Goal: Task Accomplishment & Management: Complete application form

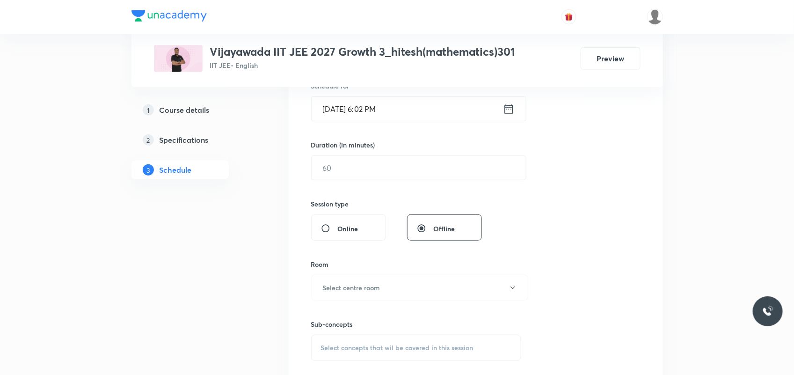
scroll to position [409, 0]
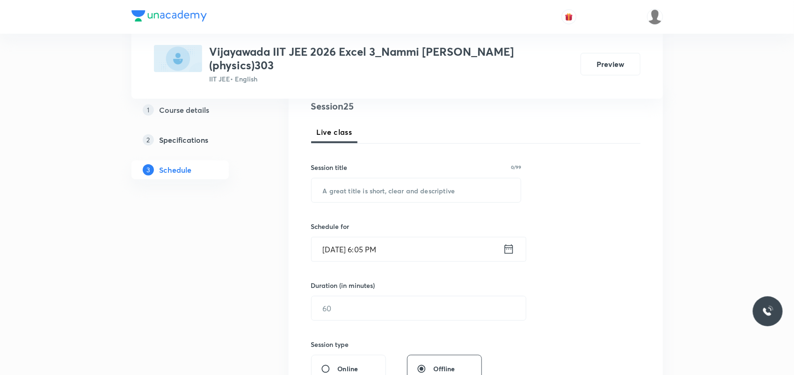
scroll to position [114, 0]
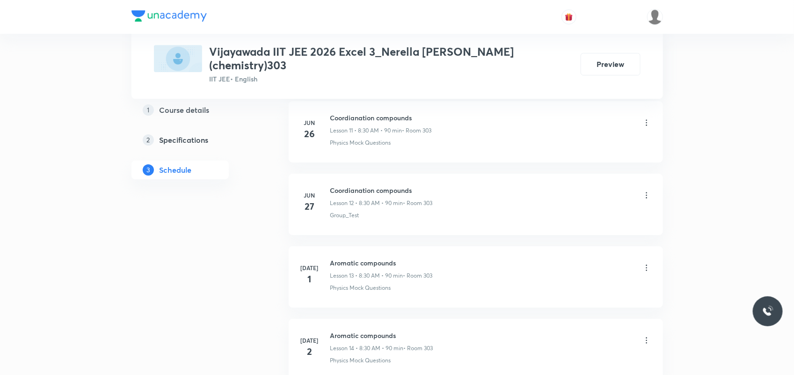
scroll to position [3138, 0]
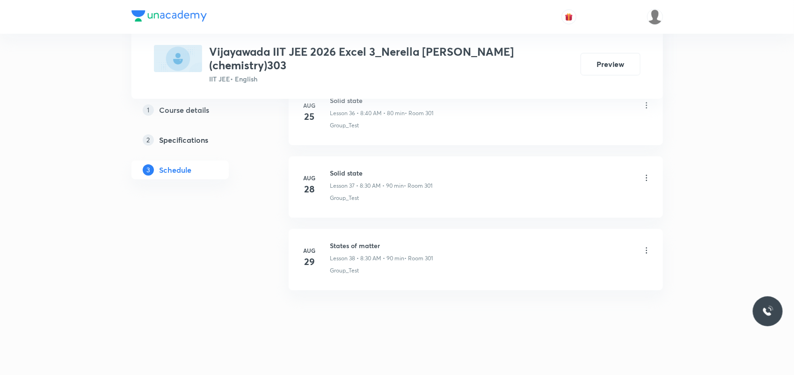
click at [344, 241] on h6 "States of matter" at bounding box center [381, 245] width 103 height 10
copy h6 "States of matter"
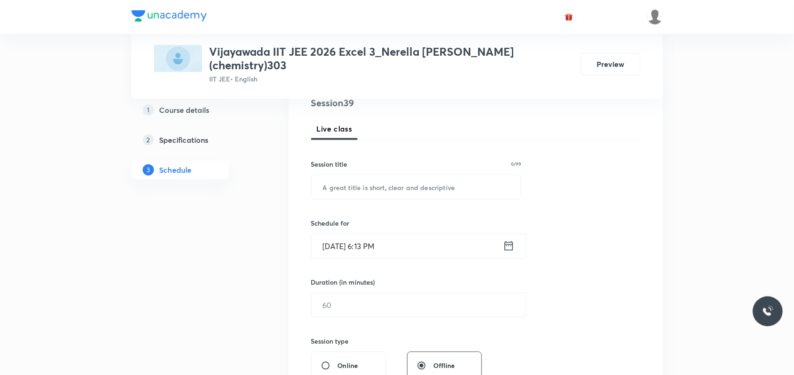
scroll to position [117, 0]
click at [356, 176] on input "text" at bounding box center [415, 188] width 209 height 24
paste input "States of matter"
type input "States of matter"
click at [340, 238] on input "Oct 7, 2025, 6:13 PM" at bounding box center [406, 247] width 191 height 24
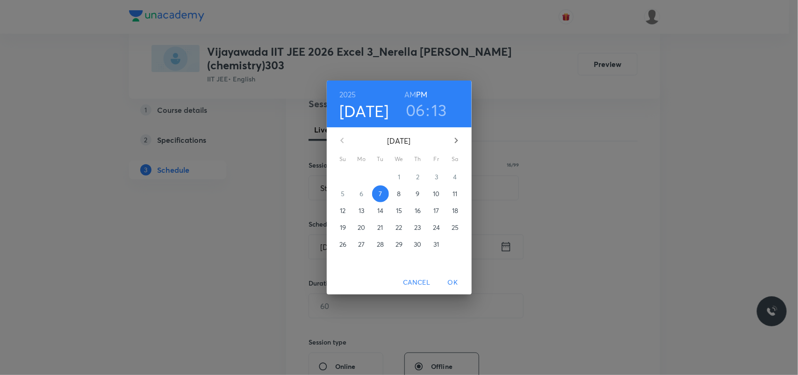
click at [399, 197] on p "8" at bounding box center [399, 193] width 4 height 9
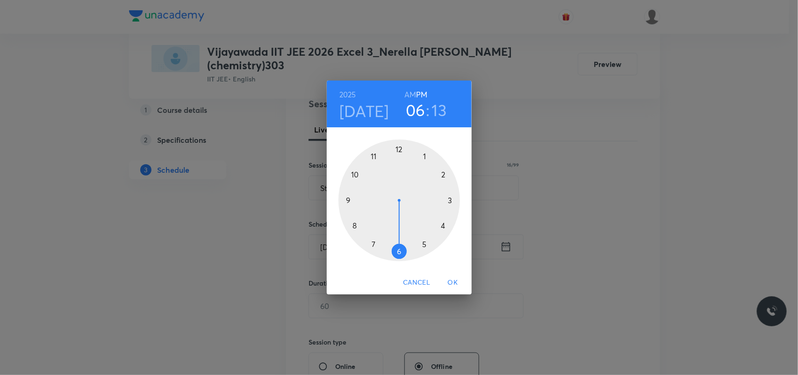
click at [410, 94] on h6 "AM" at bounding box center [410, 94] width 12 height 13
click at [354, 225] on div at bounding box center [400, 200] width 122 height 122
click at [398, 250] on div at bounding box center [400, 200] width 122 height 122
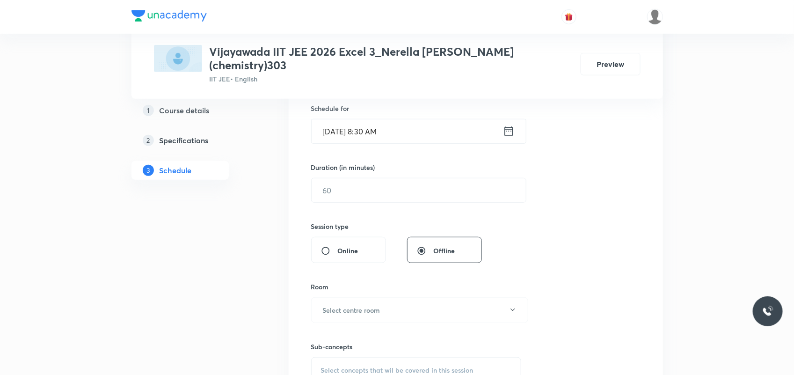
scroll to position [234, 0]
click at [352, 179] on input "text" at bounding box center [418, 189] width 214 height 24
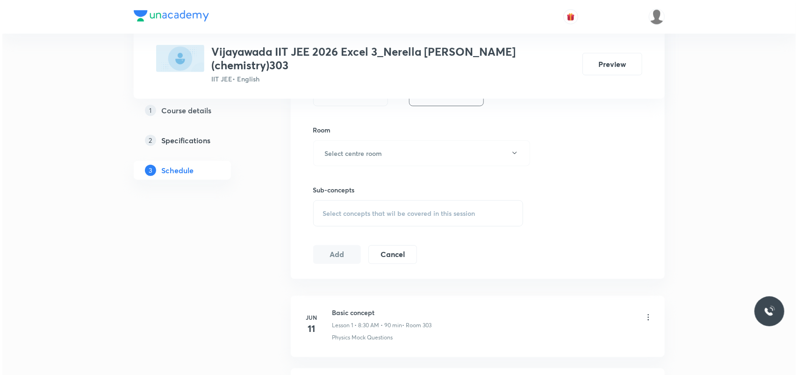
scroll to position [409, 0]
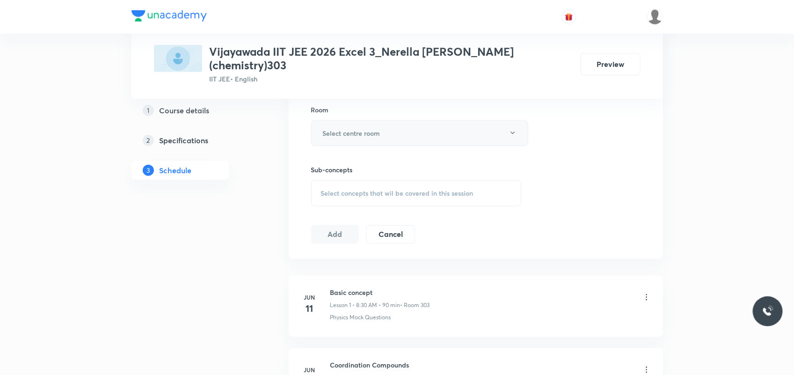
type input "90"
click at [364, 128] on h6 "Select centre room" at bounding box center [352, 133] width 58 height 10
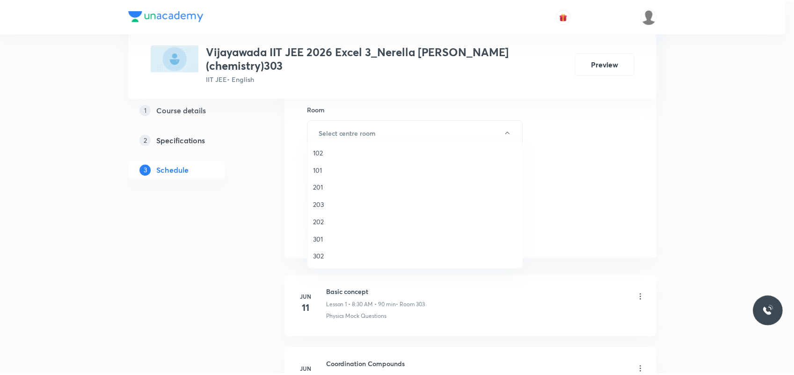
scroll to position [58, 0]
click at [323, 180] on span "301" at bounding box center [417, 181] width 205 height 10
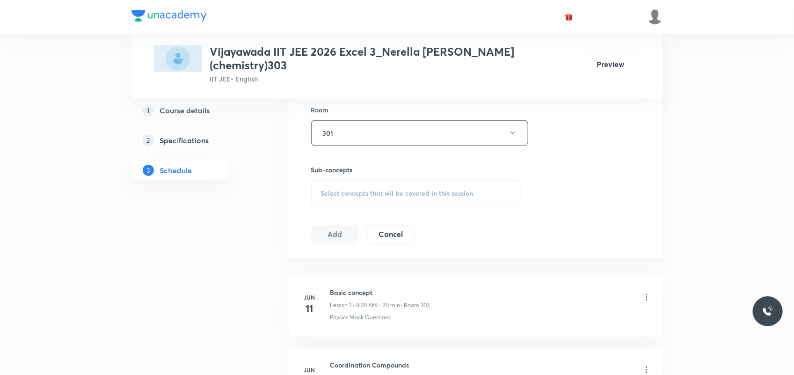
click at [353, 189] on span "Select concepts that wil be covered in this session" at bounding box center [397, 192] width 152 height 7
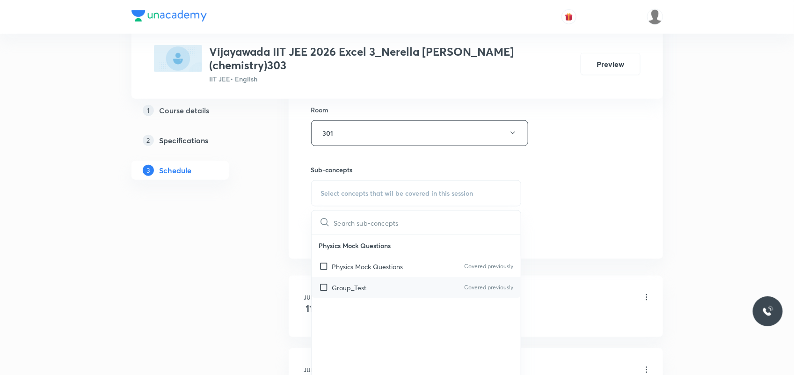
click at [368, 277] on div "Group_Test Covered previously" at bounding box center [415, 287] width 209 height 21
checkbox input "true"
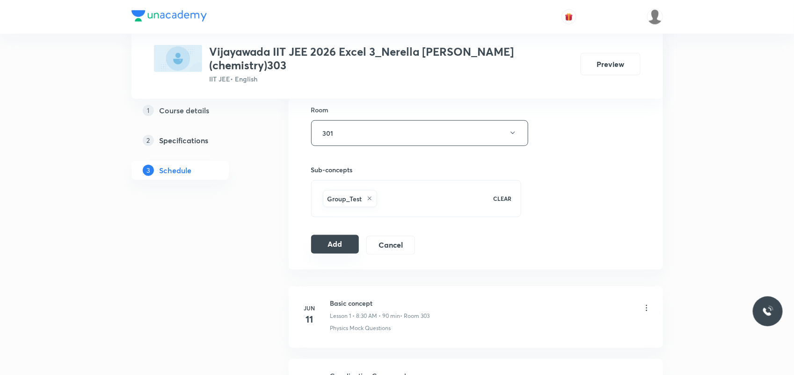
click at [318, 235] on button "Add" at bounding box center [335, 244] width 48 height 19
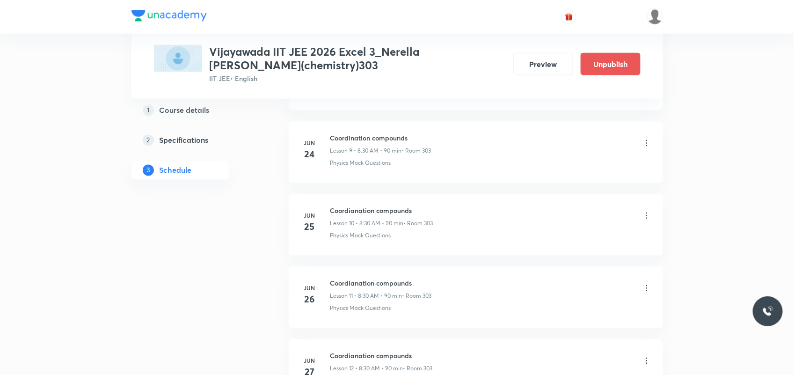
scroll to position [2791, 0]
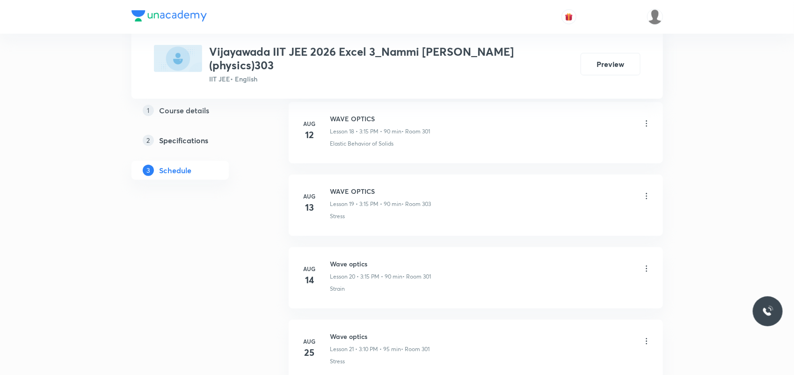
scroll to position [2131, 0]
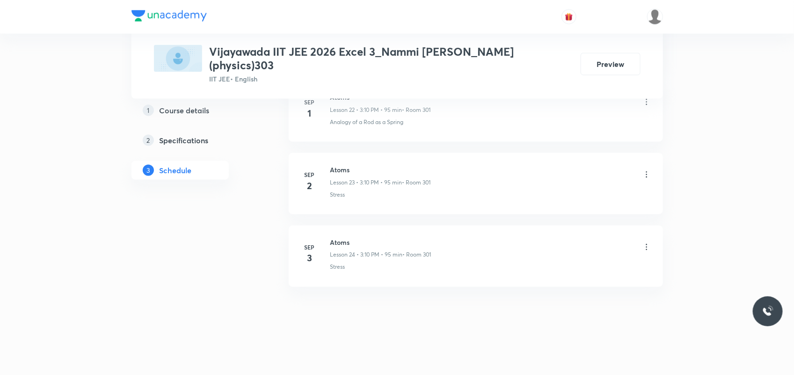
click at [337, 240] on h6 "Atoms" at bounding box center [380, 242] width 101 height 10
copy h6 "Atoms"
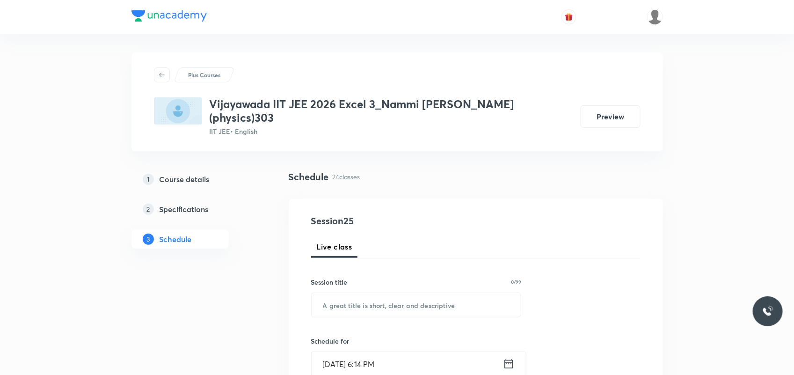
scroll to position [175, 0]
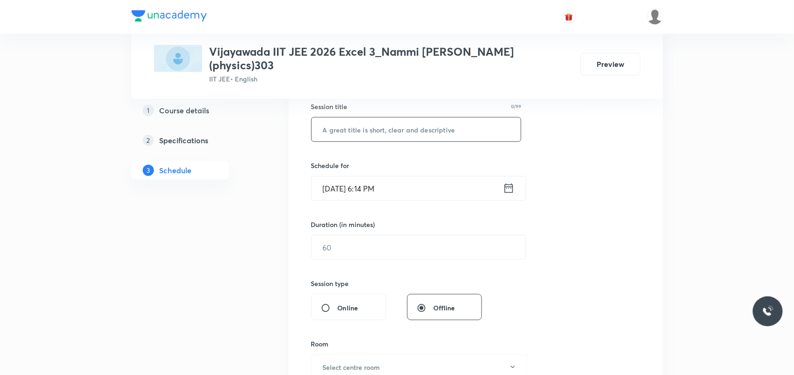
click at [361, 132] on input "text" at bounding box center [415, 129] width 209 height 24
paste input "Atoms"
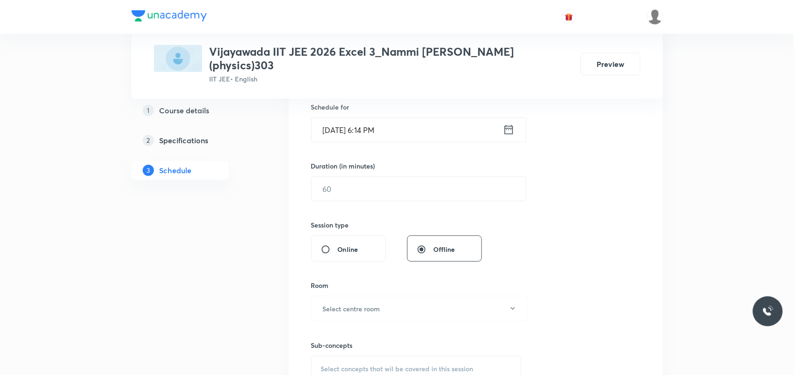
type input "Atoms"
click at [340, 132] on input "Oct 7, 2025, 6:14 PM" at bounding box center [406, 130] width 191 height 24
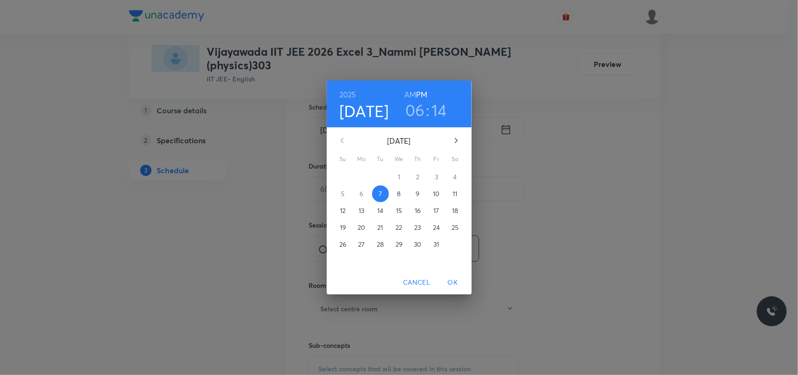
click at [396, 193] on span "8" at bounding box center [399, 193] width 17 height 9
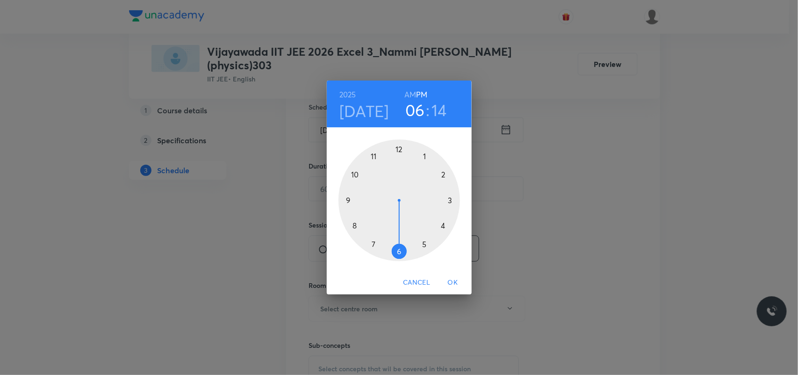
click at [356, 175] on div at bounding box center [400, 200] width 122 height 122
click at [444, 175] on div at bounding box center [400, 200] width 122 height 122
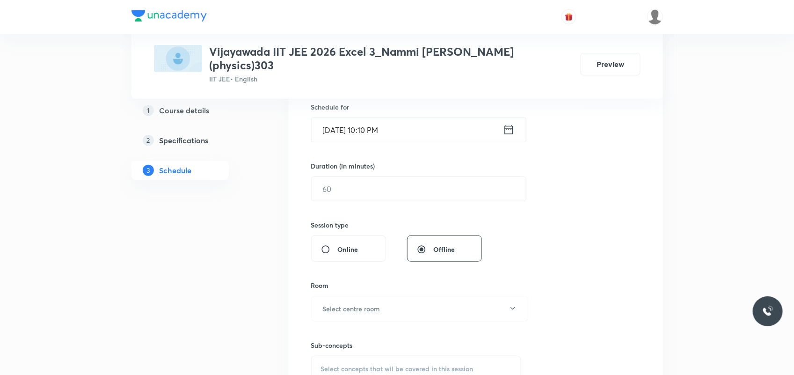
click at [393, 129] on input "[DATE] 10:10 PM" at bounding box center [406, 130] width 191 height 24
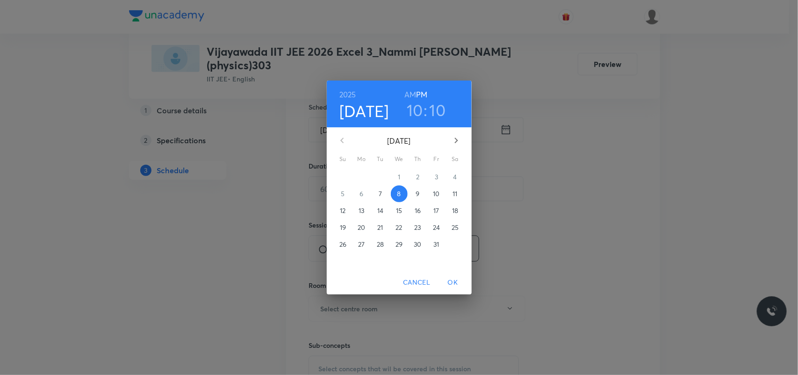
click at [415, 92] on h6 "AM" at bounding box center [410, 94] width 12 height 13
click at [450, 282] on span "OK" at bounding box center [453, 282] width 22 height 12
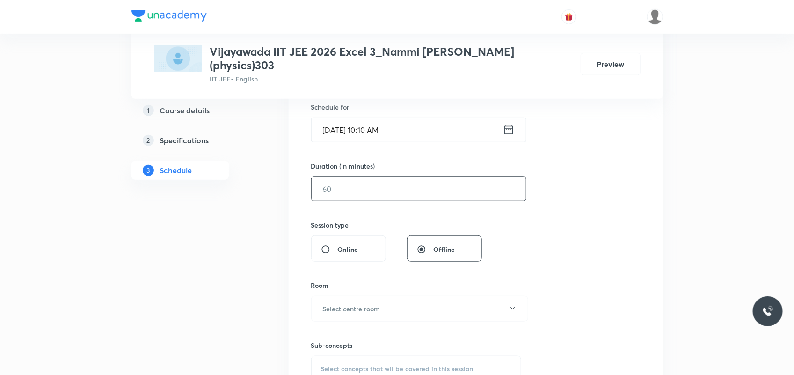
click at [373, 188] on input "text" at bounding box center [418, 189] width 214 height 24
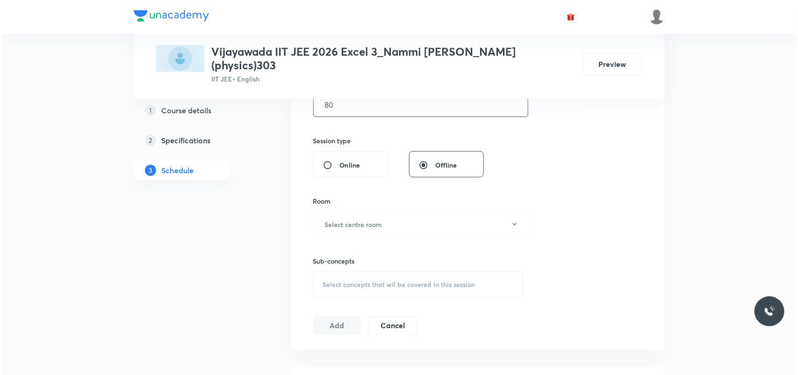
scroll to position [351, 0]
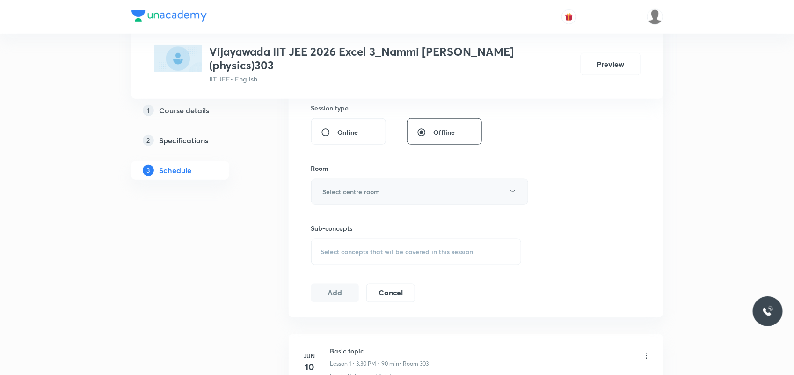
type input "80"
click at [373, 192] on h6 "Select centre room" at bounding box center [352, 192] width 58 height 10
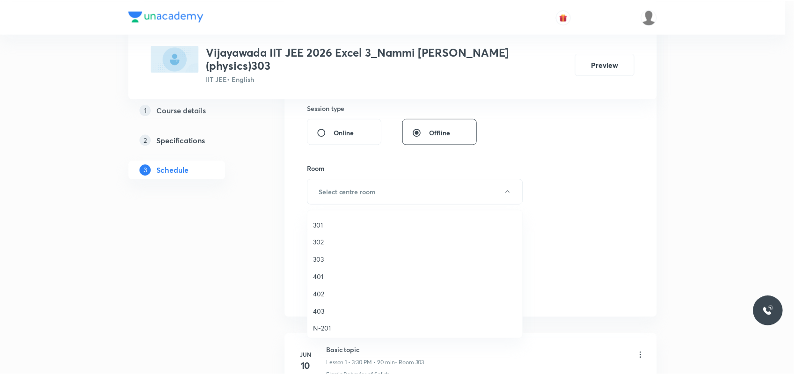
scroll to position [58, 0]
click at [323, 248] on span "301" at bounding box center [417, 251] width 205 height 10
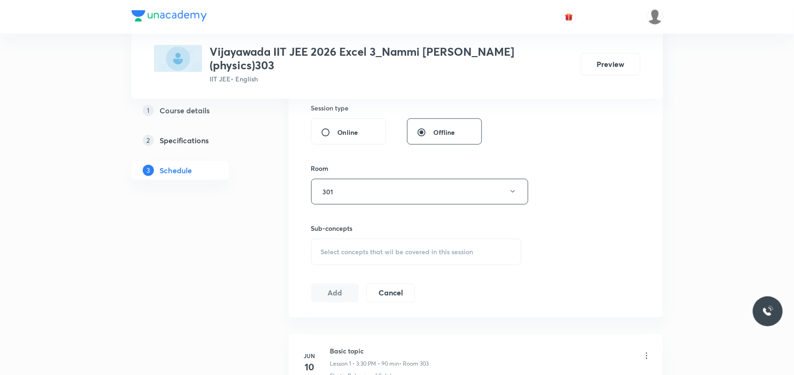
click at [341, 245] on div "Select concepts that wil be covered in this session" at bounding box center [416, 251] width 210 height 26
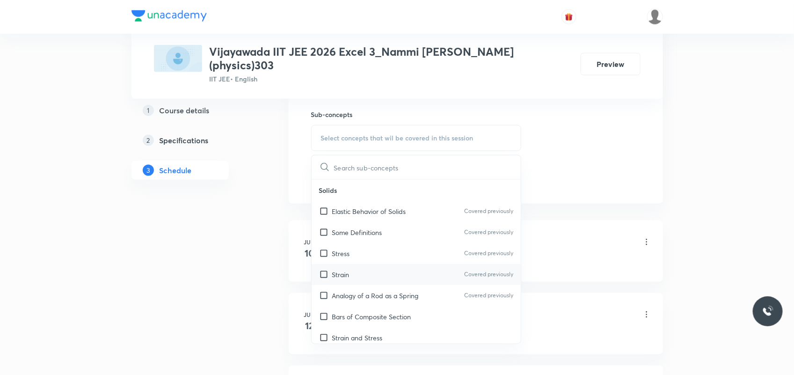
scroll to position [468, 0]
click at [365, 261] on div "Strain Covered previously" at bounding box center [415, 270] width 209 height 21
checkbox input "true"
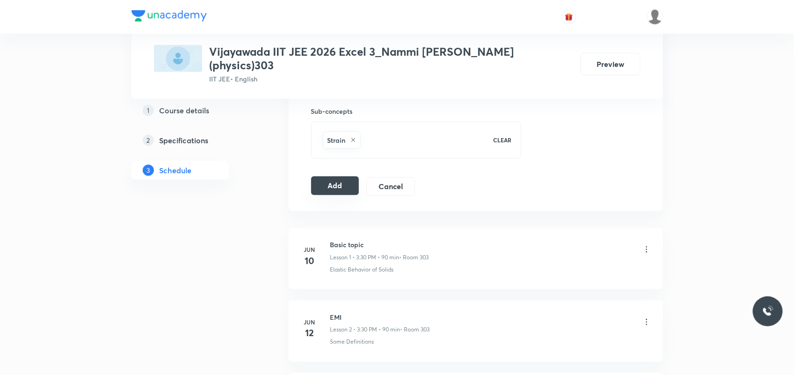
click at [335, 190] on button "Add" at bounding box center [335, 185] width 48 height 19
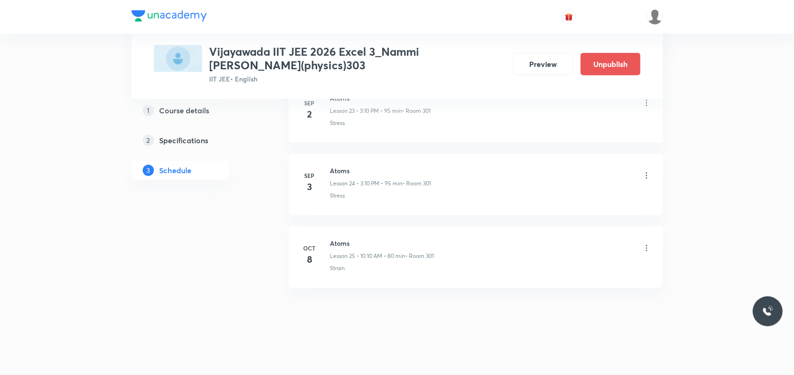
scroll to position [1773, 0]
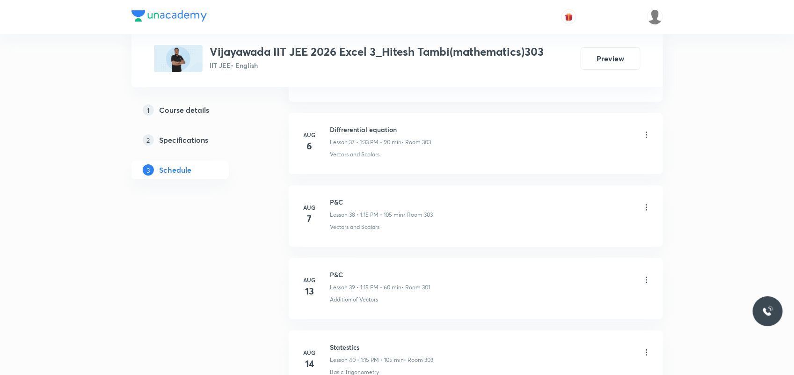
scroll to position [3864, 0]
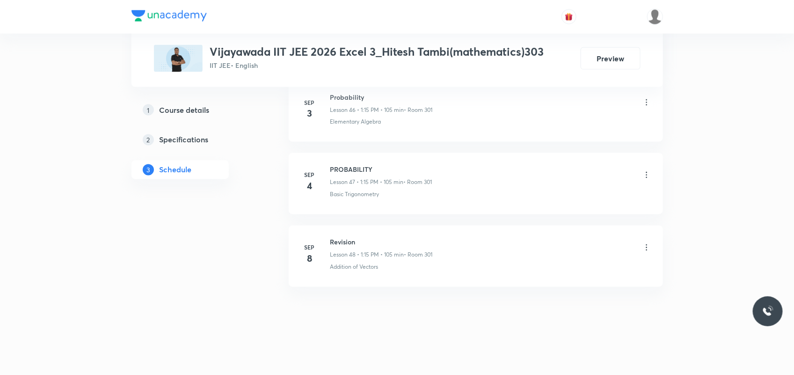
click at [354, 244] on h6 "Revision" at bounding box center [381, 242] width 102 height 10
click at [346, 162] on li "Sep 4 PROBABILITY Lesson 47 • 1:15 PM • 105 min • Room 301 Basic Trigonometry" at bounding box center [476, 183] width 374 height 61
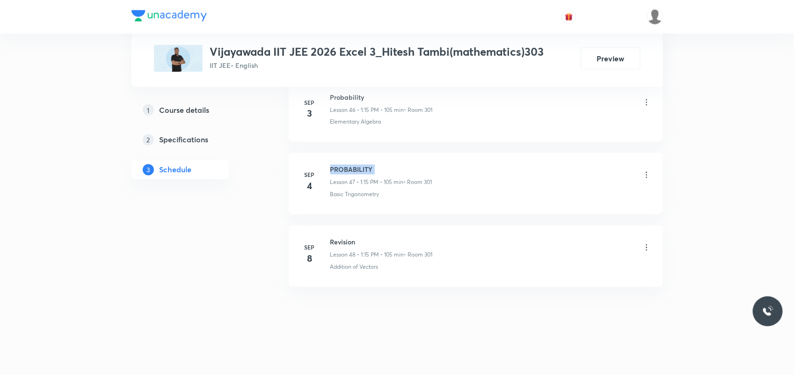
click at [346, 162] on li "Sep 4 PROBABILITY Lesson 47 • 1:15 PM • 105 min • Room 301 Basic Trigonometry" at bounding box center [476, 183] width 374 height 61
copy h6 "PROBABILITY"
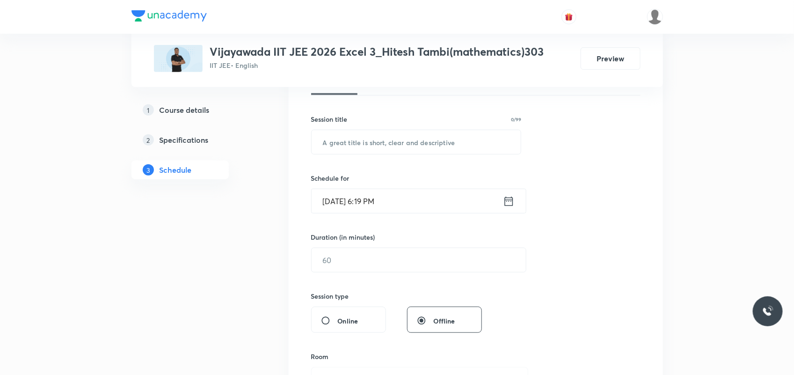
scroll to position [175, 0]
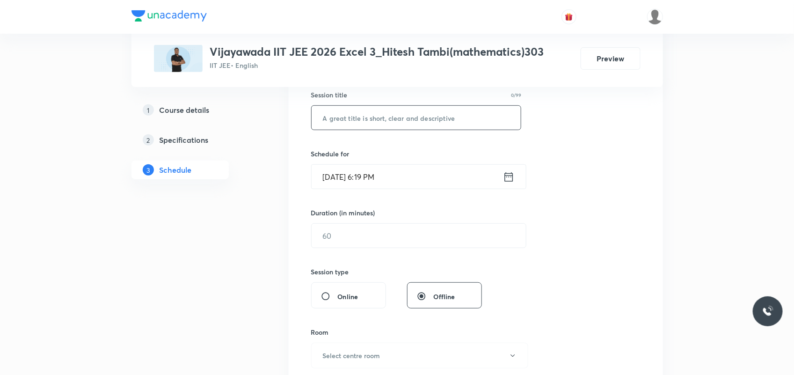
click at [378, 122] on input "text" at bounding box center [415, 118] width 209 height 24
paste input "PROBABILITY"
type input "PROBABILITY"
click at [339, 179] on input "Oct 7, 2025, 6:19 PM" at bounding box center [406, 177] width 191 height 24
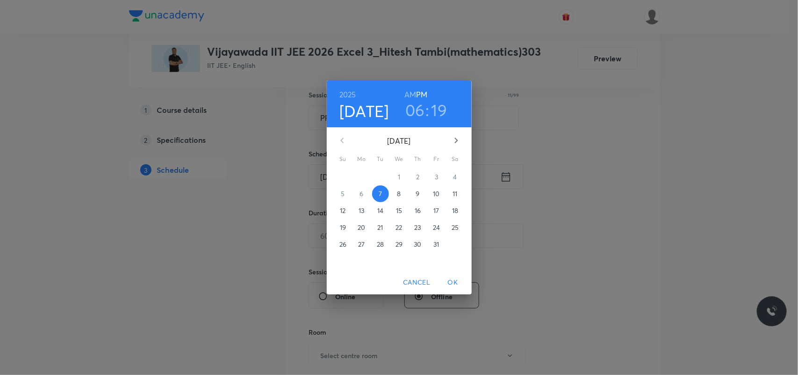
click at [397, 193] on p "8" at bounding box center [399, 193] width 4 height 9
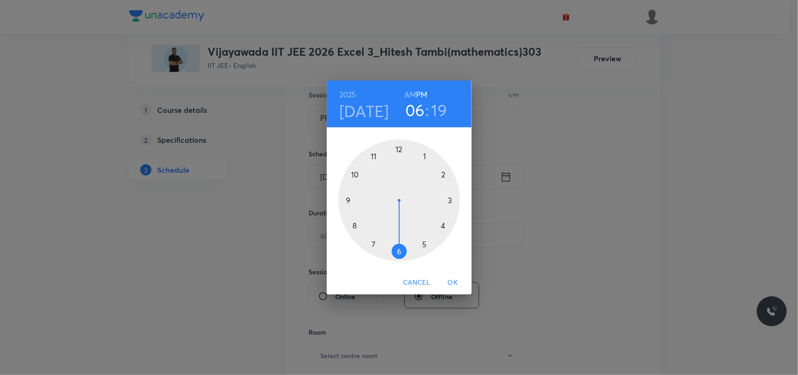
click at [424, 155] on div at bounding box center [400, 200] width 122 height 122
click at [449, 199] on div at bounding box center [400, 200] width 122 height 122
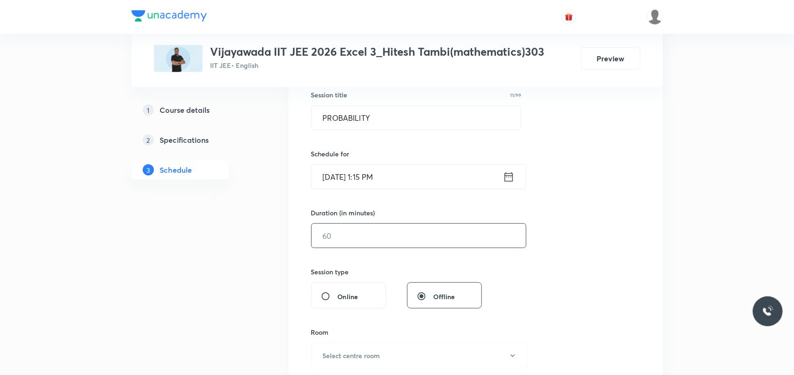
click at [382, 227] on input "text" at bounding box center [418, 236] width 214 height 24
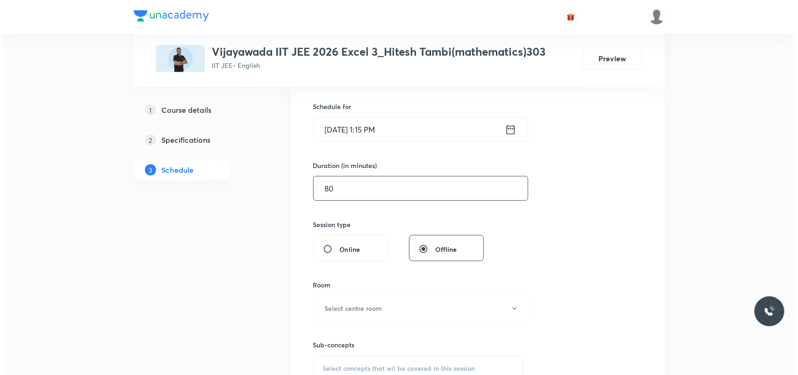
scroll to position [409, 0]
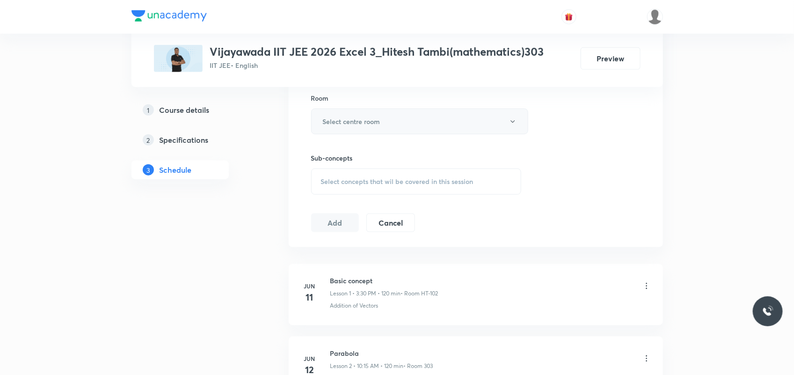
type input "80"
click at [334, 126] on h6 "Select centre room" at bounding box center [352, 121] width 58 height 10
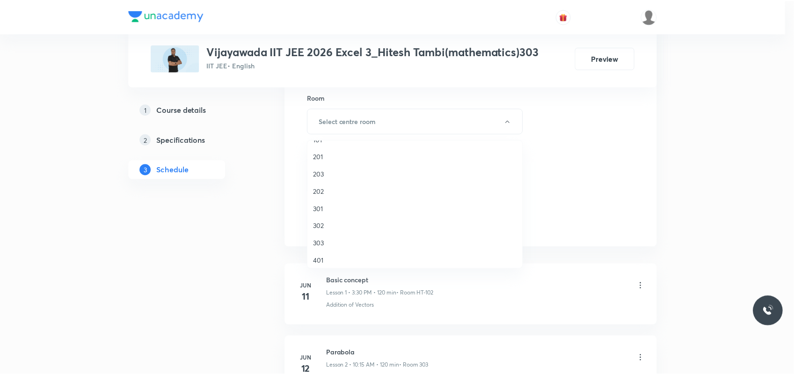
scroll to position [58, 0]
click at [322, 184] on span "301" at bounding box center [417, 181] width 205 height 10
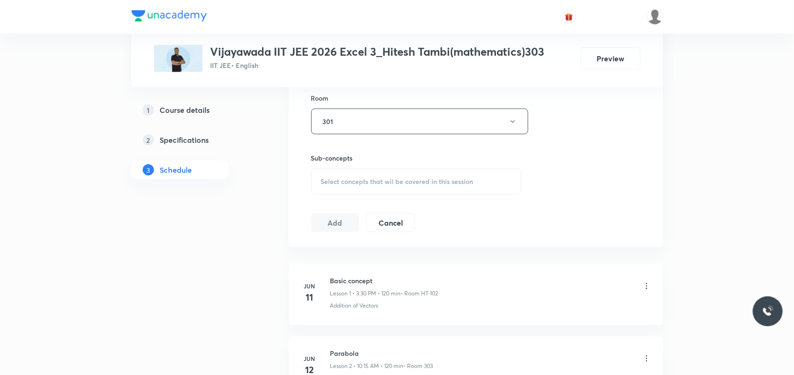
click at [349, 186] on div "Select concepts that wil be covered in this session" at bounding box center [416, 181] width 210 height 26
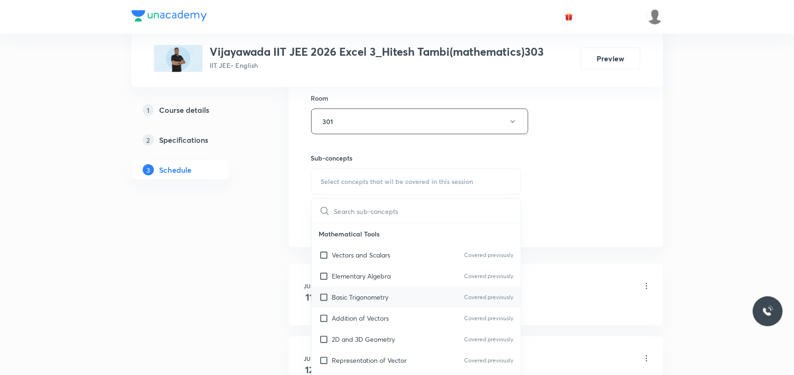
click at [346, 287] on div "Basic Trigonometry Covered previously" at bounding box center [415, 296] width 209 height 21
checkbox input "true"
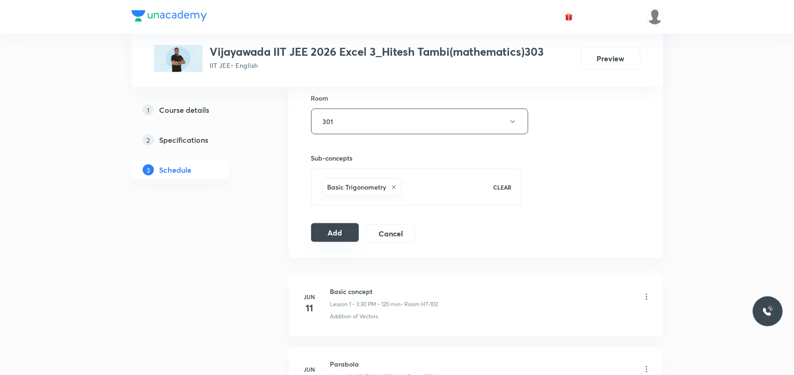
click at [330, 241] on button "Add" at bounding box center [335, 232] width 48 height 19
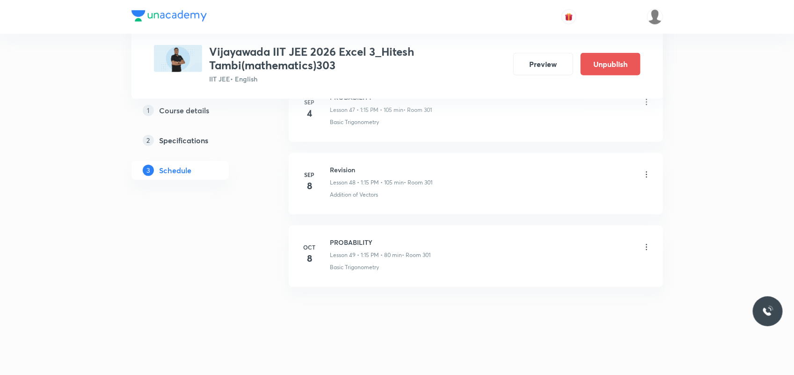
scroll to position [3284, 0]
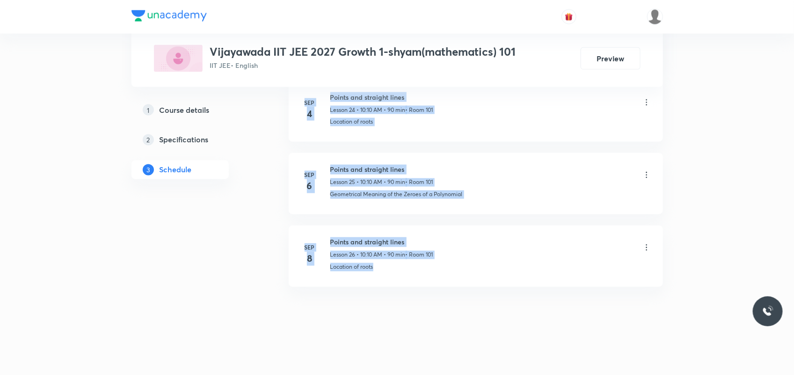
drag, startPoint x: 793, startPoint y: 331, endPoint x: 770, endPoint y: 51, distance: 281.5
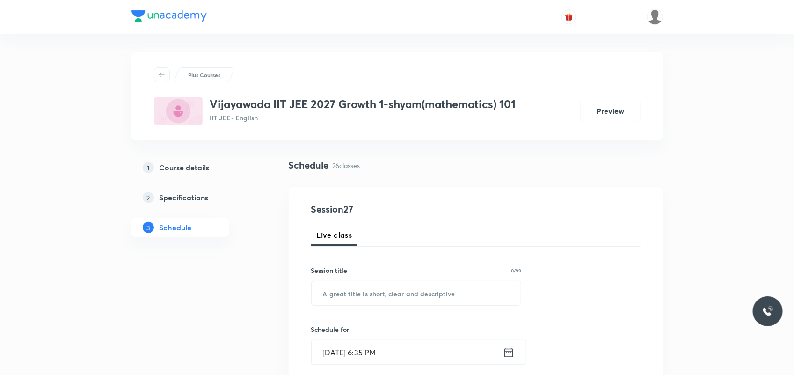
scroll to position [58, 0]
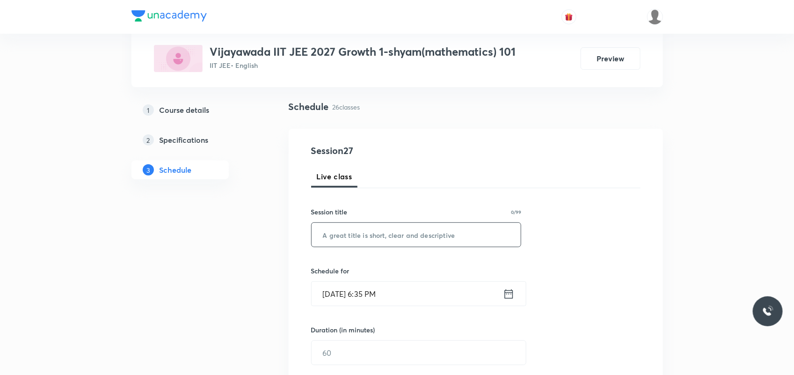
click at [408, 232] on input "text" at bounding box center [415, 235] width 209 height 24
paste input "circles"
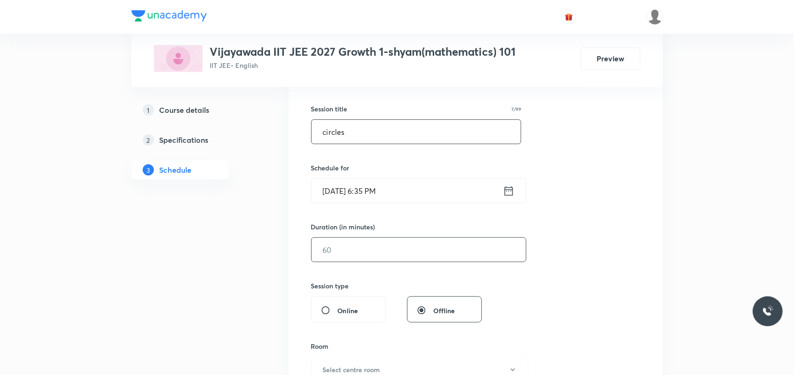
scroll to position [175, 0]
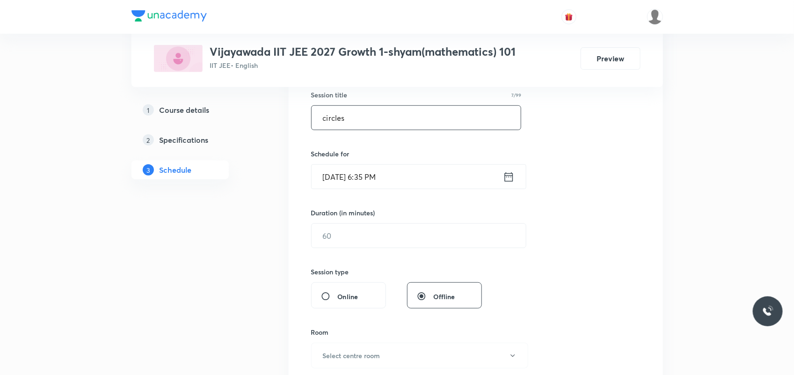
type input "circles"
click at [337, 172] on input "[DATE] 6:35 PM" at bounding box center [406, 177] width 191 height 24
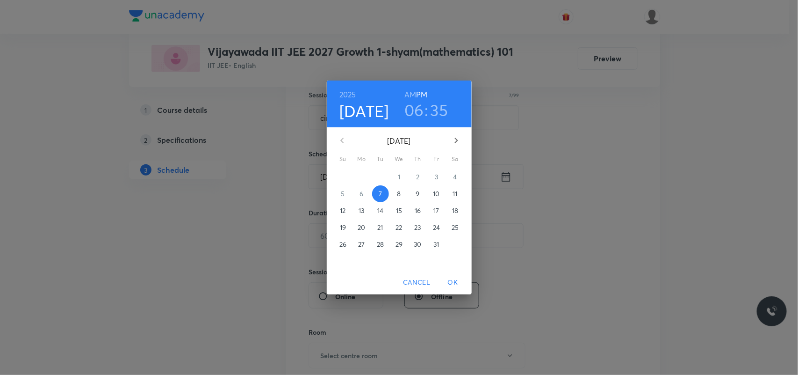
click at [401, 193] on p "8" at bounding box center [399, 193] width 4 height 9
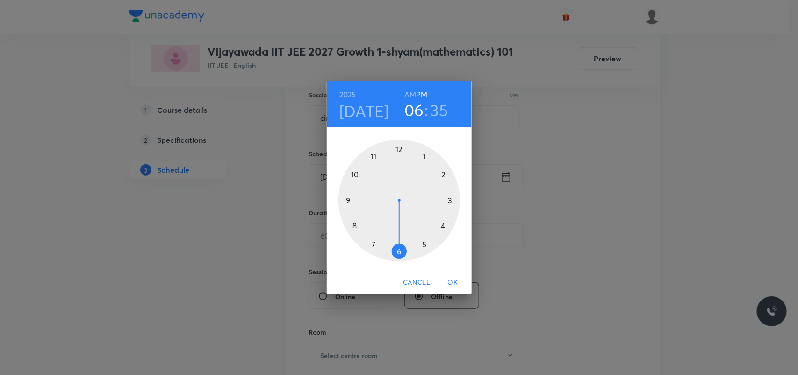
click at [356, 175] on div at bounding box center [400, 200] width 122 height 122
click at [444, 172] on div at bounding box center [400, 200] width 122 height 122
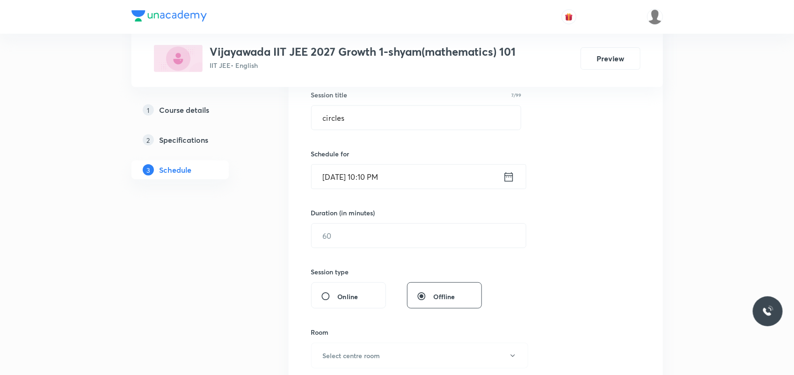
click at [379, 180] on input "[DATE] 10:10 PM" at bounding box center [406, 177] width 191 height 24
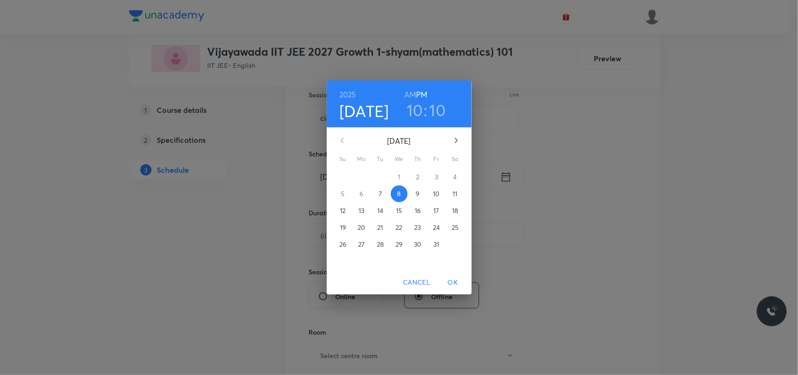
click at [414, 92] on h6 "AM" at bounding box center [410, 94] width 12 height 13
click at [455, 283] on span "OK" at bounding box center [453, 282] width 22 height 12
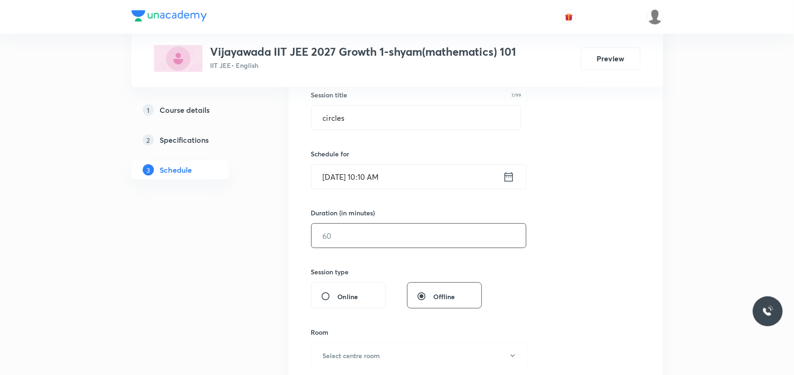
click at [366, 240] on input "text" at bounding box center [418, 236] width 214 height 24
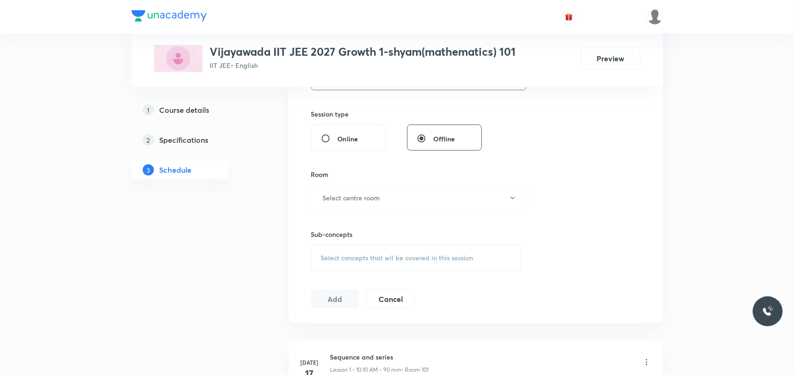
scroll to position [351, 0]
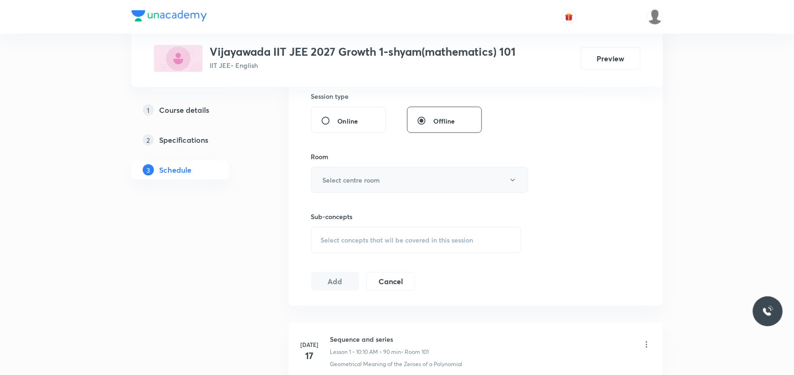
type input "90"
click at [349, 186] on button "Select centre room" at bounding box center [419, 180] width 217 height 26
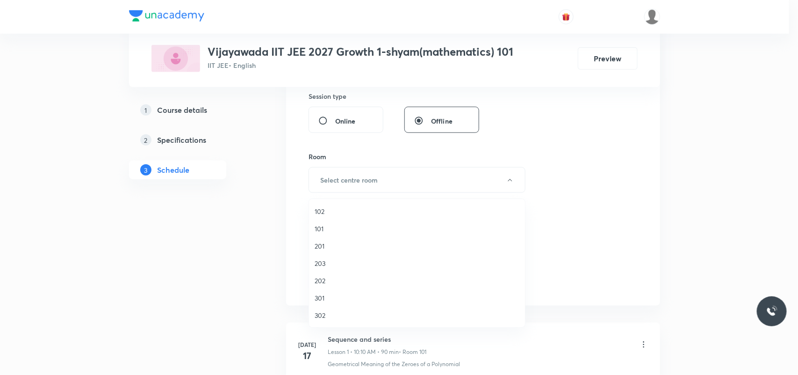
click at [324, 227] on span "101" at bounding box center [417, 229] width 205 height 10
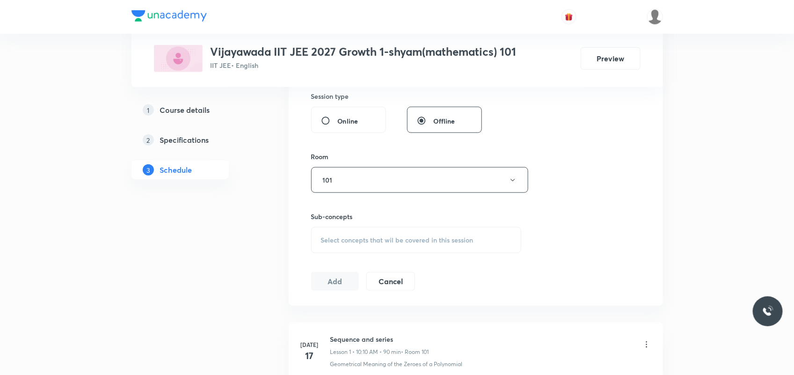
click at [360, 237] on span "Select concepts that wil be covered in this session" at bounding box center [397, 239] width 152 height 7
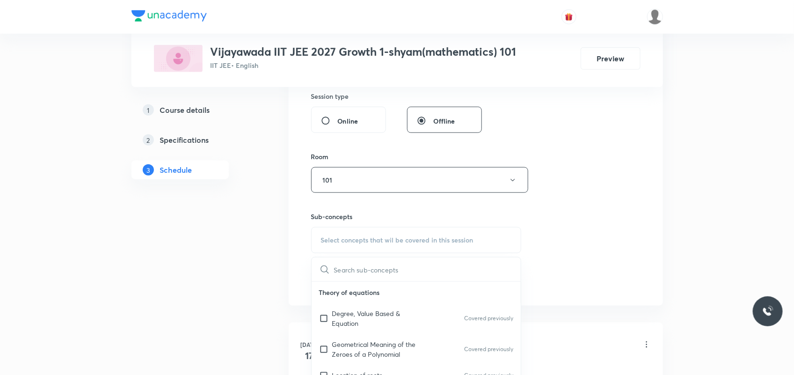
scroll to position [526, 0]
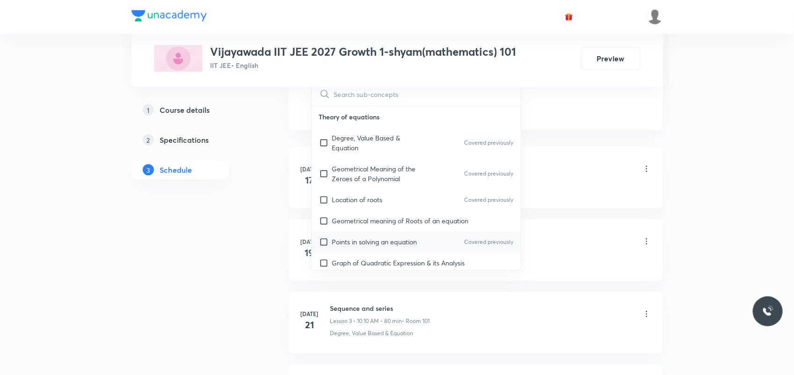
click at [354, 234] on div "Points in solving an equation Covered previously" at bounding box center [415, 241] width 209 height 21
checkbox input "true"
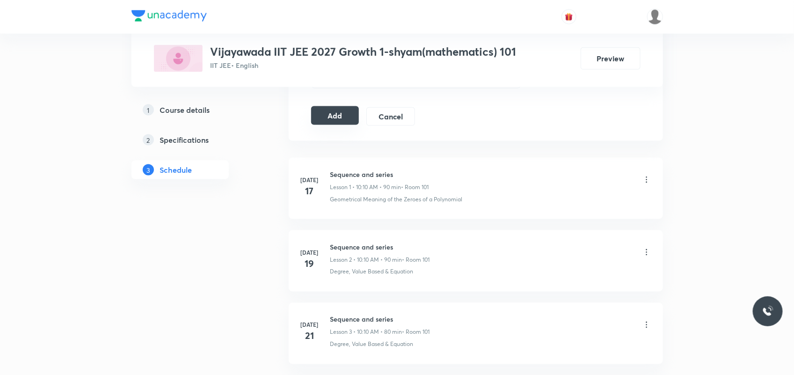
click at [329, 120] on button "Add" at bounding box center [335, 115] width 48 height 19
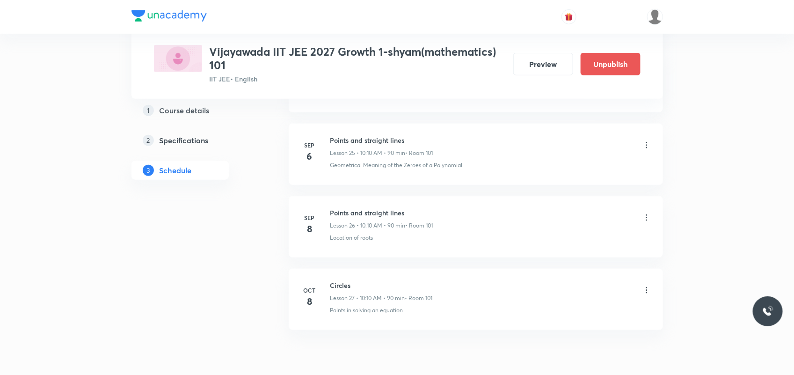
scroll to position [1919, 0]
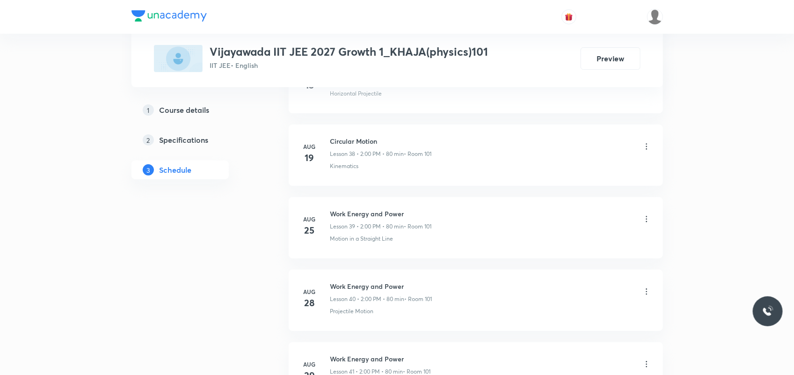
scroll to position [3937, 0]
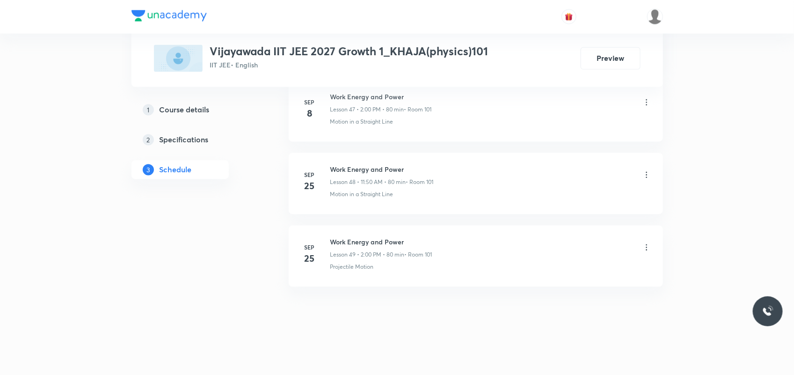
click at [352, 238] on h6 "Work Energy and Power" at bounding box center [381, 242] width 102 height 10
copy h6 "Work Energy and Power"
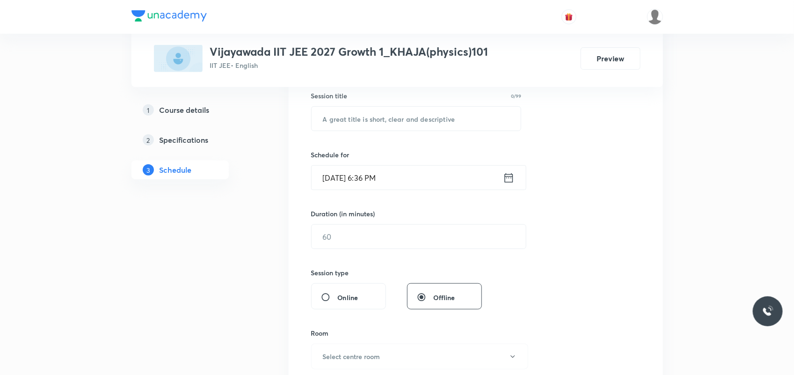
scroll to position [175, 0]
click at [382, 114] on input "text" at bounding box center [415, 118] width 209 height 24
paste input "Work Energy and Power"
type input "Work Energy and Power"
click at [344, 176] on input "Oct 7, 2025, 6:36 PM" at bounding box center [406, 177] width 191 height 24
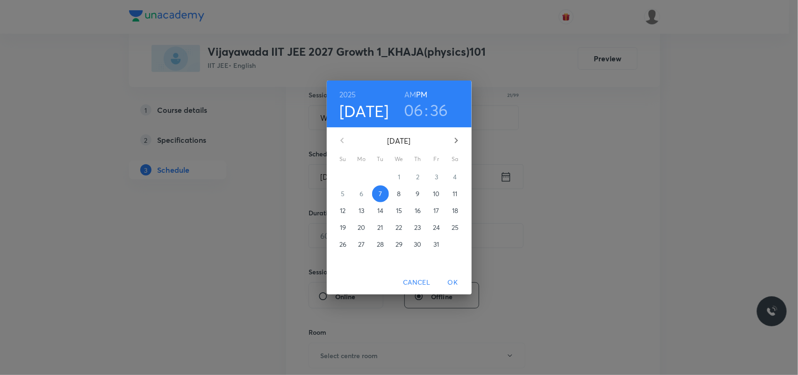
click at [401, 193] on p "8" at bounding box center [399, 193] width 4 height 9
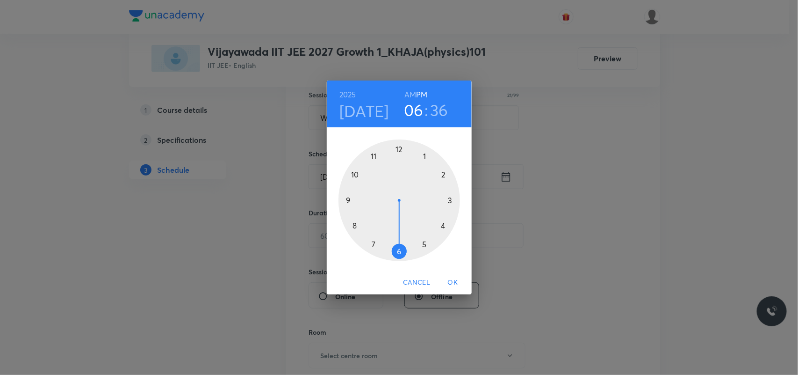
click at [442, 175] on div at bounding box center [400, 200] width 122 height 122
click at [399, 149] on div at bounding box center [400, 200] width 122 height 122
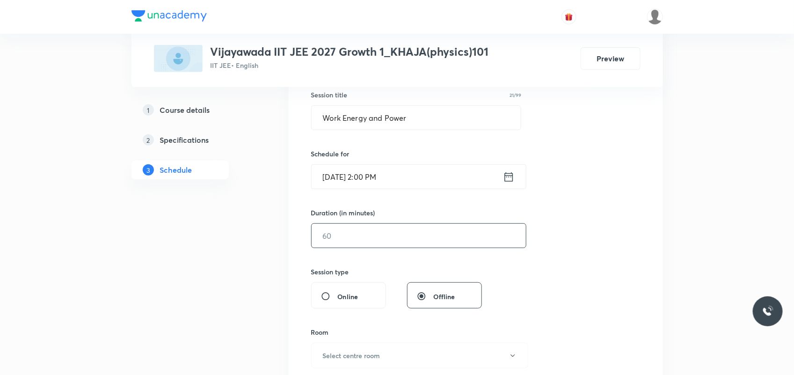
click at [382, 242] on input "text" at bounding box center [418, 236] width 214 height 24
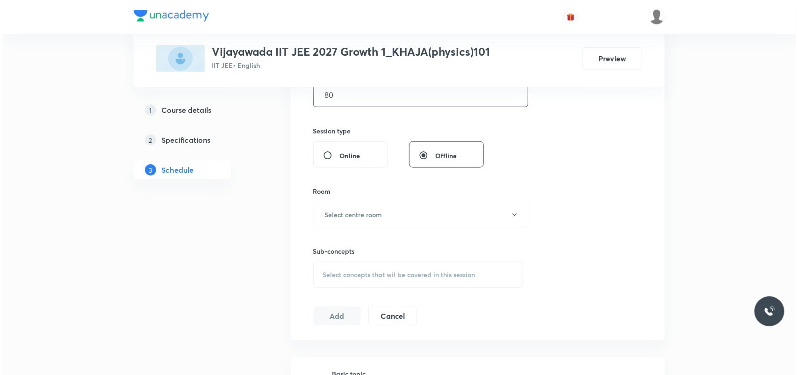
scroll to position [351, 0]
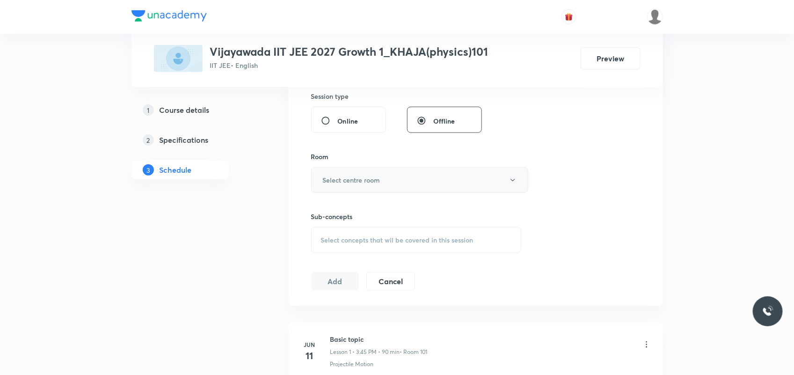
type input "80"
click at [366, 180] on h6 "Select centre room" at bounding box center [352, 180] width 58 height 10
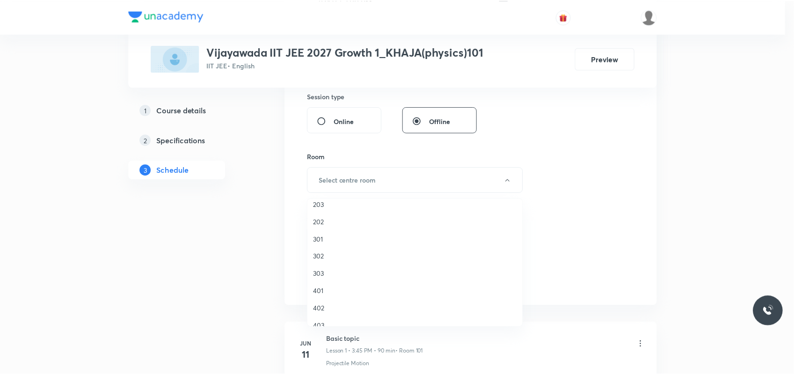
scroll to position [0, 0]
click at [330, 225] on span "101" at bounding box center [417, 229] width 205 height 10
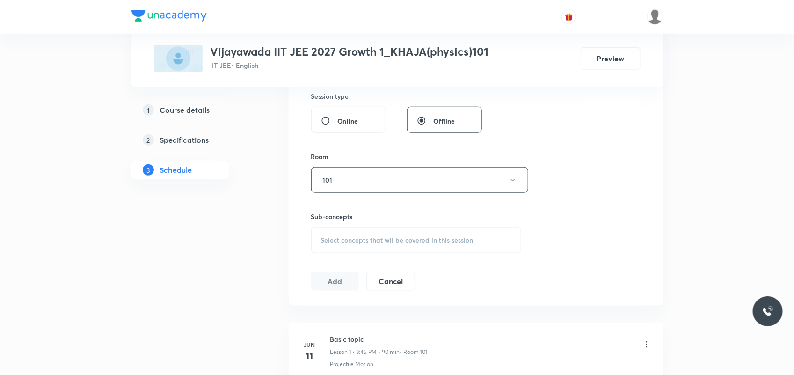
click at [350, 234] on div "Select concepts that wil be covered in this session" at bounding box center [416, 240] width 210 height 26
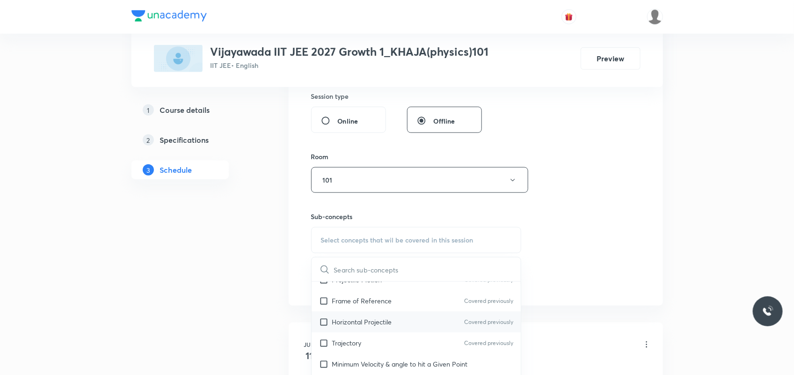
scroll to position [117, 0]
click at [347, 301] on p "Horizontal Projectile" at bounding box center [362, 301] width 60 height 10
checkbox input "true"
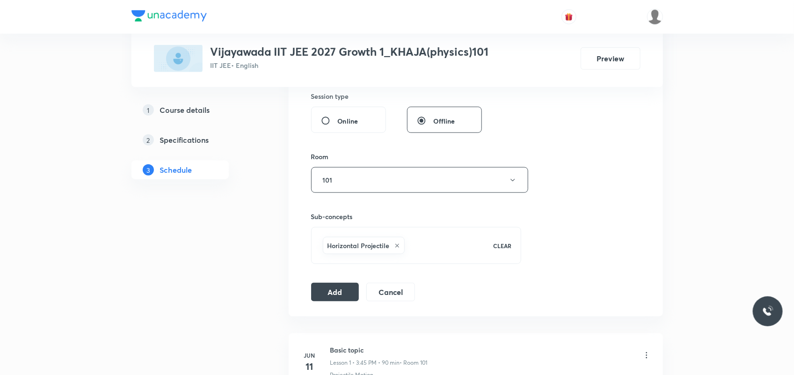
click at [341, 281] on div "Session 50 Live class Session title 21/99 Work Energy and Power ​ Schedule for …" at bounding box center [475, 76] width 329 height 450
click at [334, 295] on button "Add" at bounding box center [335, 290] width 48 height 19
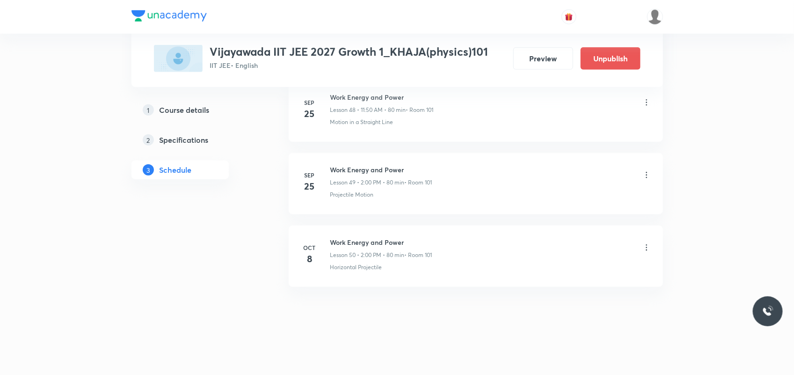
scroll to position [3579, 0]
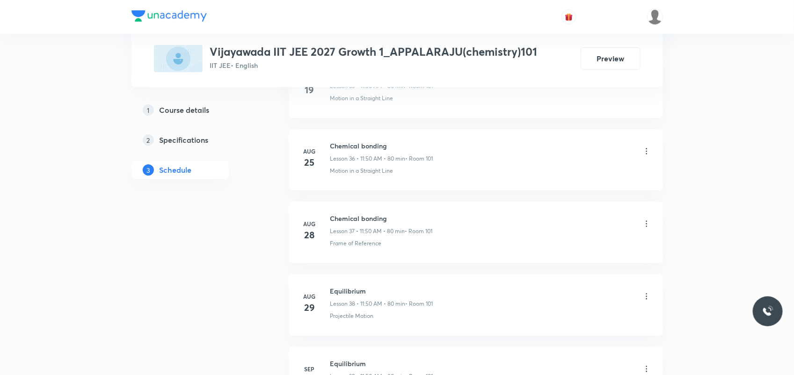
scroll to position [3646, 0]
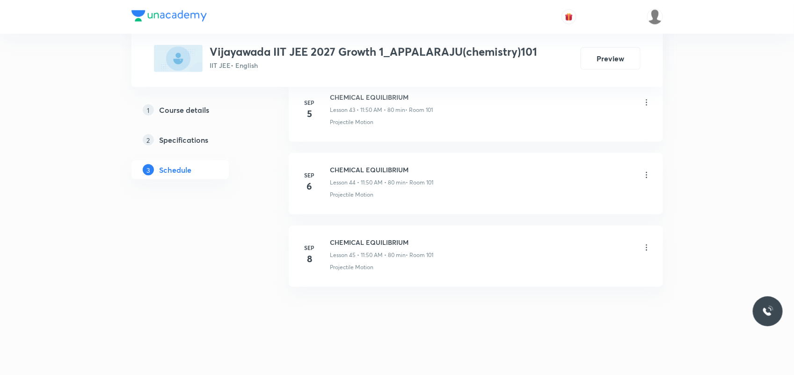
click at [352, 238] on h6 "CHEMICAL EQUILIBRIUM" at bounding box center [381, 242] width 103 height 10
copy h6 "CHEMICAL EQUILIBRIUM"
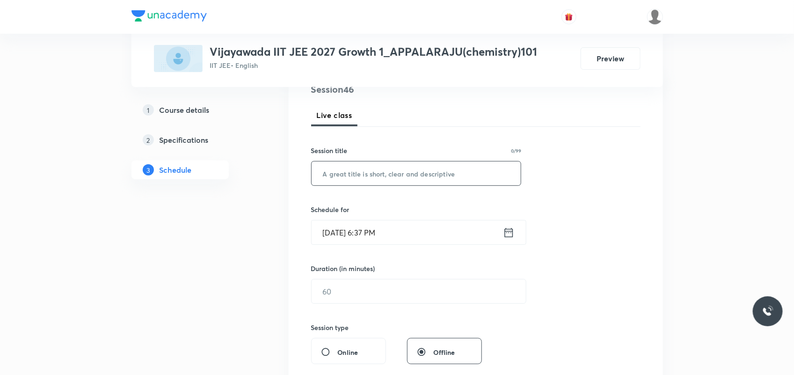
scroll to position [109, 0]
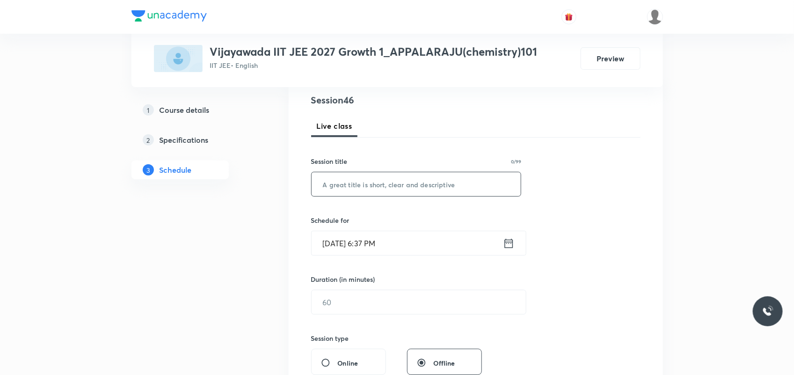
click at [363, 184] on input "text" at bounding box center [415, 184] width 209 height 24
paste input "CHEMICAL EQUILIBRIUM"
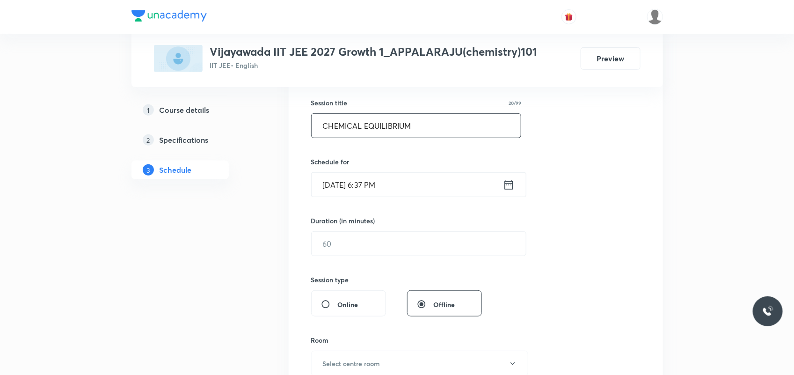
type input "CHEMICAL EQUILIBRIUM"
click at [342, 185] on input "Oct 7, 2025, 6:37 PM" at bounding box center [406, 185] width 191 height 24
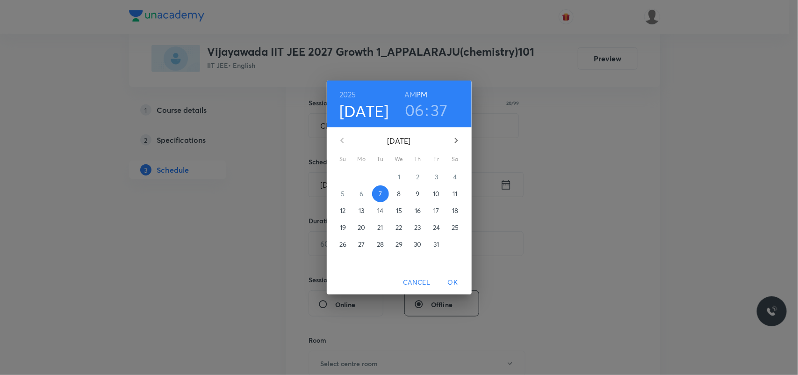
click at [398, 195] on p "8" at bounding box center [399, 193] width 4 height 9
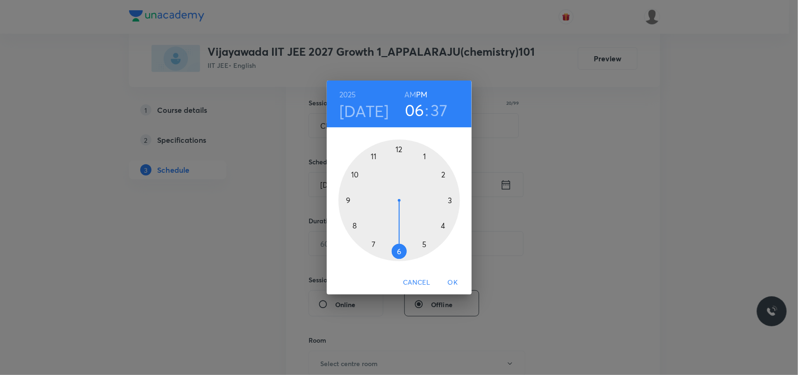
click at [411, 92] on h6 "AM" at bounding box center [410, 94] width 12 height 13
click at [372, 156] on div at bounding box center [400, 200] width 122 height 122
click at [354, 225] on div at bounding box center [400, 200] width 122 height 122
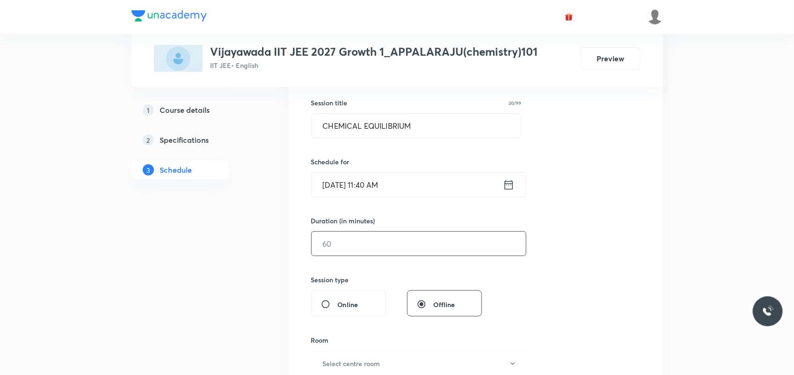
click at [354, 241] on input "text" at bounding box center [418, 243] width 214 height 24
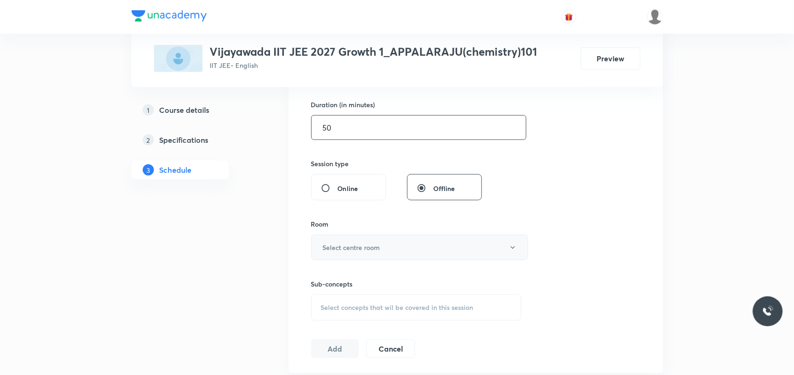
scroll to position [284, 0]
type input "50"
click at [354, 238] on button "Select centre room" at bounding box center [419, 246] width 217 height 26
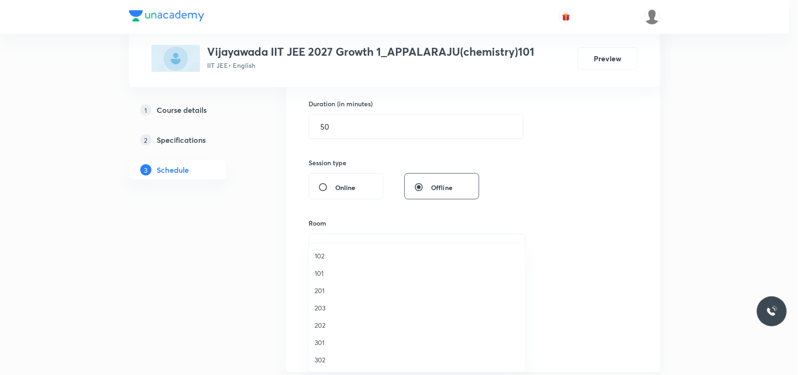
click at [323, 270] on span "101" at bounding box center [417, 273] width 205 height 10
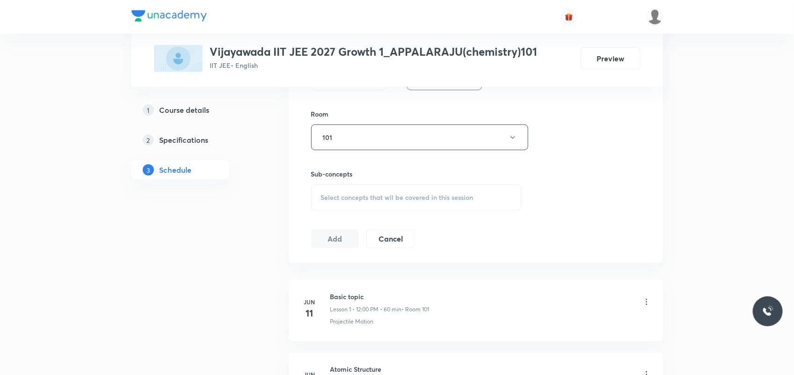
scroll to position [401, 0]
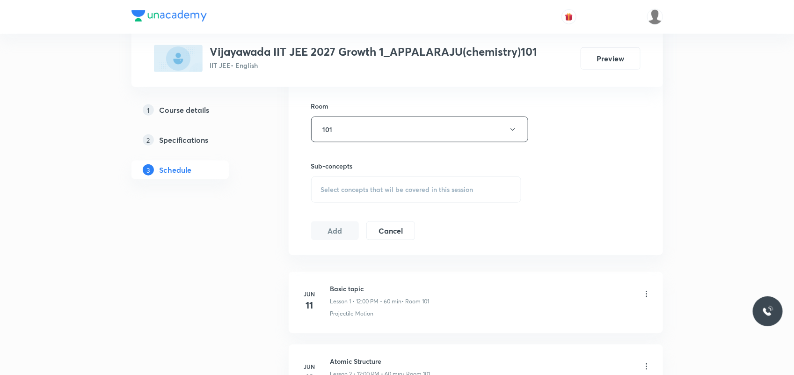
click at [335, 200] on div "Select concepts that wil be covered in this session" at bounding box center [416, 189] width 210 height 26
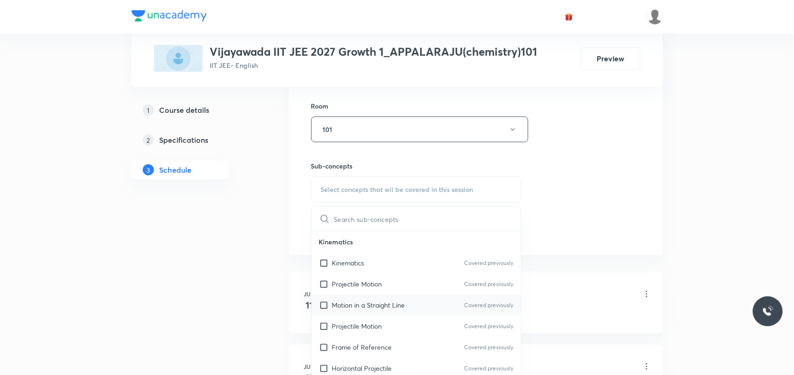
click at [345, 297] on div "Motion in a Straight Line Covered previously" at bounding box center [415, 304] width 209 height 21
checkbox input "true"
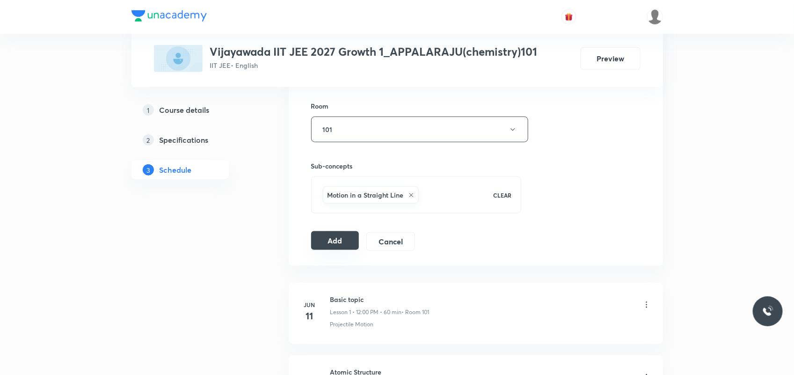
click at [340, 241] on button "Add" at bounding box center [335, 240] width 48 height 19
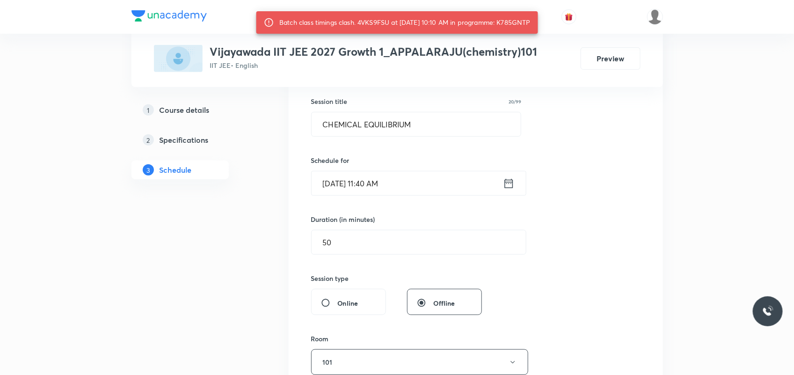
scroll to position [167, 0]
click at [379, 190] on input "Oct 8, 2025, 11:40 AM" at bounding box center [406, 185] width 191 height 24
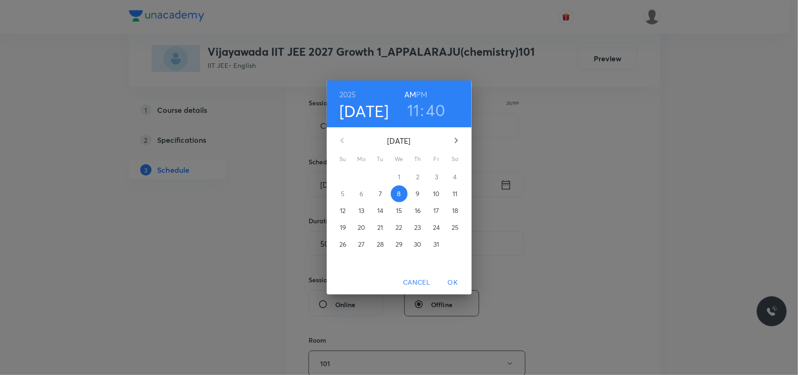
click at [438, 108] on h3 "40" at bounding box center [435, 110] width 19 height 20
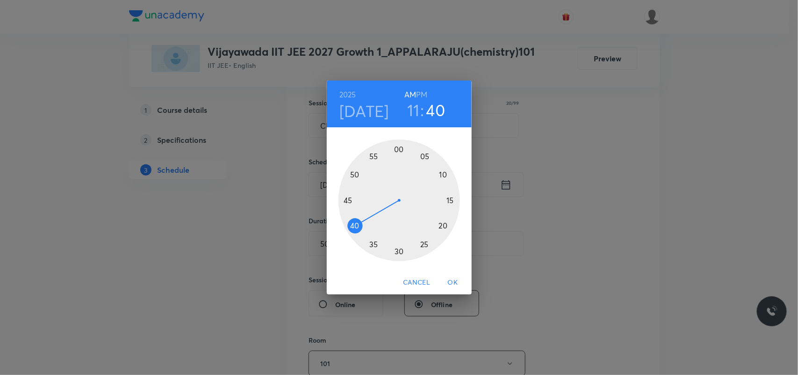
click at [354, 176] on div at bounding box center [400, 200] width 122 height 122
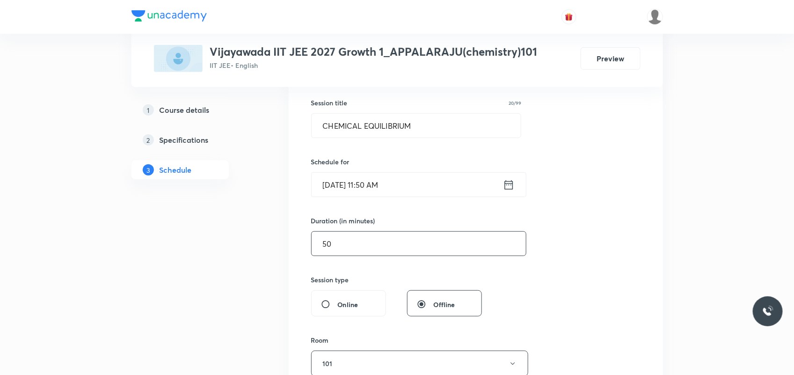
click at [360, 243] on input "50" at bounding box center [418, 243] width 214 height 24
type input "5"
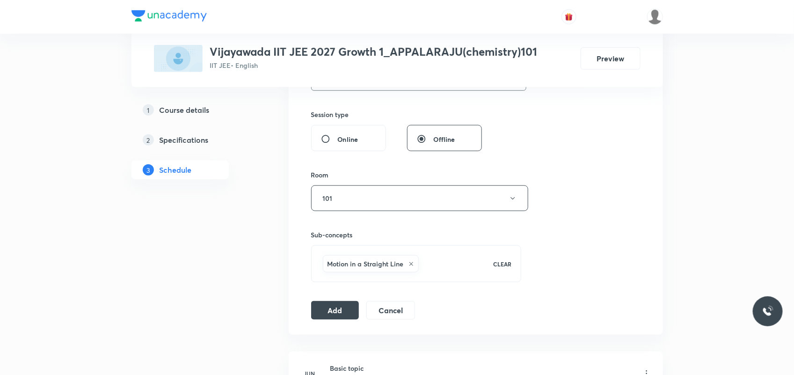
scroll to position [343, 0]
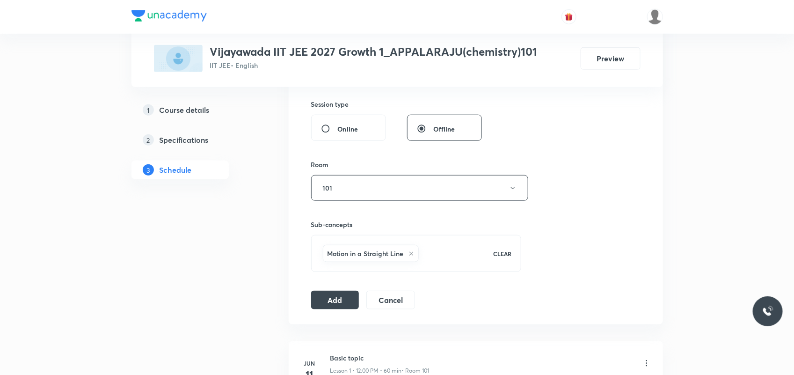
type input "80"
click at [370, 269] on div "Motion in a Straight Line CLEAR" at bounding box center [416, 253] width 210 height 37
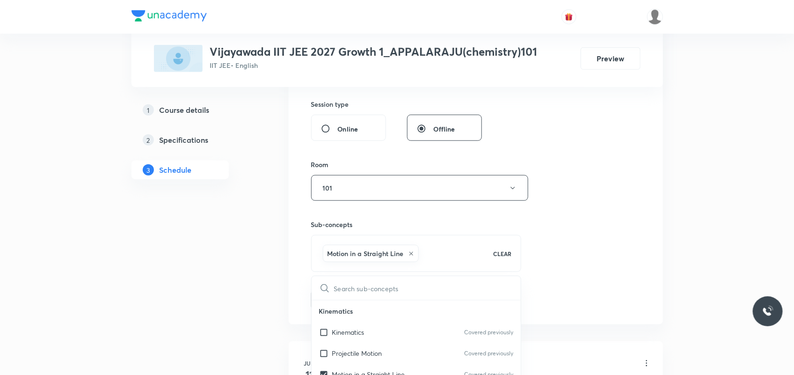
checkbox input "true"
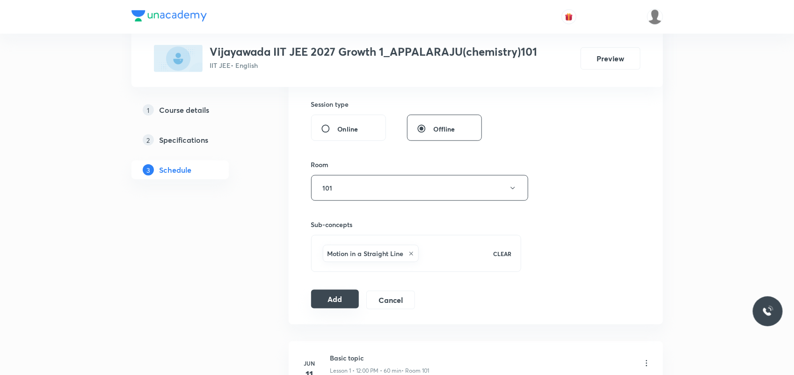
click at [324, 296] on button "Add" at bounding box center [335, 298] width 48 height 19
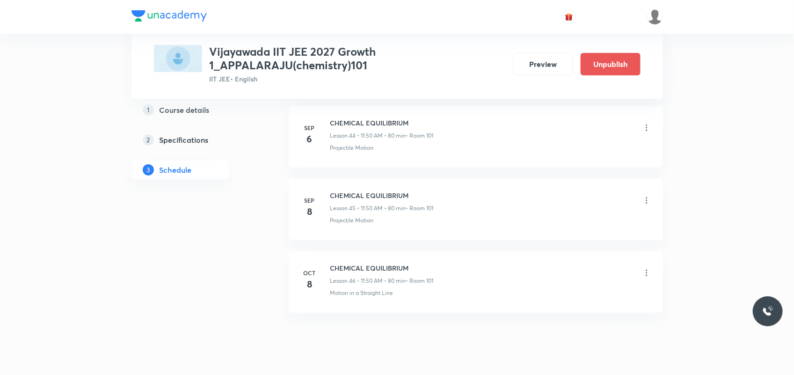
scroll to position [3286, 0]
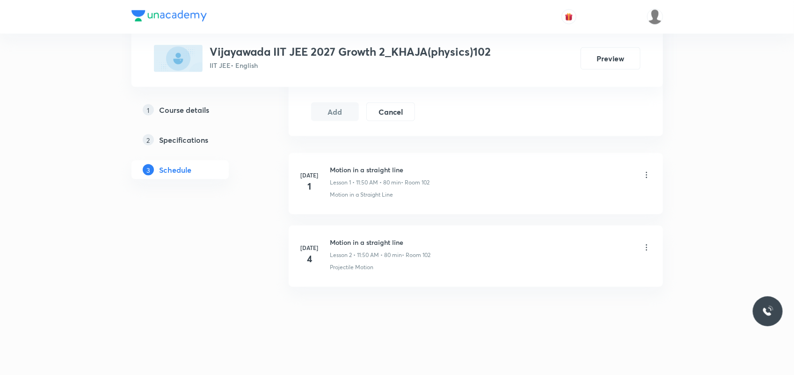
click at [378, 243] on h6 "Motion in a straight line" at bounding box center [380, 242] width 101 height 10
copy h6 "Motion in a straight line"
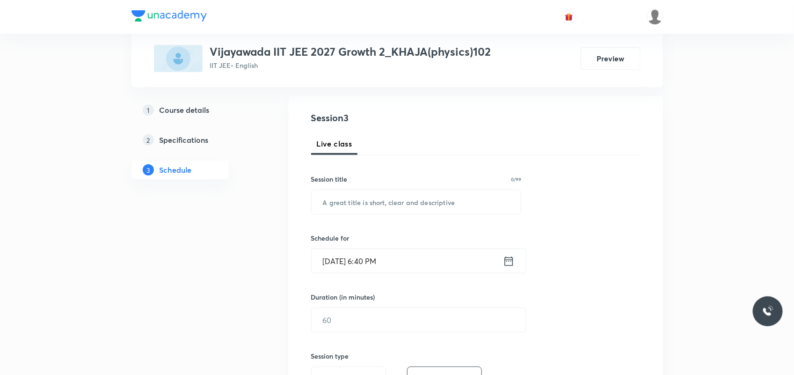
scroll to position [72, 0]
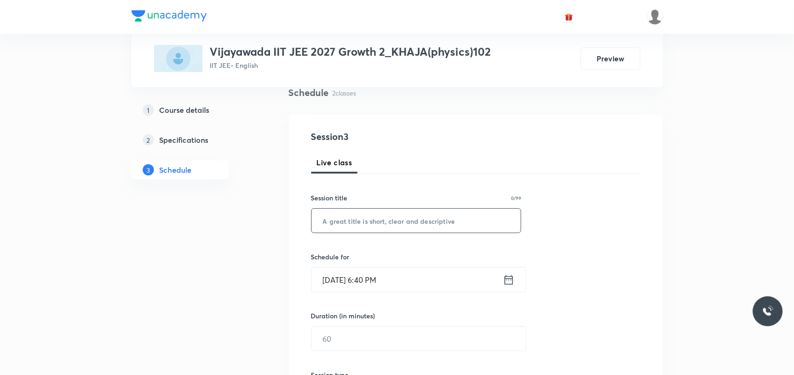
click at [363, 219] on input "text" at bounding box center [415, 221] width 209 height 24
paste input "Motion in a straight line"
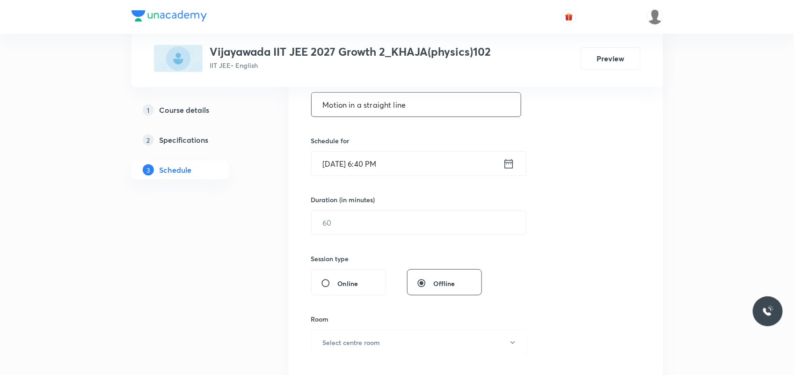
scroll to position [189, 0]
type input "Motion in a straight line"
click at [336, 163] on input "Oct 7, 2025, 6:40 PM" at bounding box center [406, 163] width 191 height 24
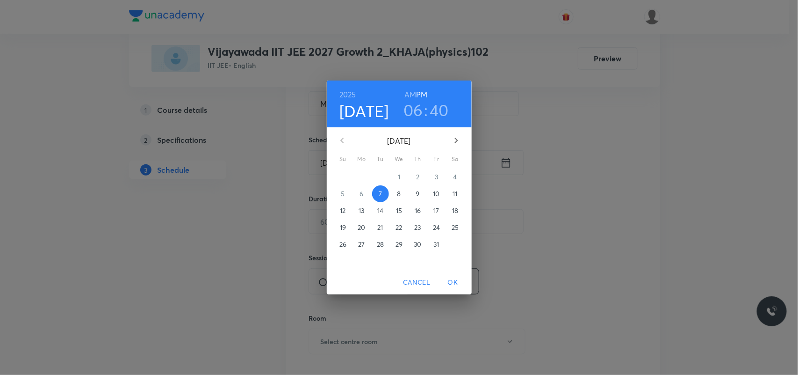
click at [400, 195] on p "8" at bounding box center [399, 193] width 4 height 9
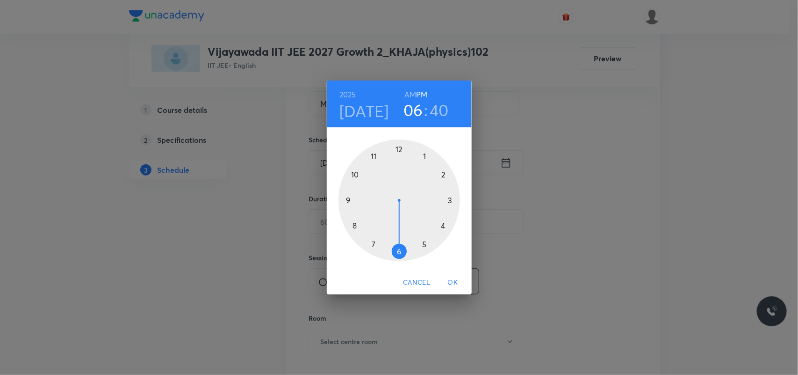
click at [411, 92] on h6 "AM" at bounding box center [410, 94] width 12 height 13
click at [373, 156] on div at bounding box center [400, 200] width 122 height 122
click at [354, 175] on div at bounding box center [400, 200] width 122 height 122
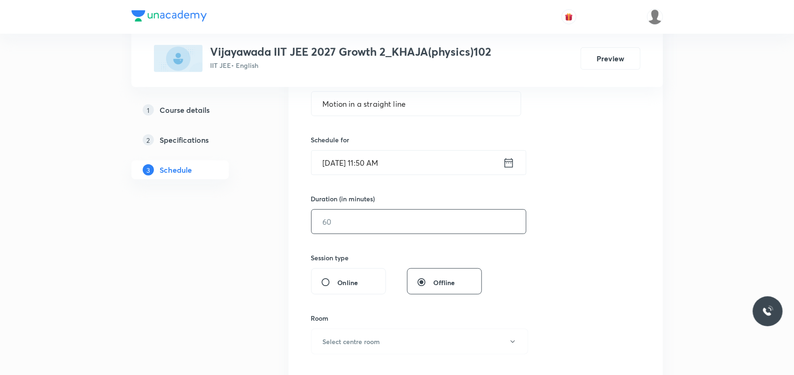
click at [368, 232] on input "text" at bounding box center [418, 221] width 214 height 24
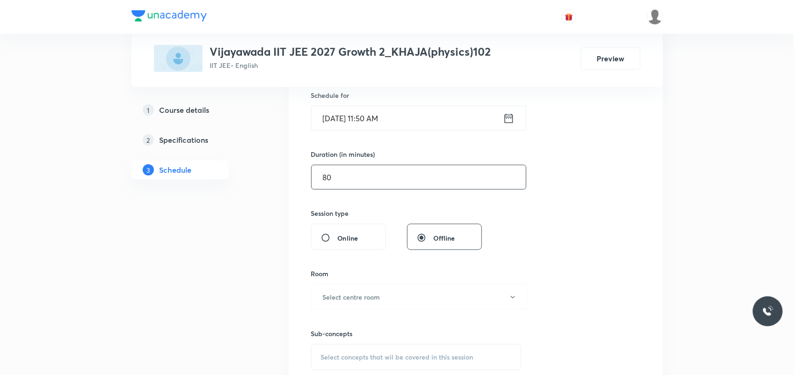
scroll to position [306, 0]
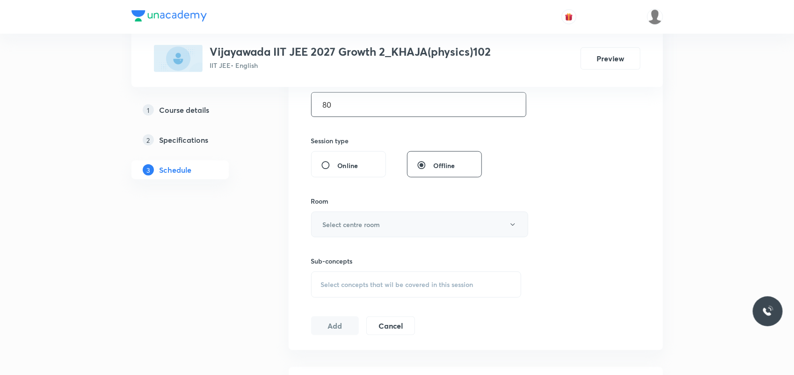
type input "80"
click at [363, 214] on button "Select centre room" at bounding box center [419, 224] width 217 height 26
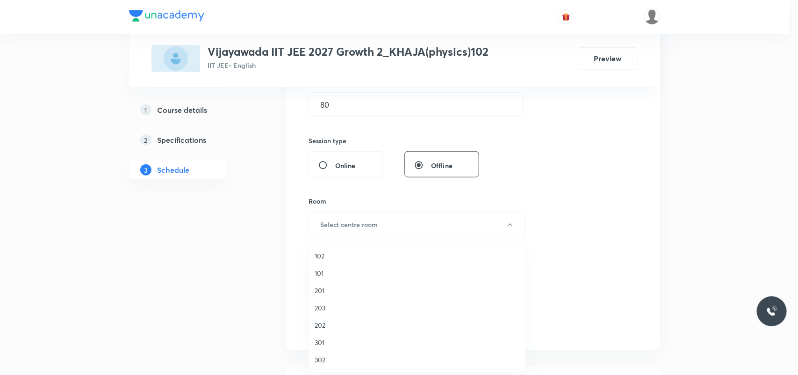
click at [322, 260] on span "102" at bounding box center [417, 256] width 205 height 10
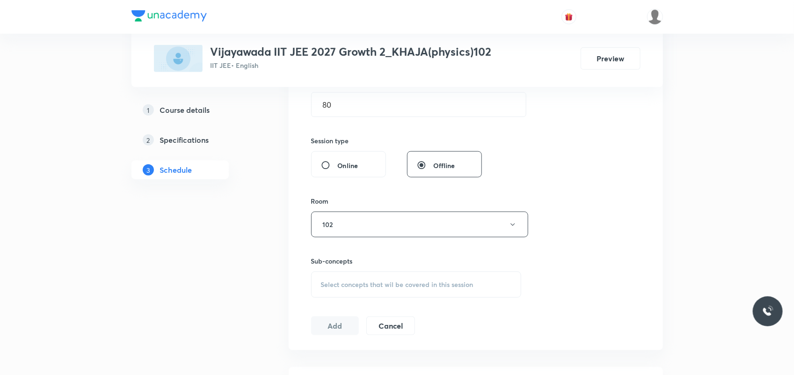
click at [262, 280] on div "Plus Courses Vijayawada IIT JEE 2027 Growth 2_KHAJA(physics)102 IIT JEE • Engli…" at bounding box center [396, 158] width 531 height 825
click at [334, 276] on div "Select concepts that wil be covered in this session" at bounding box center [416, 284] width 210 height 26
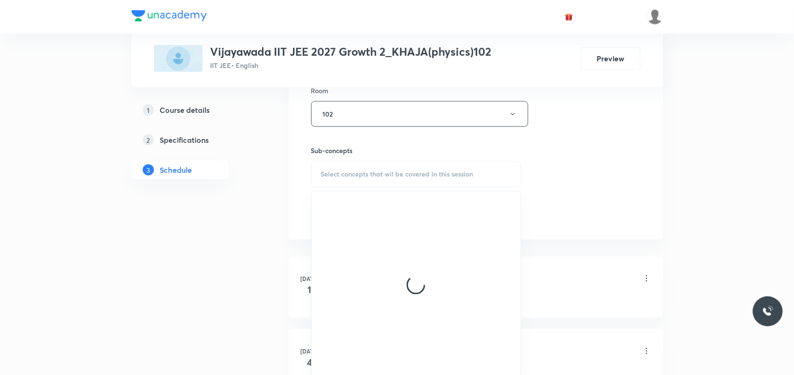
scroll to position [423, 0]
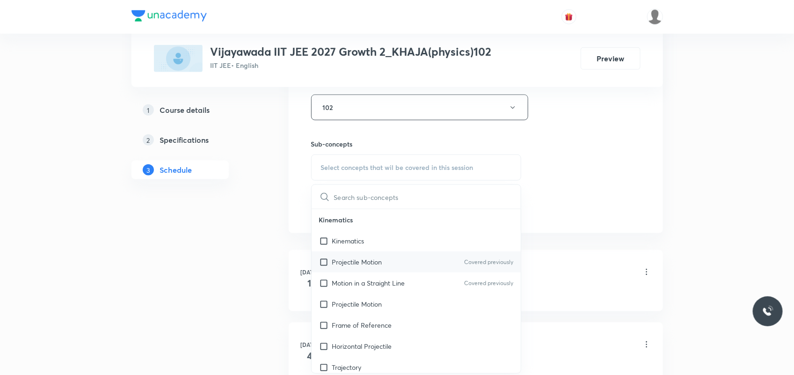
click at [335, 270] on div "Projectile Motion Covered previously" at bounding box center [415, 261] width 209 height 21
checkbox input "true"
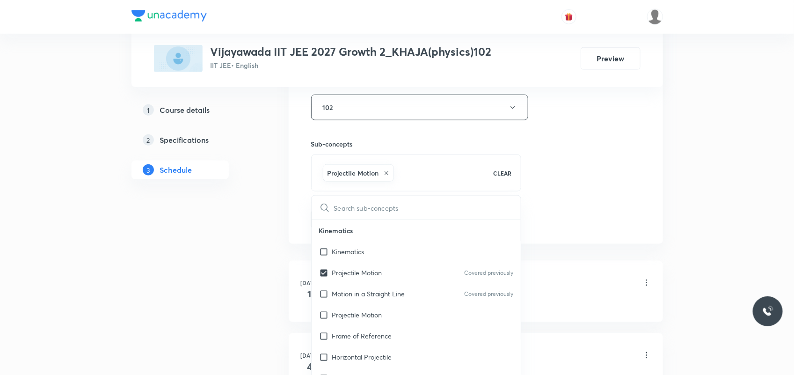
click at [250, 268] on div "1 Course details 2 Specifications 3 Schedule" at bounding box center [194, 100] width 127 height 730
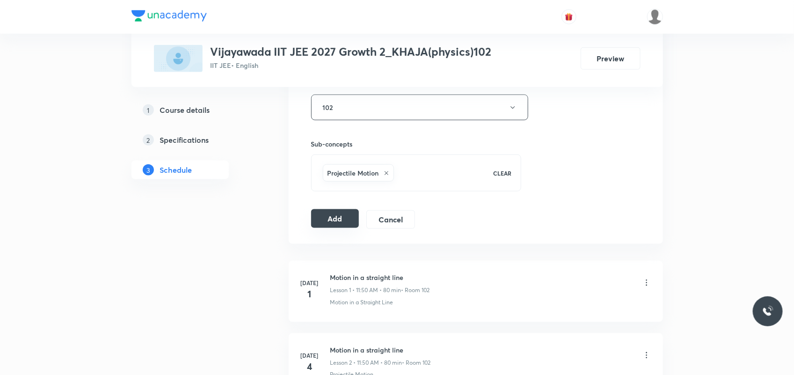
click at [323, 226] on button "Add" at bounding box center [335, 218] width 48 height 19
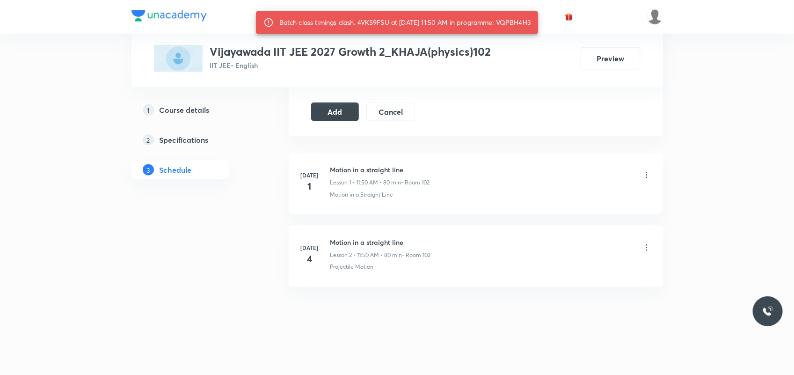
scroll to position [532, 0]
drag, startPoint x: 349, startPoint y: 21, endPoint x: 382, endPoint y: 23, distance: 32.3
click at [382, 23] on div "Batch class timings clash. 4VKS9FSU at 08 Oct 2025 11:50 AM in programme: VQPBH…" at bounding box center [405, 22] width 252 height 17
copy div "4VKS9FSU"
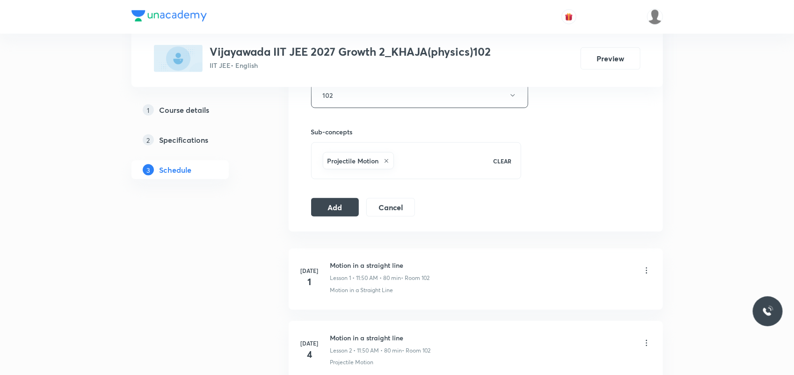
scroll to position [474, 0]
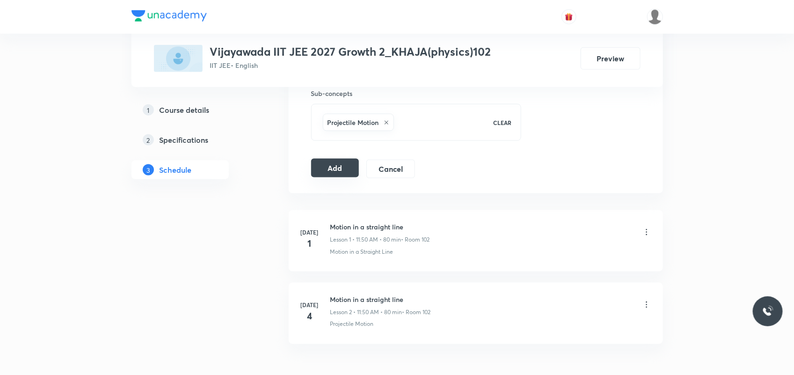
click at [321, 171] on button "Add" at bounding box center [335, 168] width 48 height 19
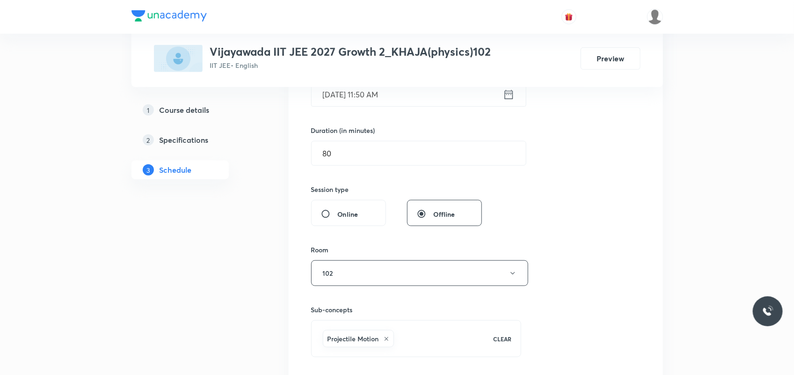
scroll to position [240, 0]
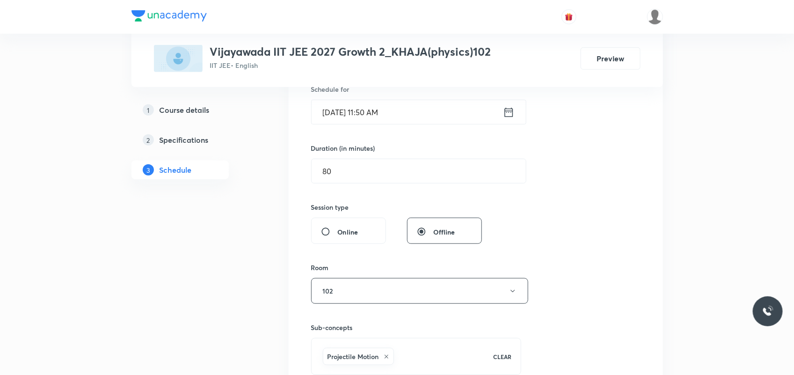
click at [379, 115] on input "Oct 8, 2025, 11:50 AM" at bounding box center [406, 112] width 191 height 24
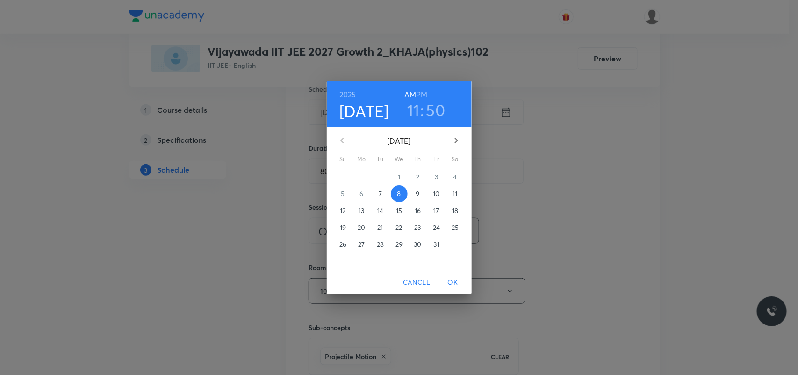
click at [435, 112] on h3 "50" at bounding box center [435, 110] width 19 height 20
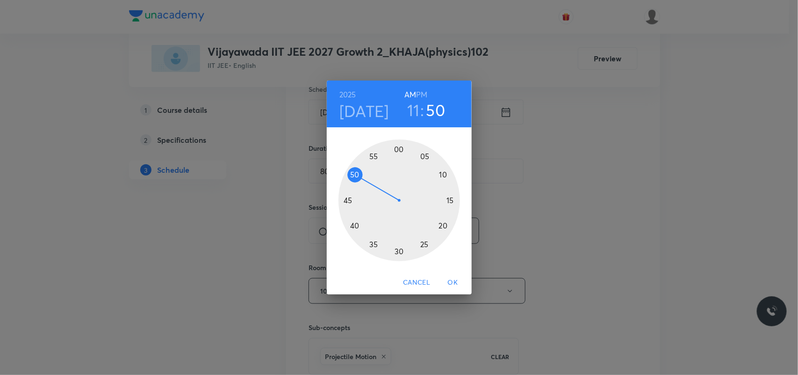
click at [356, 172] on div at bounding box center [400, 200] width 122 height 122
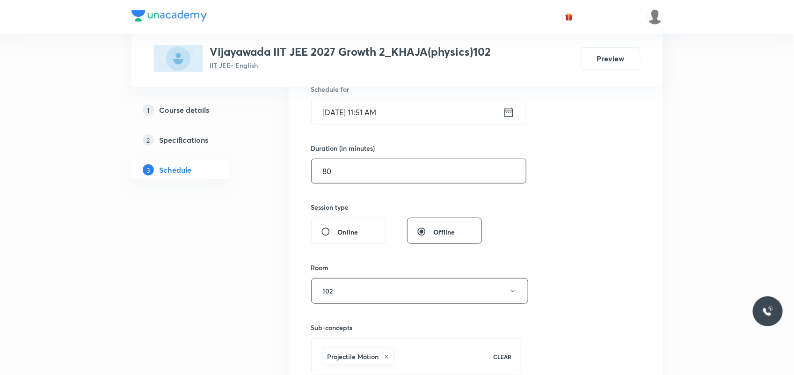
click at [344, 170] on input "80" at bounding box center [418, 171] width 214 height 24
type input "8"
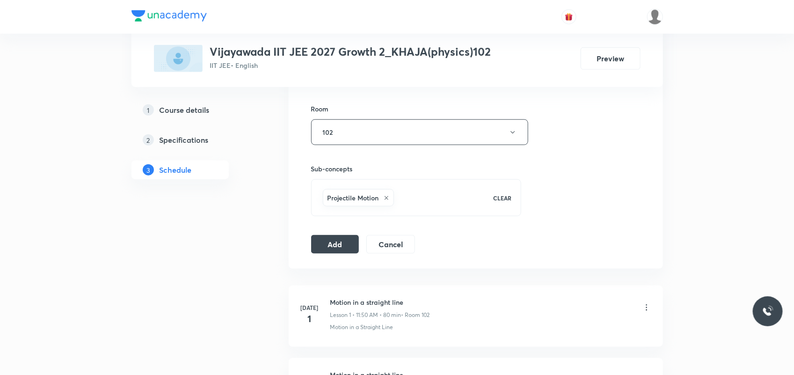
scroll to position [474, 0]
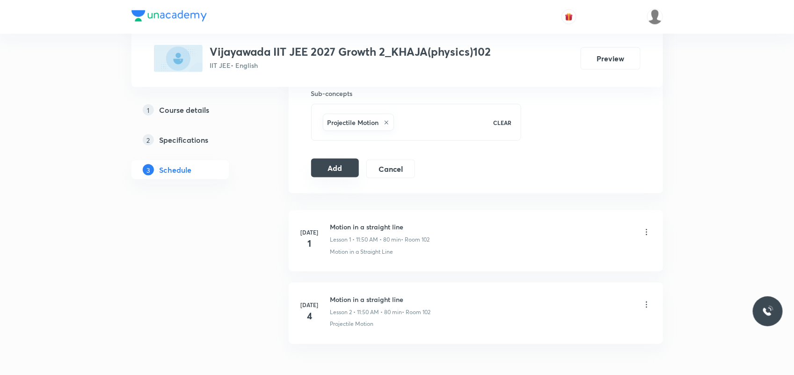
click at [349, 174] on button "Add" at bounding box center [335, 168] width 48 height 19
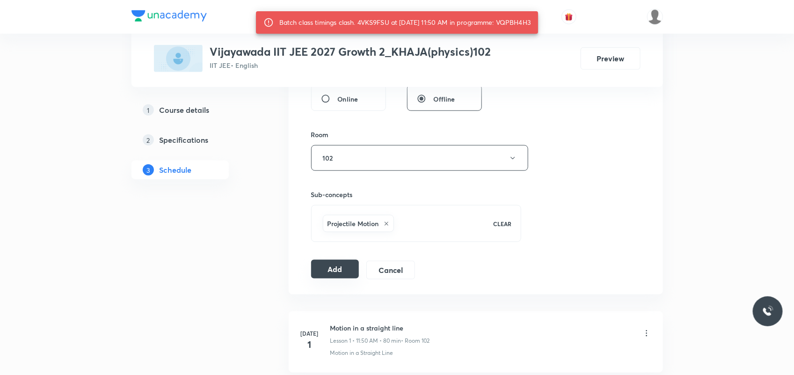
scroll to position [357, 0]
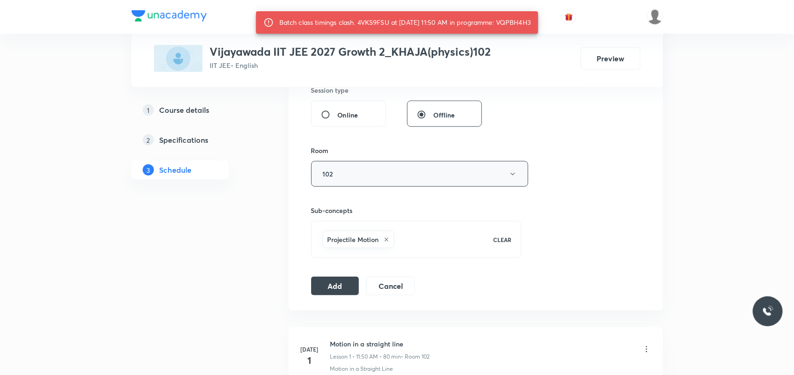
click at [345, 173] on button "102" at bounding box center [419, 174] width 217 height 26
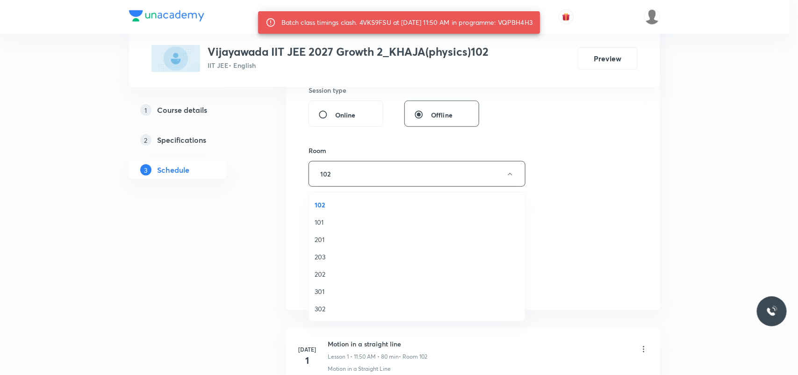
click at [320, 202] on span "102" at bounding box center [417, 205] width 205 height 10
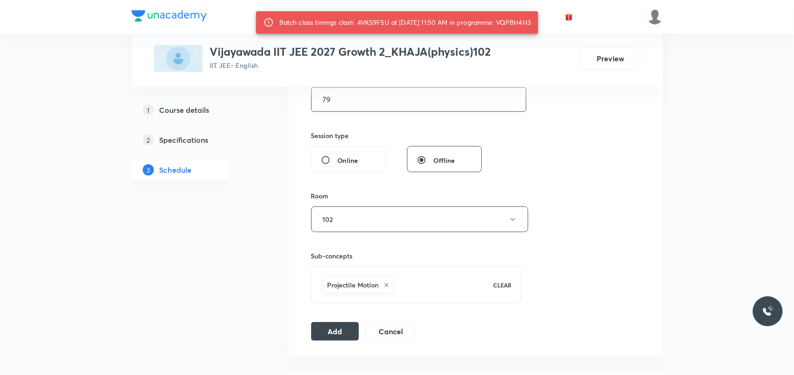
scroll to position [240, 0]
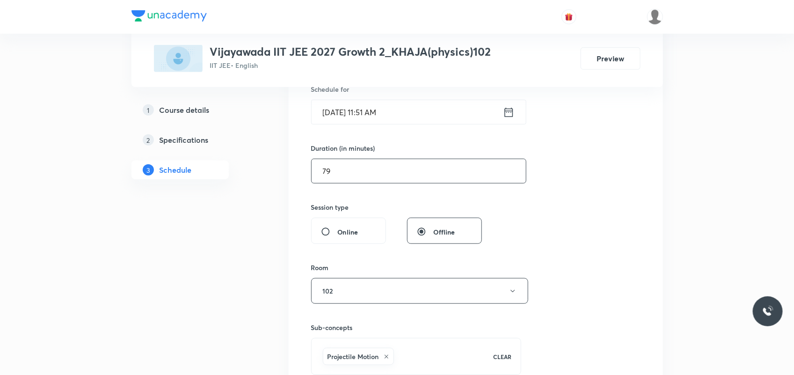
click at [345, 177] on input "79" at bounding box center [418, 171] width 214 height 24
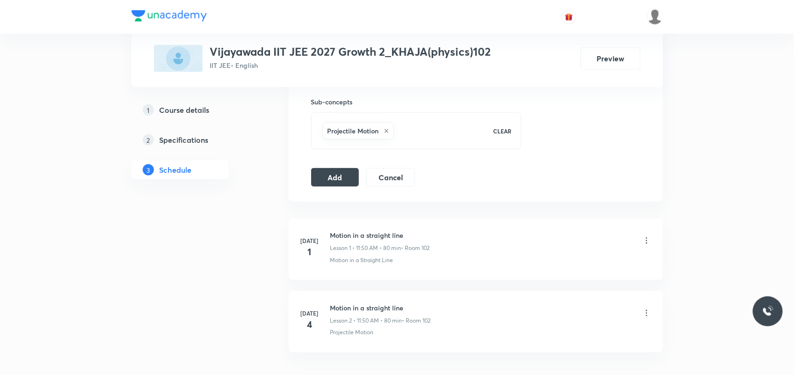
scroll to position [474, 0]
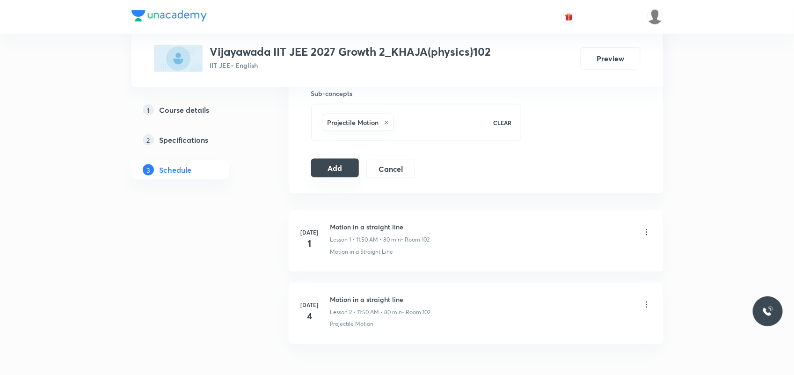
click at [338, 172] on button "Add" at bounding box center [335, 168] width 48 height 19
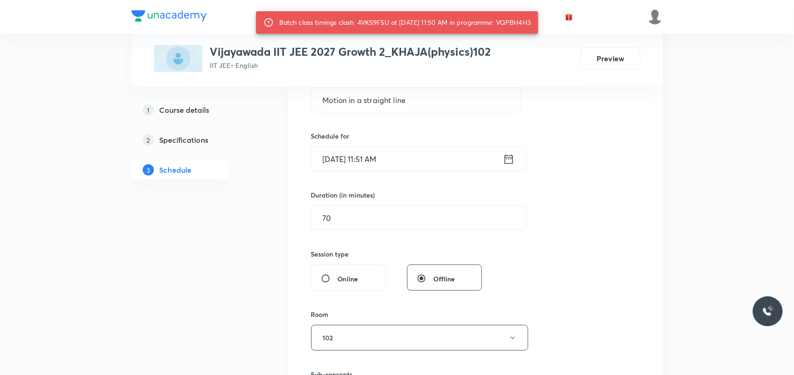
scroll to position [181, 0]
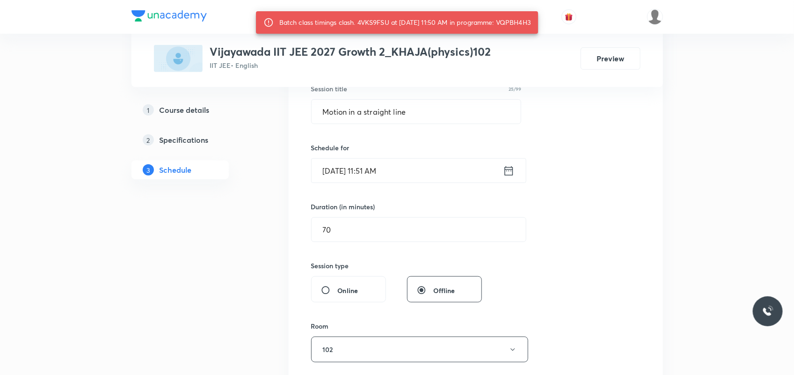
click at [378, 169] on input "Oct 8, 2025, 11:51 AM" at bounding box center [406, 171] width 191 height 24
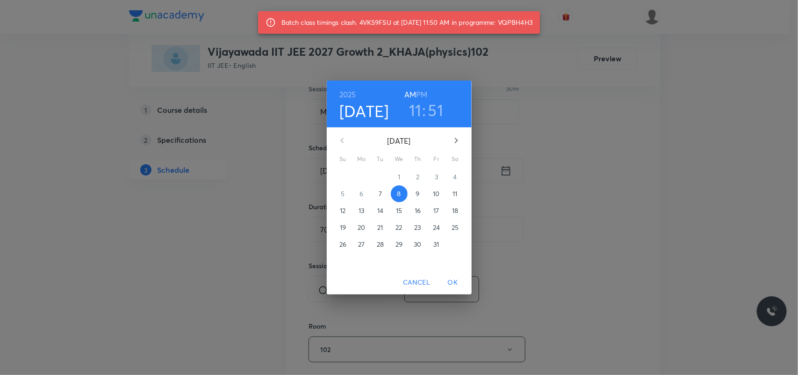
click at [438, 111] on h3 "51" at bounding box center [435, 110] width 15 height 20
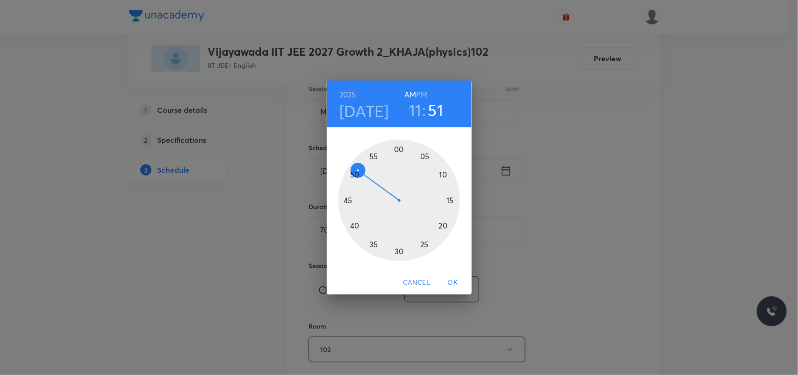
click at [372, 155] on div at bounding box center [400, 200] width 122 height 122
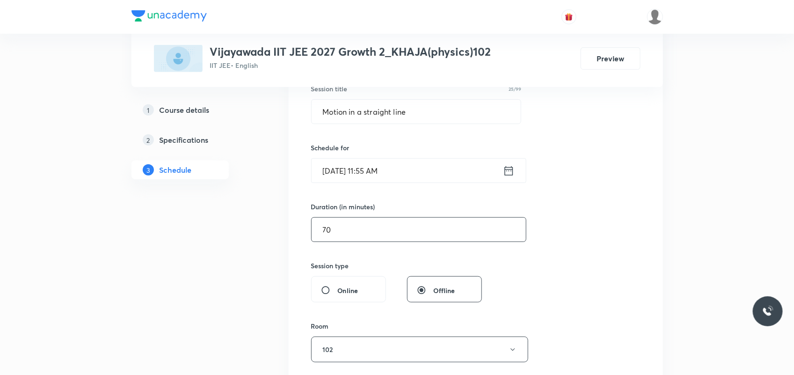
click at [361, 230] on input "70" at bounding box center [418, 229] width 214 height 24
type input "7"
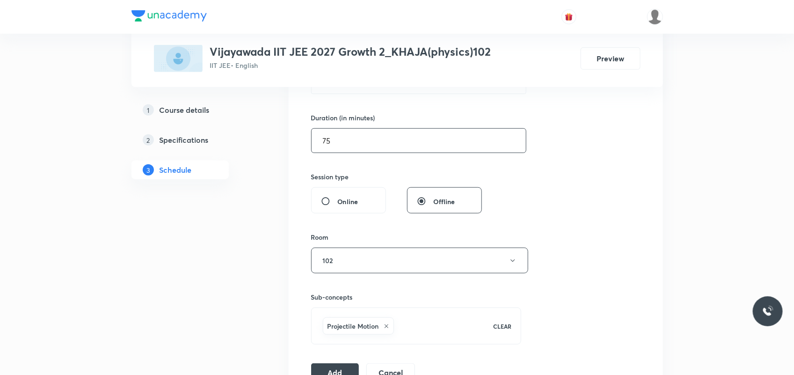
scroll to position [415, 0]
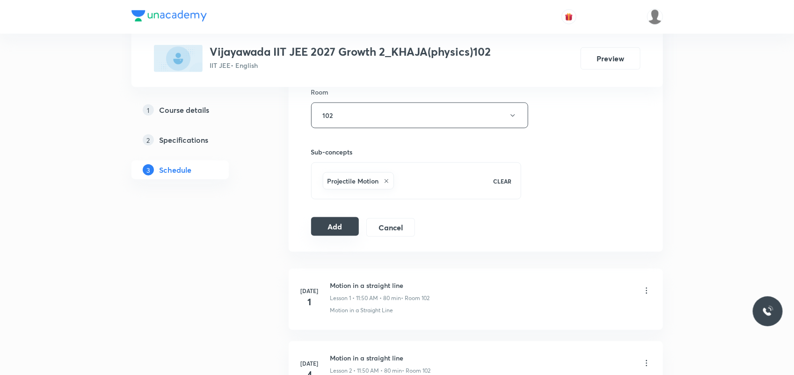
type input "75"
click at [355, 228] on button "Add" at bounding box center [335, 226] width 48 height 19
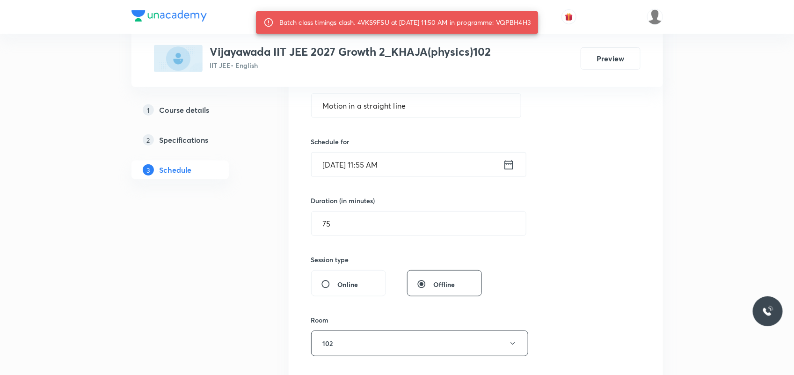
scroll to position [181, 0]
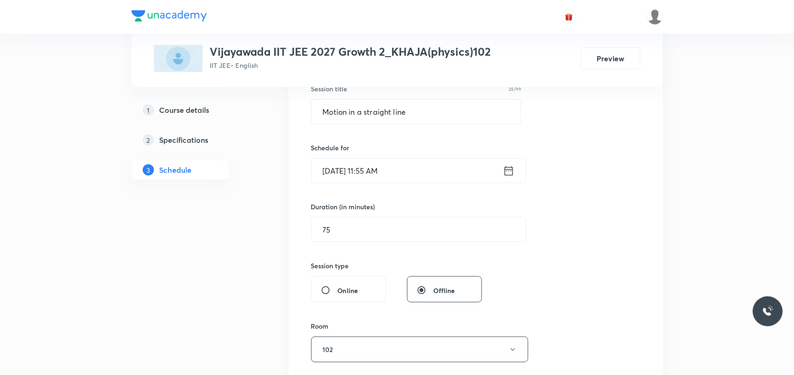
click at [392, 165] on input "Oct 8, 2025, 11:55 AM" at bounding box center [406, 171] width 191 height 24
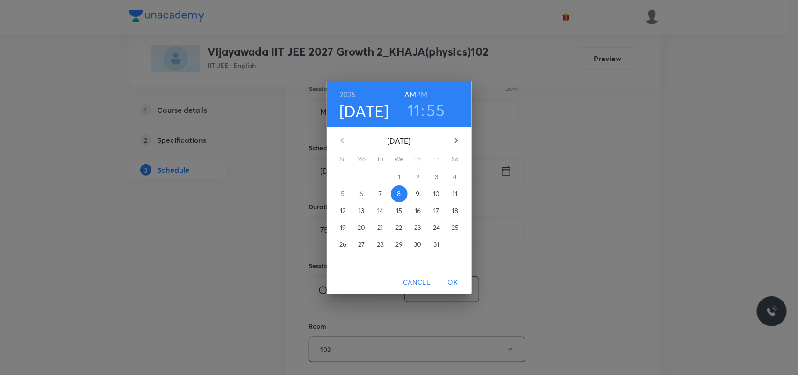
click at [414, 112] on h3 "11" at bounding box center [414, 110] width 13 height 20
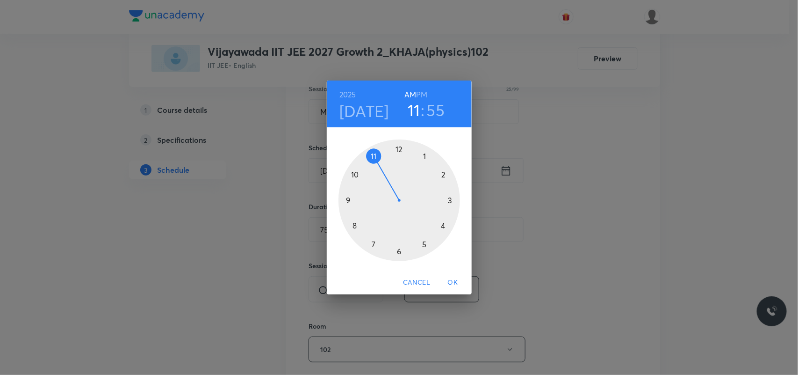
click at [398, 153] on div at bounding box center [400, 200] width 122 height 122
click at [401, 146] on div at bounding box center [400, 200] width 122 height 122
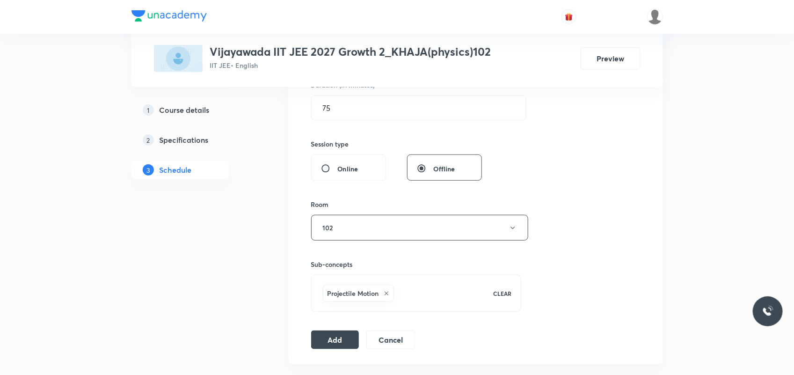
scroll to position [415, 0]
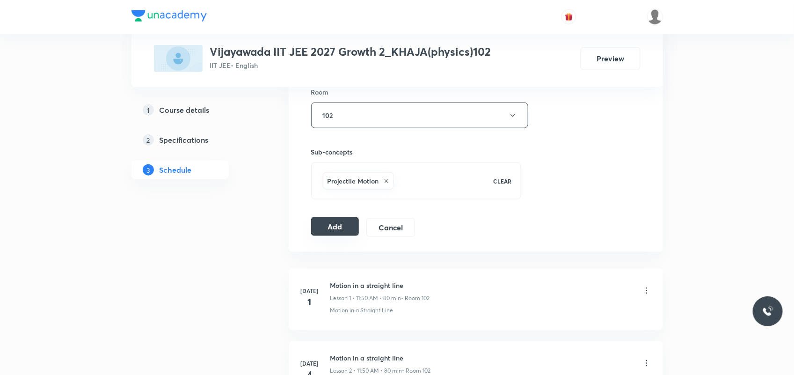
click at [340, 230] on button "Add" at bounding box center [335, 226] width 48 height 19
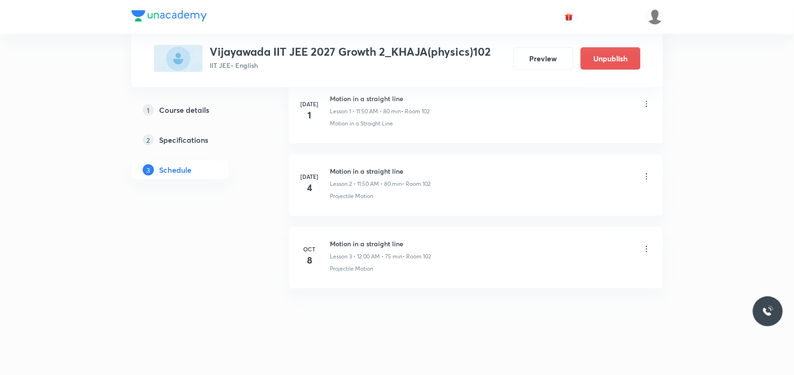
scroll to position [163, 0]
click at [644, 249] on icon at bounding box center [646, 247] width 9 height 9
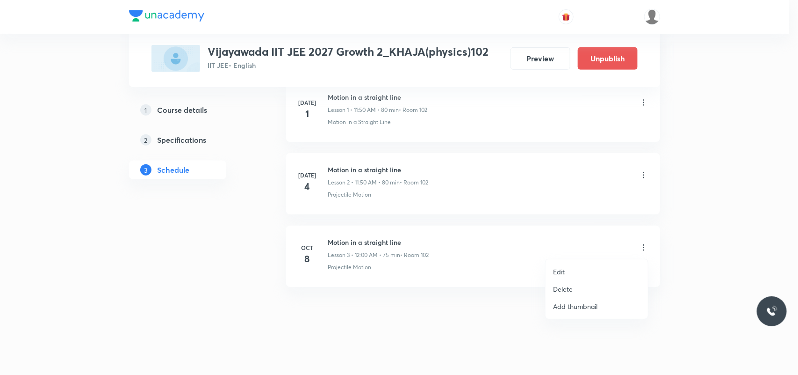
click at [563, 272] on p "Edit" at bounding box center [559, 272] width 12 height 10
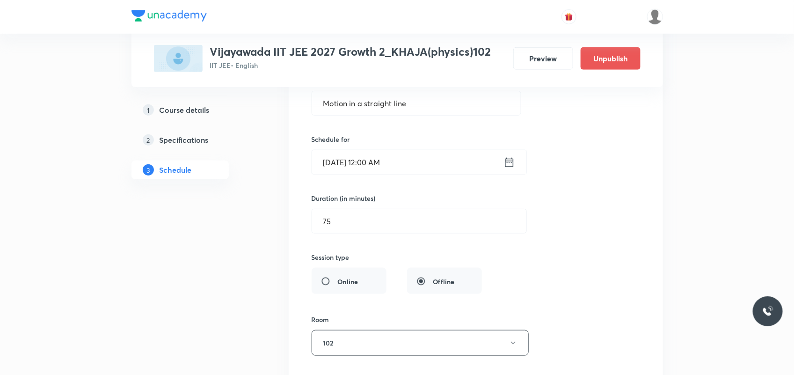
scroll to position [338, 0]
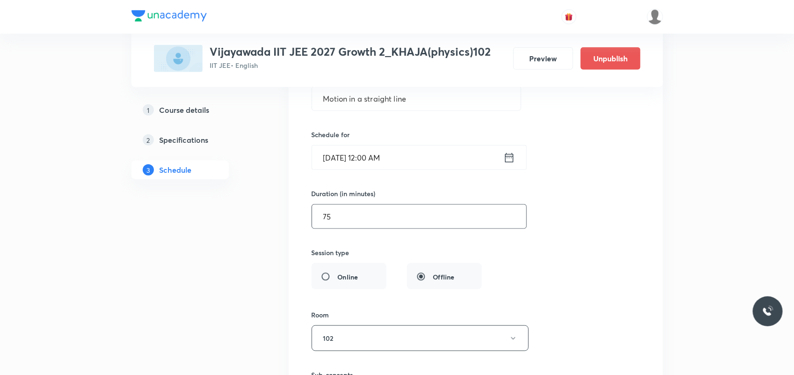
click at [351, 218] on input "75" at bounding box center [419, 216] width 214 height 24
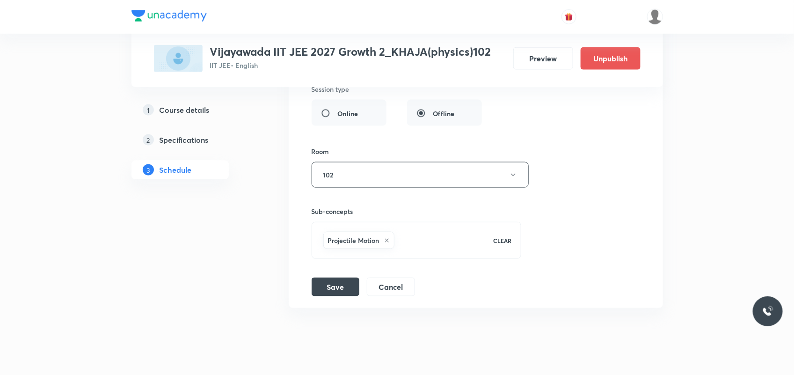
scroll to position [524, 0]
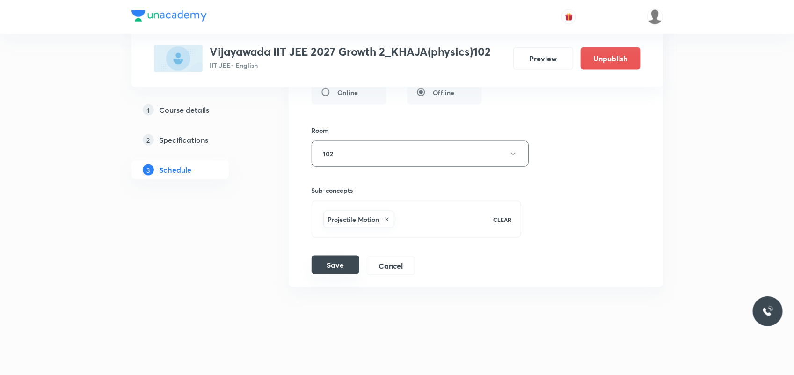
type input "70"
click at [335, 269] on button "Save" at bounding box center [335, 264] width 48 height 19
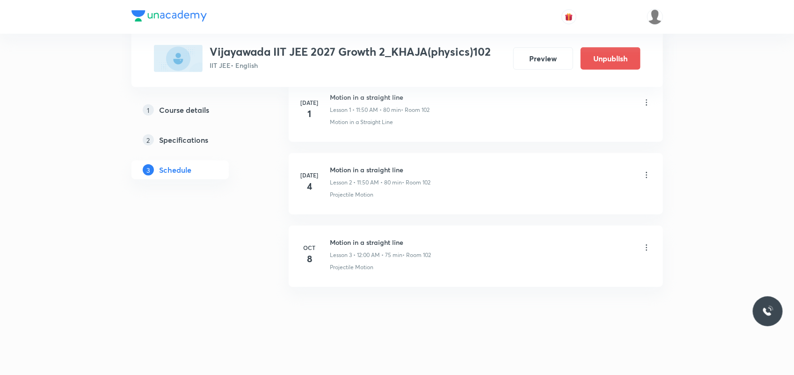
scroll to position [163, 0]
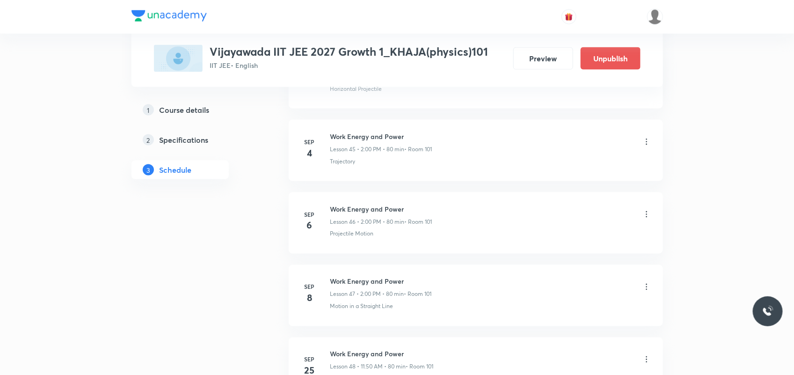
scroll to position [4010, 0]
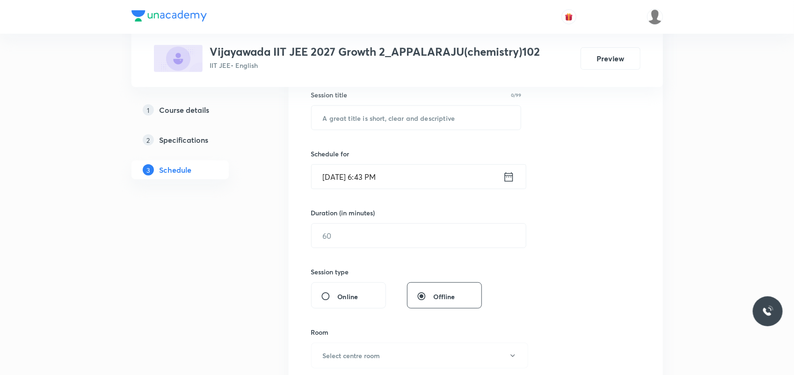
scroll to position [521, 0]
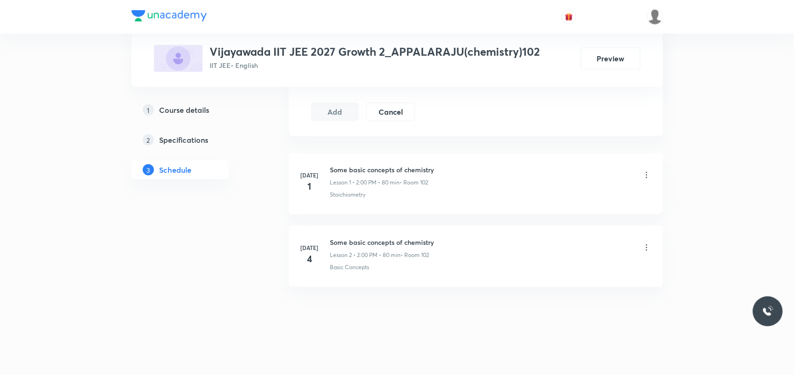
click at [363, 240] on h6 "Some basic concepts of chemistry" at bounding box center [382, 242] width 104 height 10
click at [363, 241] on h6 "Some basic concepts of chemistry" at bounding box center [382, 242] width 104 height 10
copy h6 "Some basic concepts of chemistry"
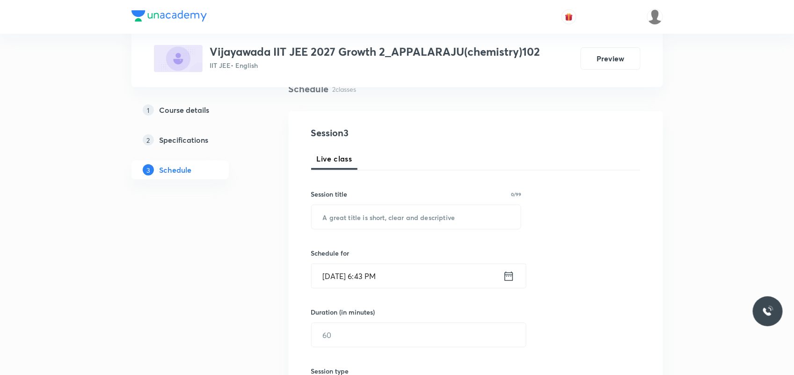
scroll to position [69, 0]
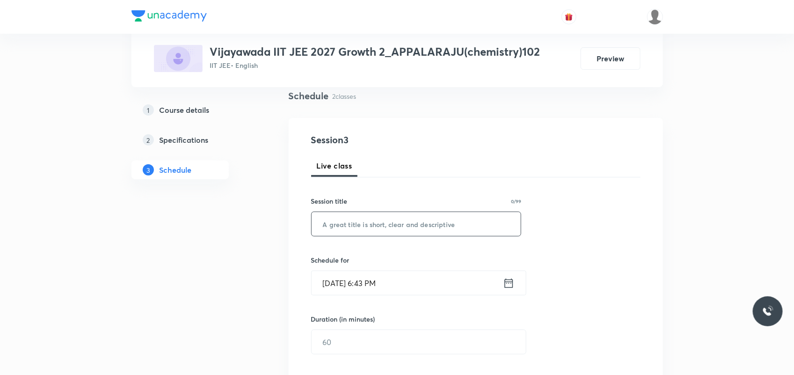
click at [351, 216] on input "text" at bounding box center [415, 224] width 209 height 24
paste input "Some basic concepts of chemistry"
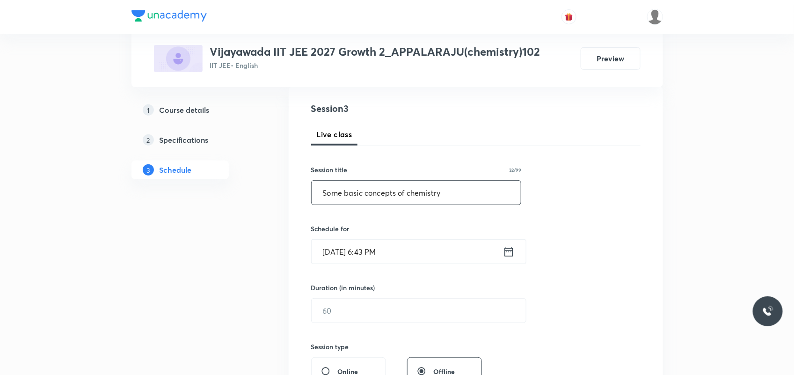
scroll to position [128, 0]
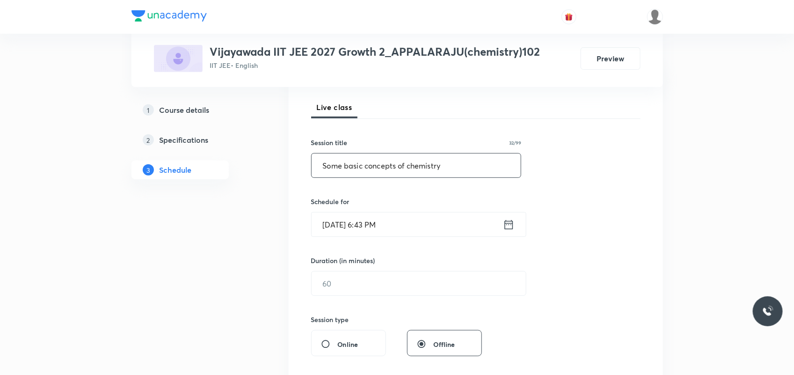
type input "Some basic concepts of chemistry"
click at [336, 225] on input "Oct 7, 2025, 6:43 PM" at bounding box center [406, 224] width 191 height 24
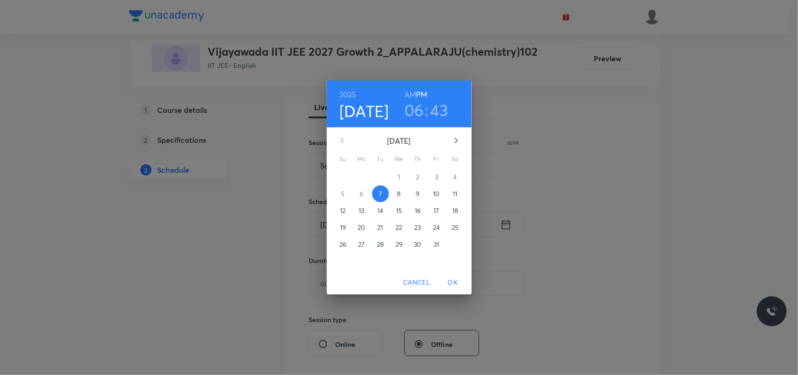
click at [400, 194] on p "8" at bounding box center [399, 193] width 4 height 9
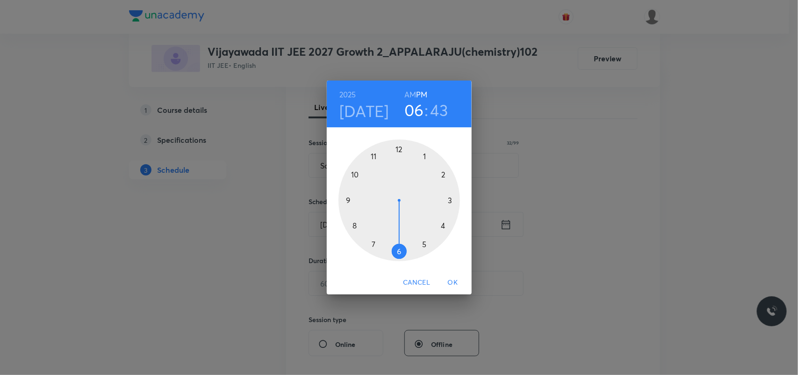
click at [443, 175] on div at bounding box center [400, 200] width 122 height 122
click at [400, 148] on div at bounding box center [400, 200] width 122 height 122
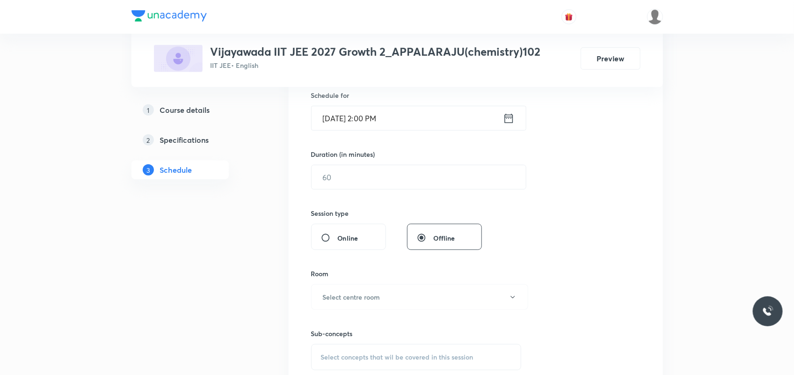
scroll to position [245, 0]
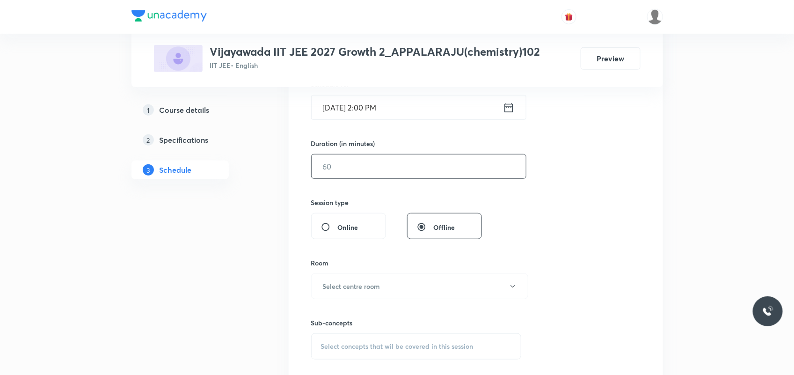
click at [359, 166] on input "text" at bounding box center [418, 166] width 214 height 24
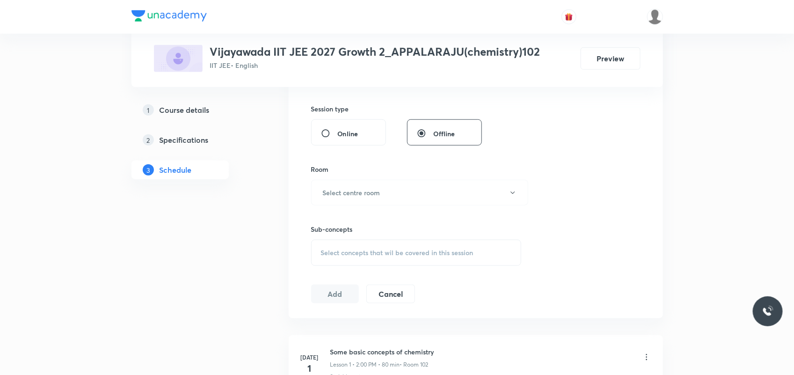
scroll to position [361, 0]
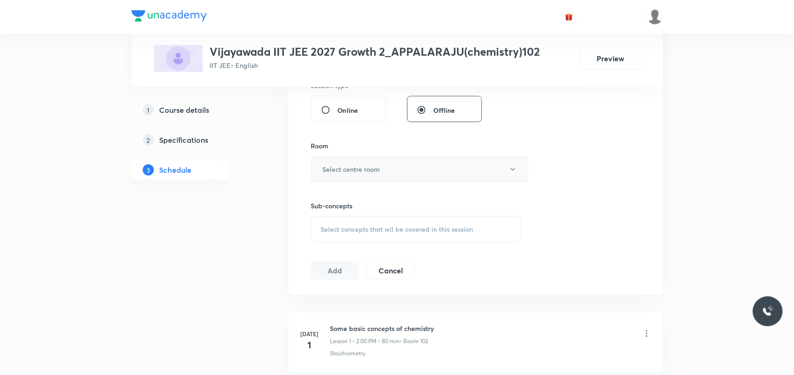
type input "80"
click at [357, 167] on h6 "Select centre room" at bounding box center [352, 169] width 58 height 10
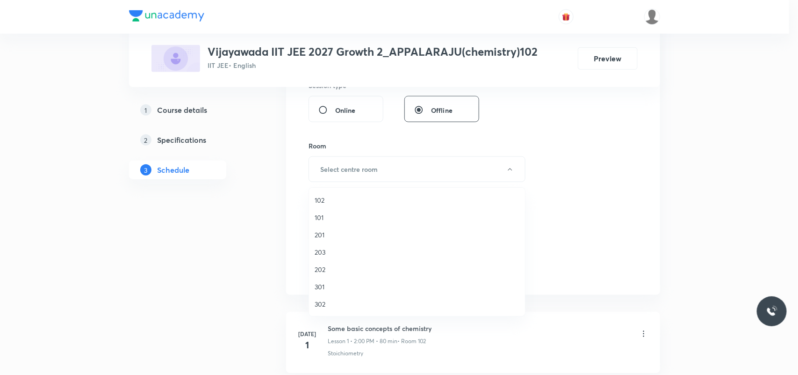
click at [323, 202] on span "102" at bounding box center [417, 200] width 205 height 10
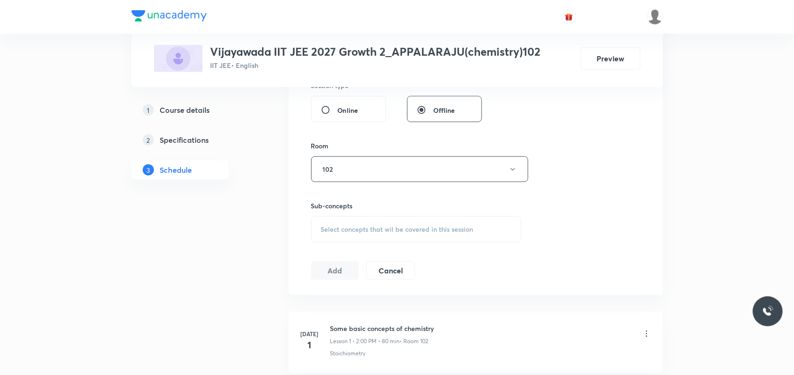
click at [338, 228] on span "Select concepts that wil be covered in this session" at bounding box center [397, 228] width 152 height 7
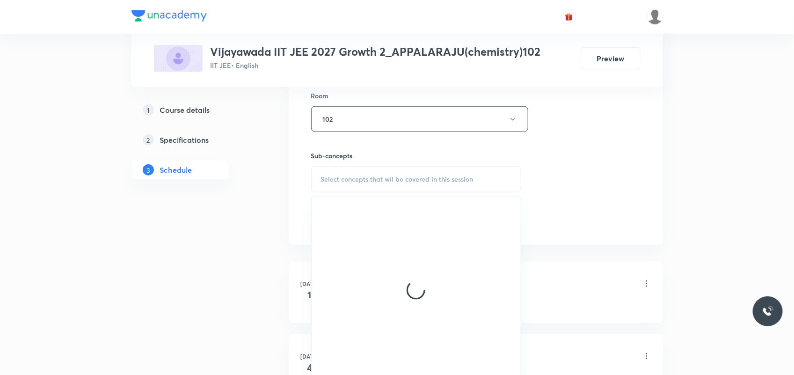
scroll to position [478, 0]
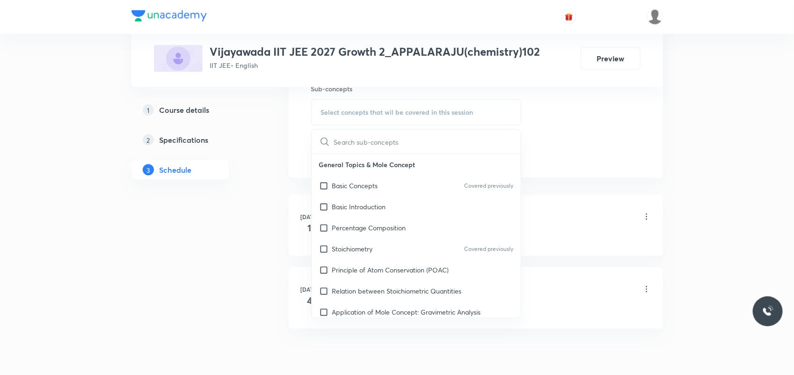
click at [348, 241] on div "Stoichiometry Covered previously" at bounding box center [415, 248] width 209 height 21
checkbox input "true"
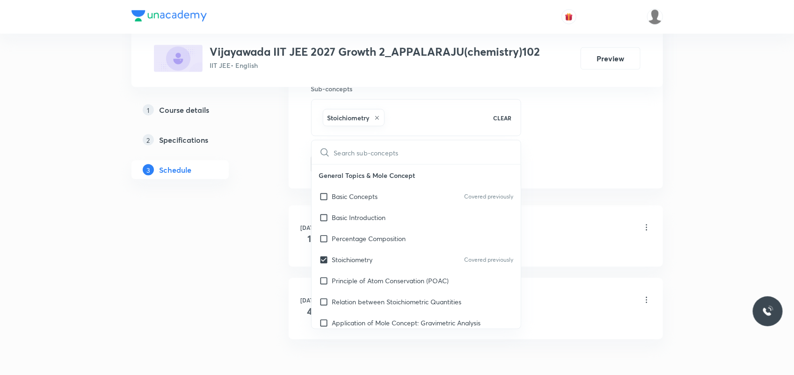
click at [245, 241] on div "1 Course details 2 Specifications 3 Schedule" at bounding box center [194, 45] width 127 height 730
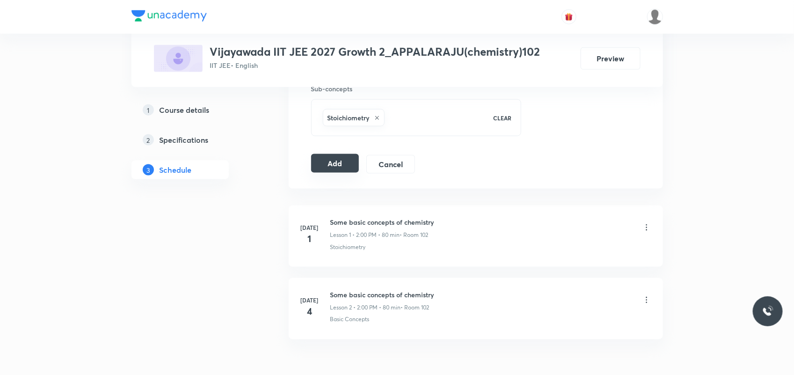
click at [337, 172] on button "Add" at bounding box center [335, 163] width 48 height 19
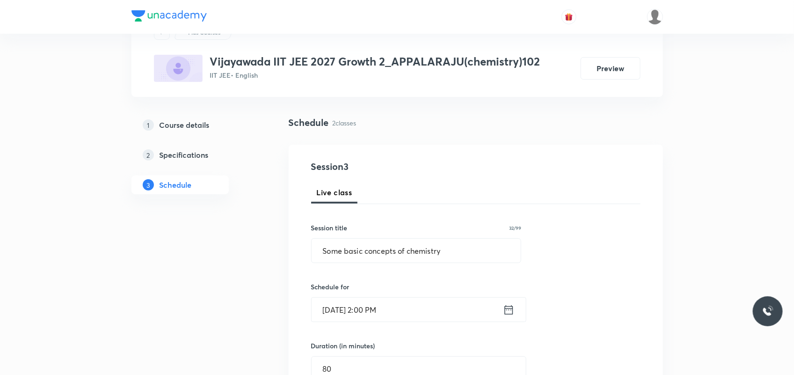
scroll to position [128, 0]
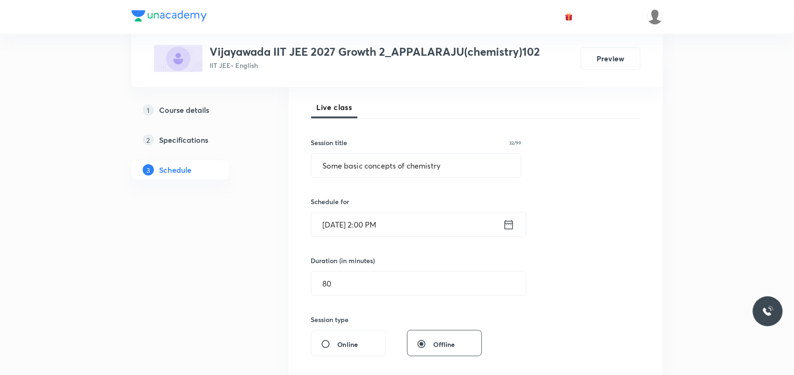
click at [374, 224] on input "[DATE] 2:00 PM" at bounding box center [406, 224] width 191 height 24
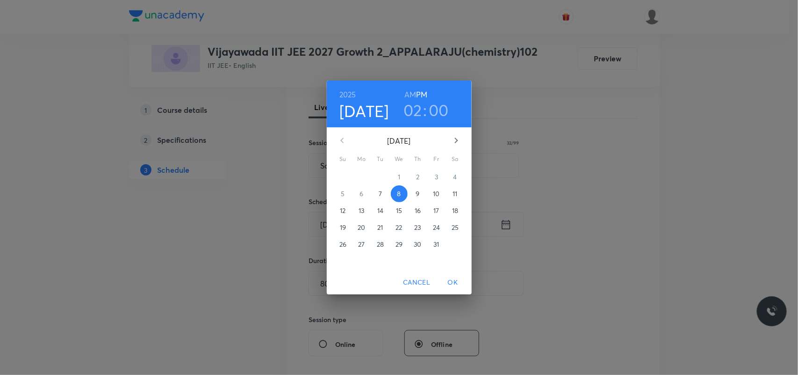
click at [412, 110] on h3 "02" at bounding box center [413, 110] width 19 height 20
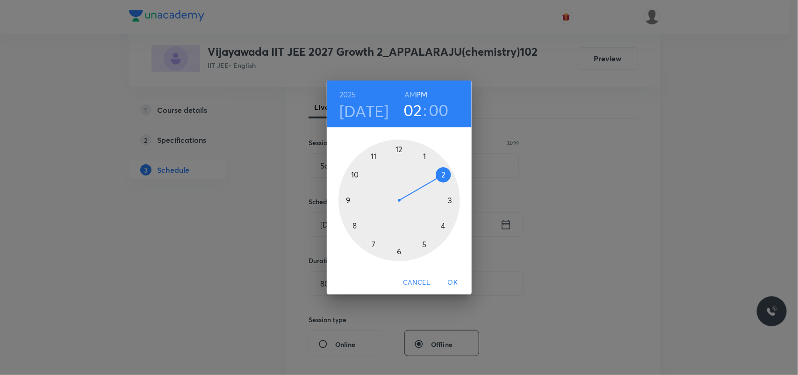
click at [443, 177] on div at bounding box center [400, 200] width 122 height 122
click at [442, 178] on div at bounding box center [400, 200] width 122 height 122
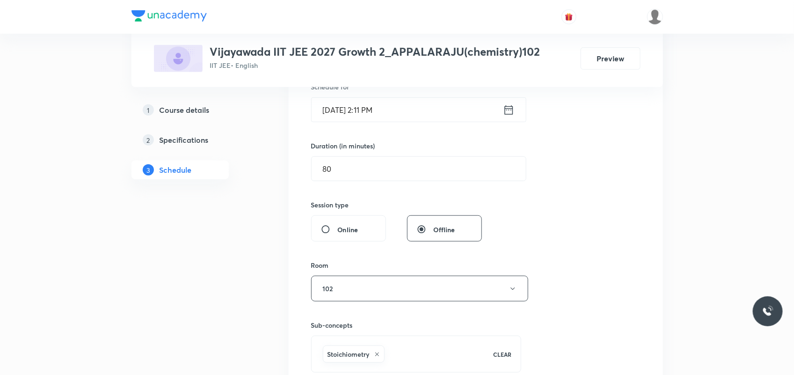
scroll to position [245, 0]
click at [339, 165] on input "80" at bounding box center [418, 166] width 214 height 24
type input "8"
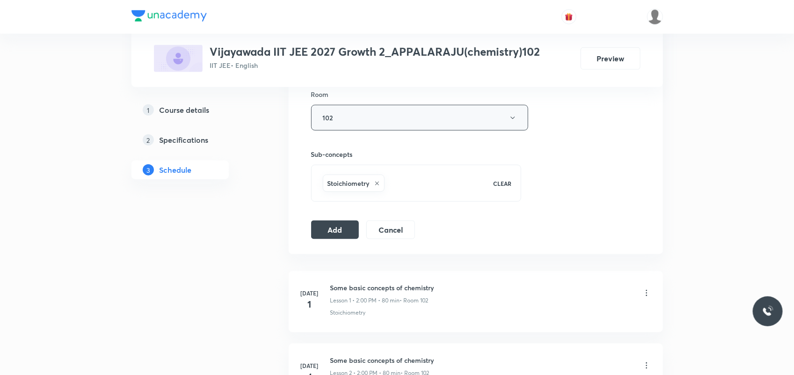
scroll to position [420, 0]
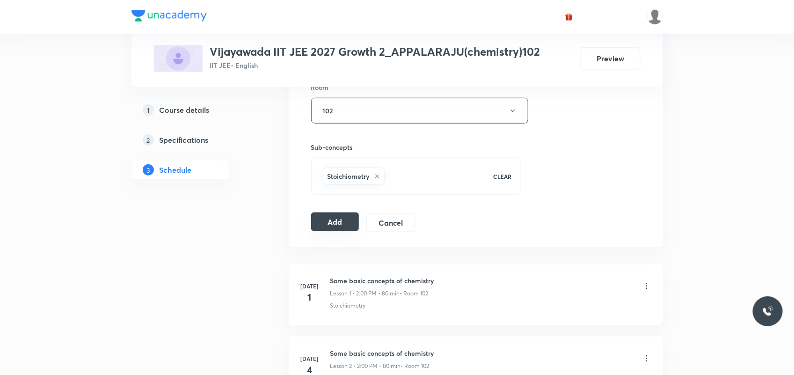
click at [336, 221] on button "Add" at bounding box center [335, 221] width 48 height 19
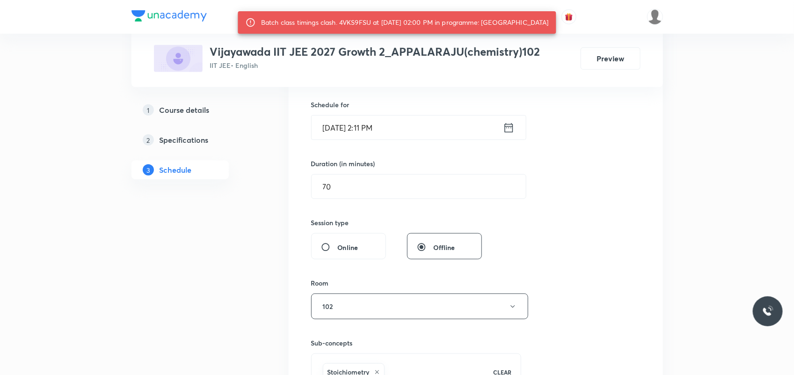
scroll to position [186, 0]
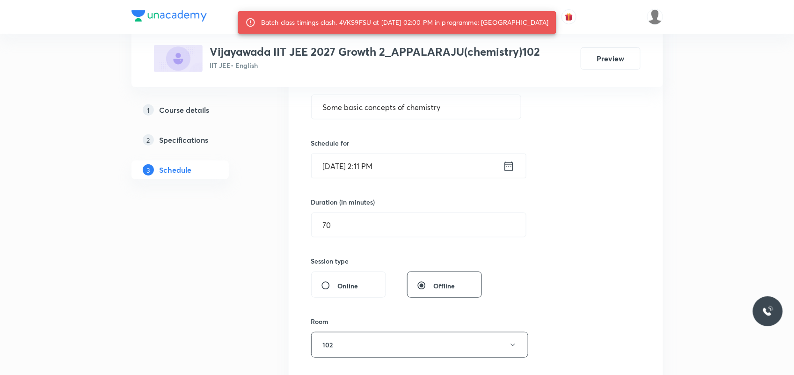
click at [373, 169] on input "Oct 8, 2025, 2:11 PM" at bounding box center [406, 166] width 191 height 24
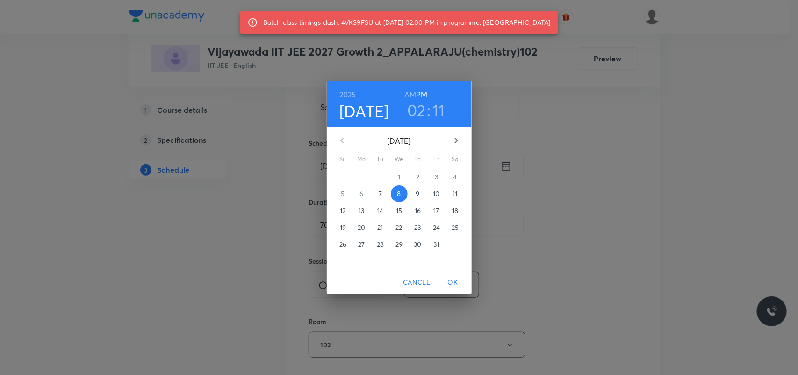
click at [417, 111] on h3 "02" at bounding box center [416, 110] width 19 height 20
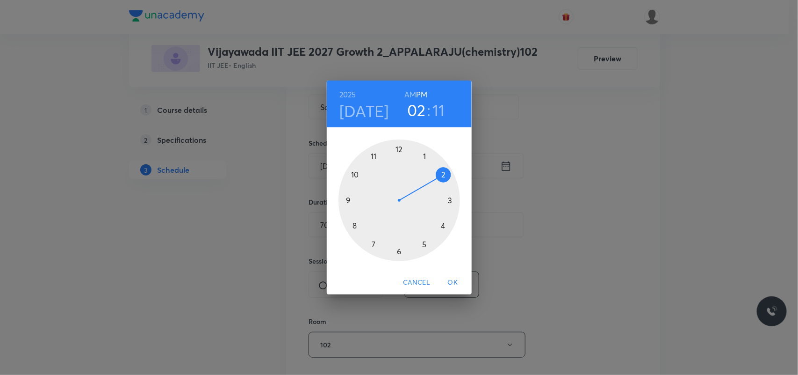
click at [418, 110] on h3 "02" at bounding box center [416, 110] width 19 height 20
click at [425, 156] on div at bounding box center [400, 200] width 122 height 122
click at [452, 278] on span "OK" at bounding box center [453, 282] width 22 height 12
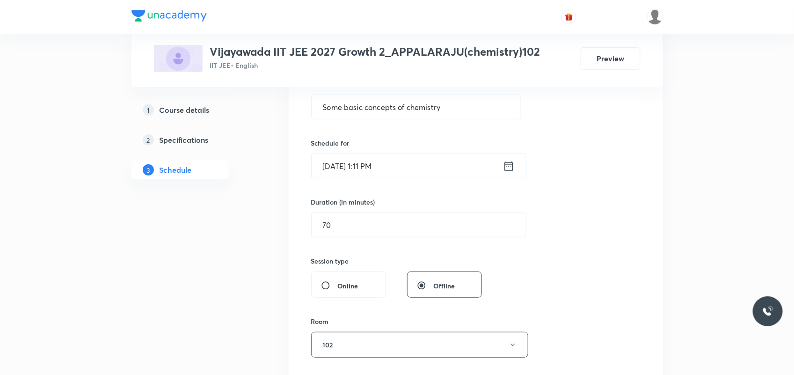
click at [379, 165] on input "Oct 8, 2025, 1:11 PM" at bounding box center [406, 166] width 191 height 24
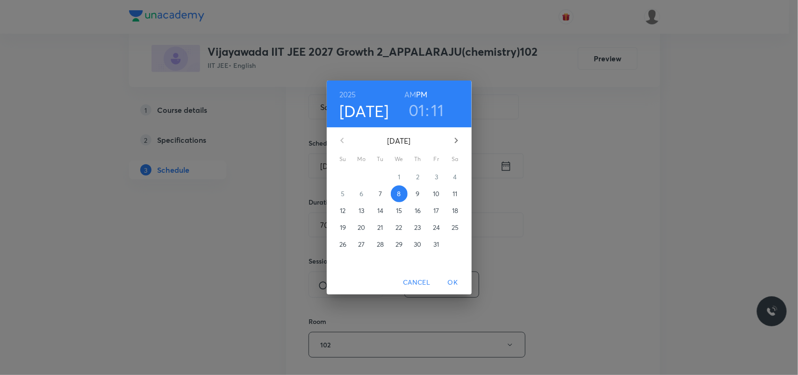
click at [422, 113] on h3 "01" at bounding box center [417, 110] width 16 height 20
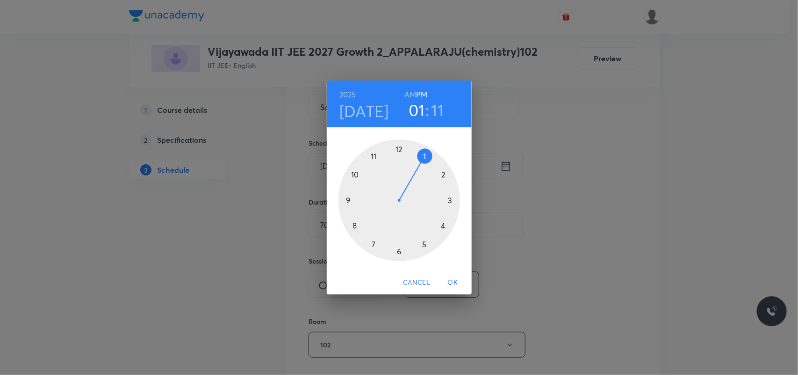
click at [443, 176] on div at bounding box center [400, 200] width 122 height 122
click at [425, 156] on div at bounding box center [400, 200] width 122 height 122
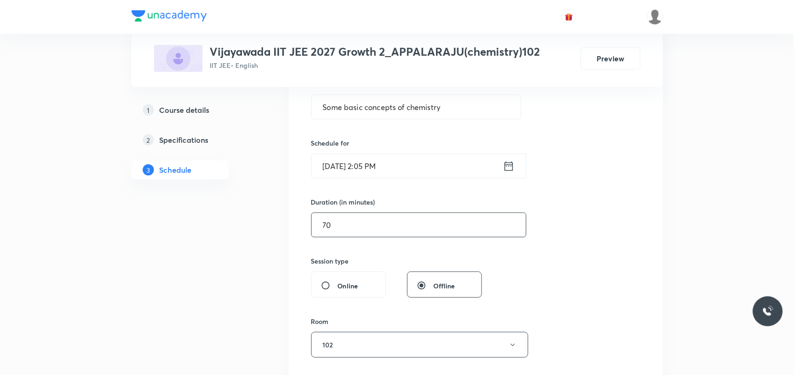
click at [364, 224] on input "70" at bounding box center [418, 225] width 214 height 24
type input "7"
type input "0"
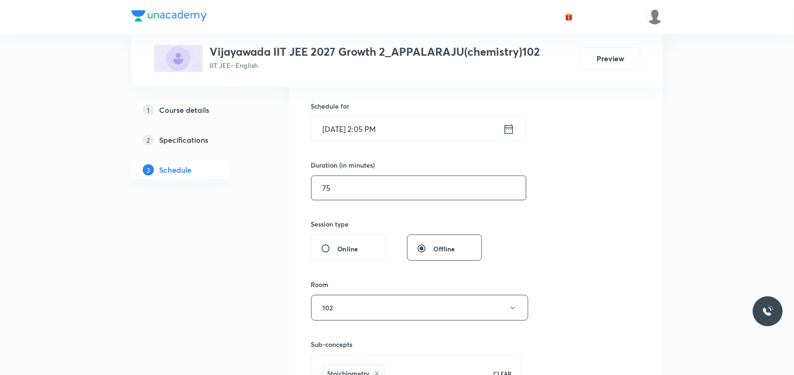
scroll to position [361, 0]
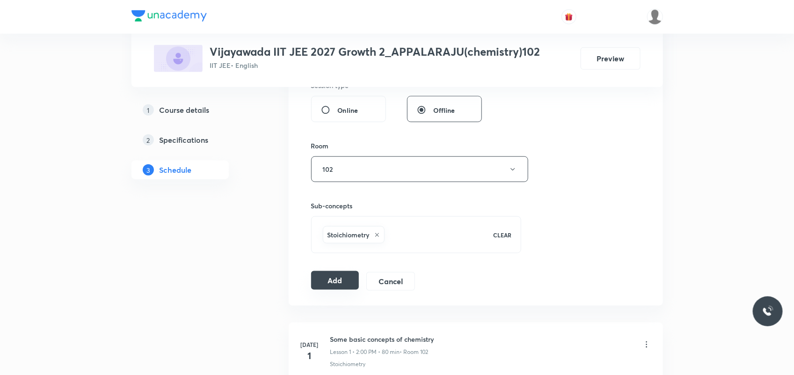
click at [325, 280] on button "Add" at bounding box center [335, 280] width 48 height 19
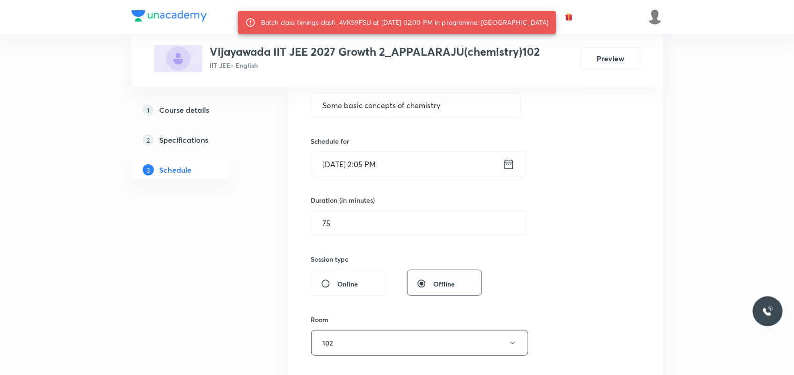
scroll to position [186, 0]
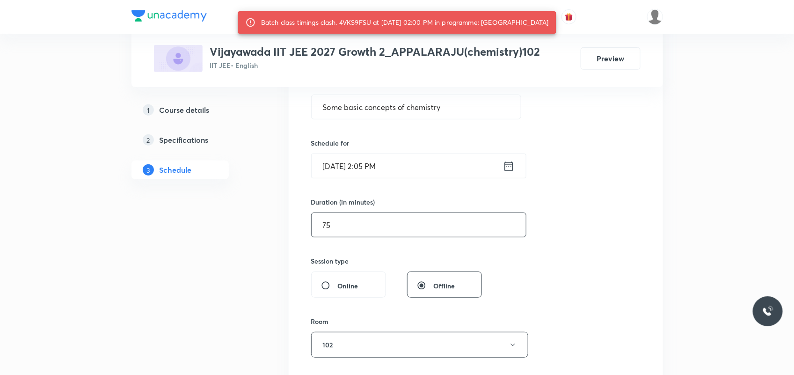
click at [336, 223] on input "75" at bounding box center [418, 225] width 214 height 24
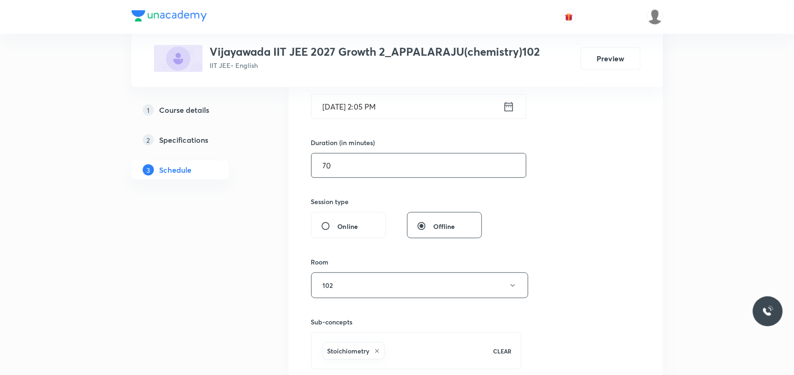
scroll to position [361, 0]
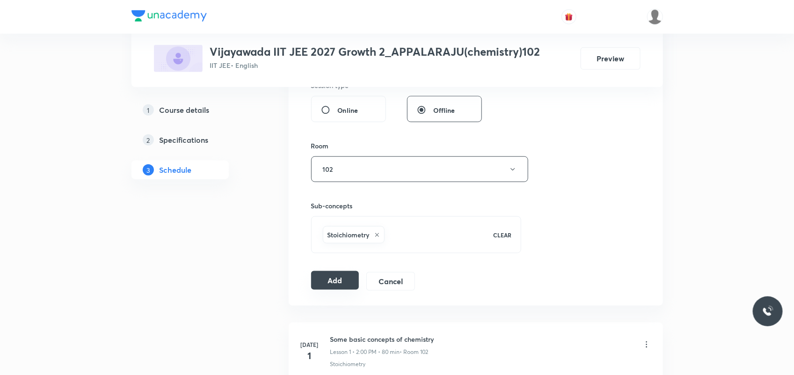
type input "70"
click at [317, 284] on button "Add" at bounding box center [335, 280] width 48 height 19
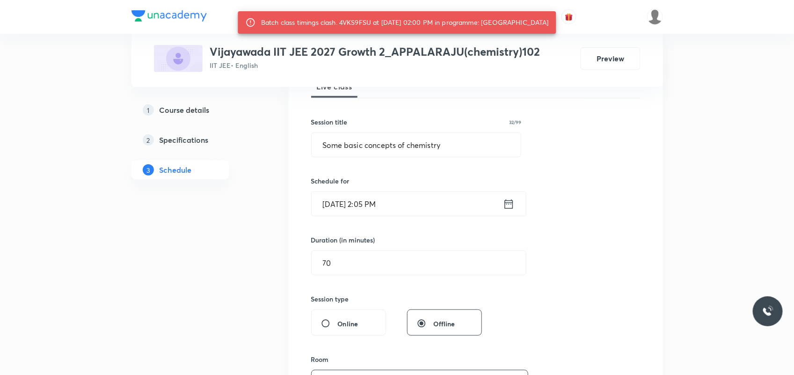
scroll to position [128, 0]
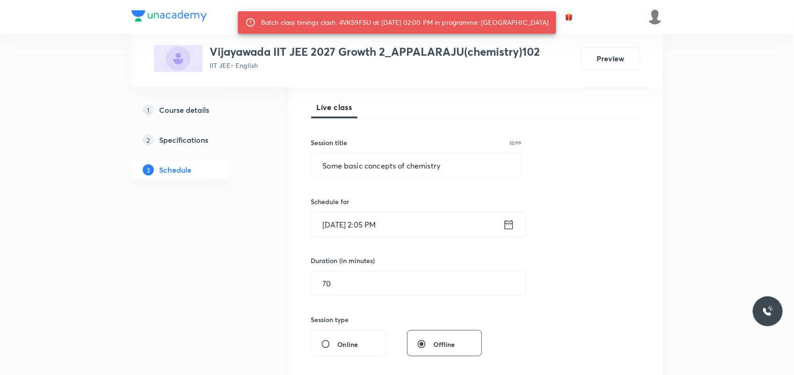
click at [368, 222] on input "Oct 8, 2025, 2:05 PM" at bounding box center [406, 224] width 191 height 24
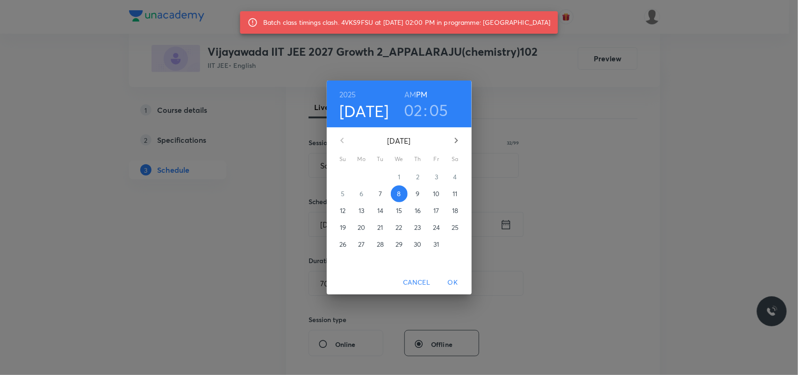
click at [419, 108] on h3 "02" at bounding box center [413, 110] width 19 height 20
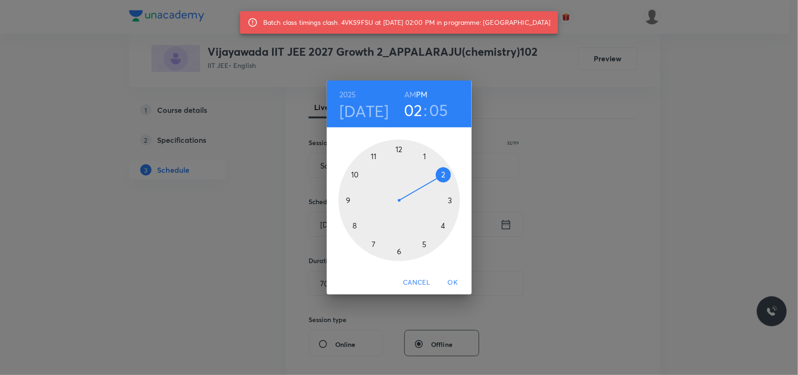
click at [545, 155] on div "2025 Oct 8 02 : 05 AM PM 1 2 3 4 5 6 7 8 9 10 11 12 Cancel OK" at bounding box center [399, 187] width 798 height 375
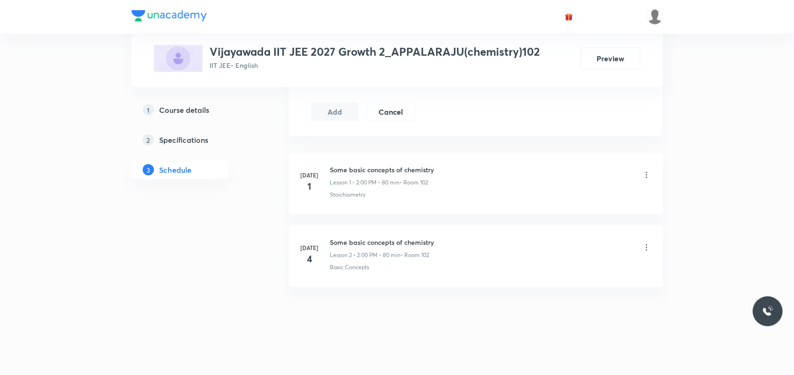
click at [368, 238] on h6 "Some basic concepts of chemistry" at bounding box center [382, 242] width 104 height 10
copy h6 "Some basic concepts of chemistry"
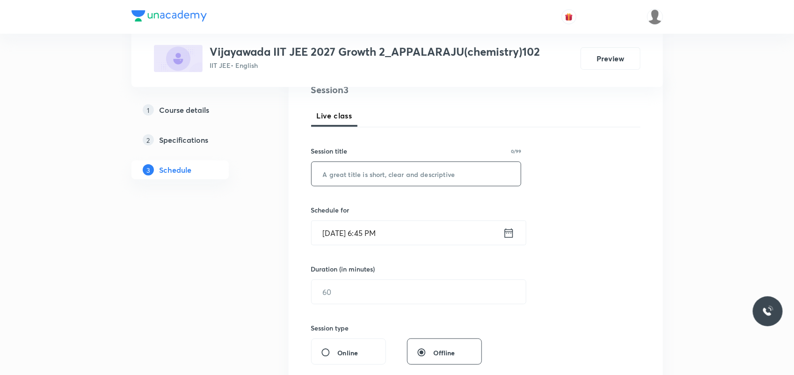
scroll to position [112, 0]
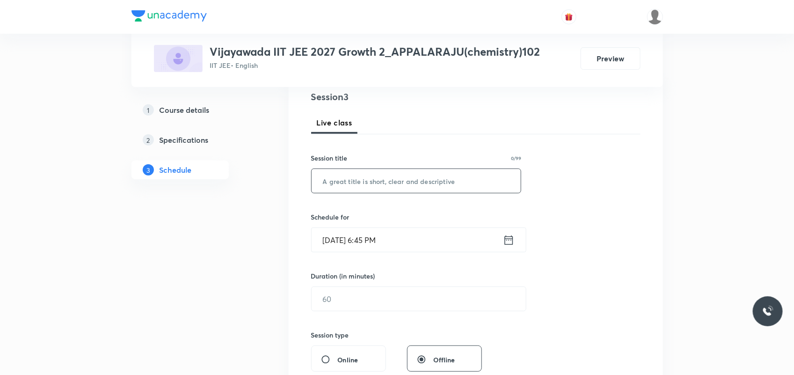
click at [375, 173] on input "text" at bounding box center [415, 181] width 209 height 24
paste input "Some basic concepts of chemistry"
type input "Some basic concepts of chemistry"
click at [337, 241] on input "[DATE] 6:45 PM" at bounding box center [406, 240] width 191 height 24
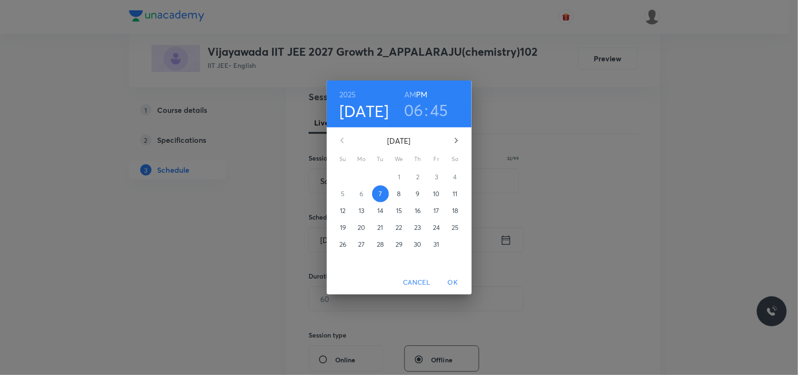
click at [401, 194] on p "8" at bounding box center [399, 193] width 4 height 9
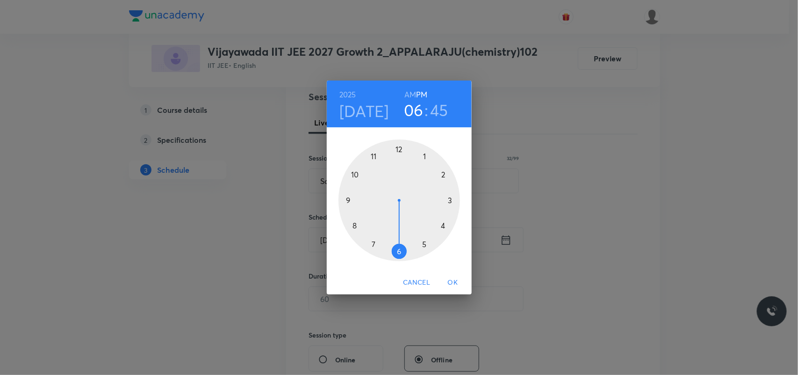
click at [444, 172] on div at bounding box center [400, 200] width 122 height 122
click at [399, 152] on div at bounding box center [400, 200] width 122 height 122
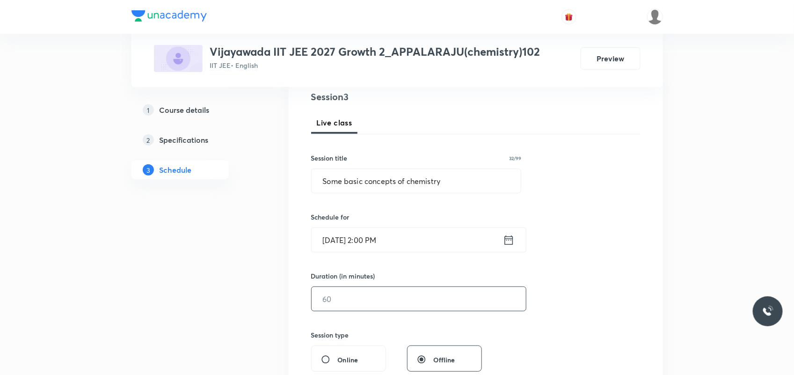
click at [340, 303] on input "text" at bounding box center [418, 299] width 214 height 24
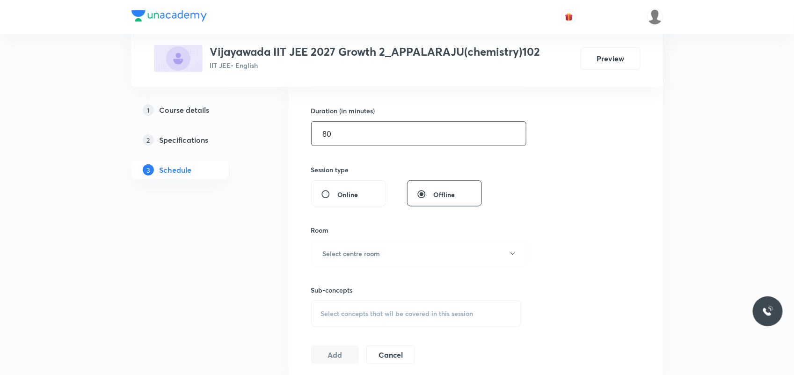
scroll to position [346, 0]
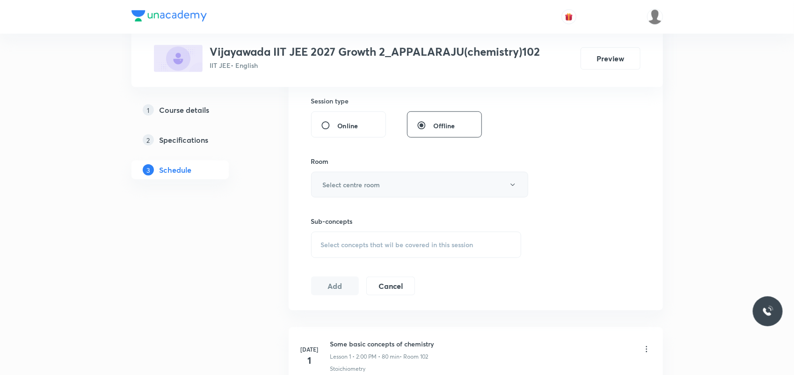
type input "80"
click at [380, 185] on button "Select centre room" at bounding box center [419, 185] width 217 height 26
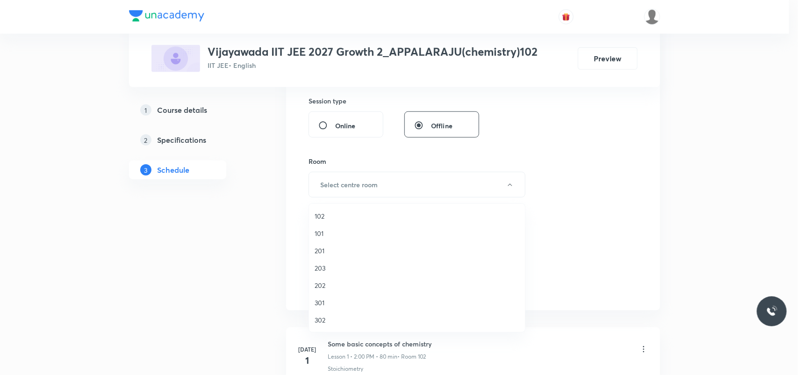
click at [320, 215] on span "102" at bounding box center [417, 216] width 205 height 10
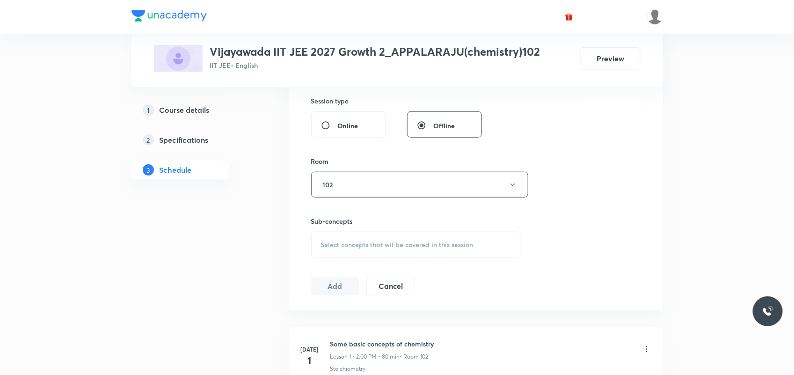
click at [368, 246] on span "Select concepts that wil be covered in this session" at bounding box center [397, 244] width 152 height 7
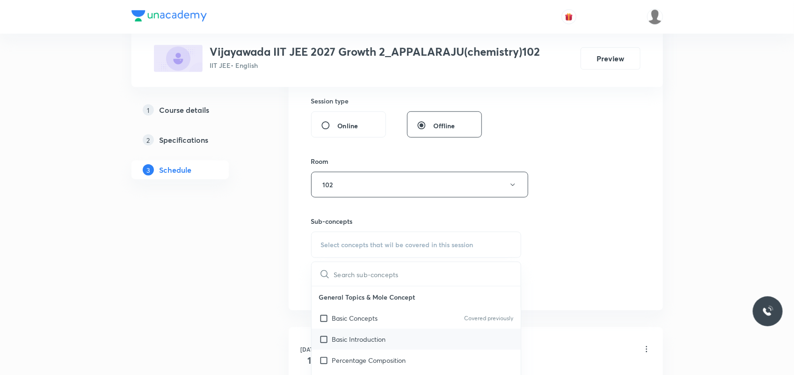
click at [352, 345] on div "Basic Introduction" at bounding box center [415, 338] width 209 height 21
checkbox input "true"
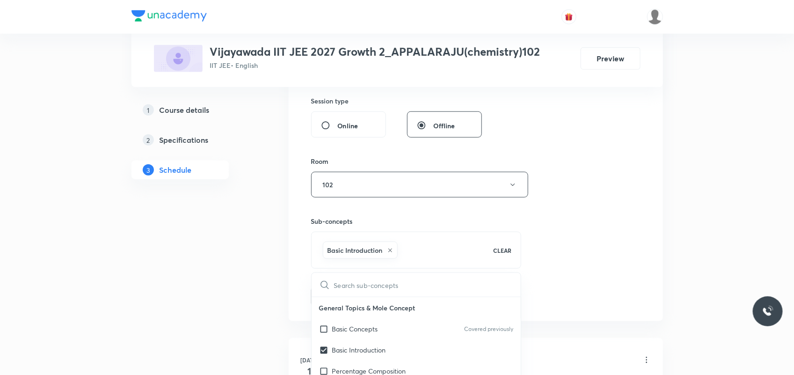
drag, startPoint x: 274, startPoint y: 338, endPoint x: 274, endPoint y: 324, distance: 14.0
click at [274, 338] on div "Plus Courses Vijayawada IIT JEE 2027 Growth 2_APPALARAJU(chemistry)102 IIT JEE …" at bounding box center [396, 124] width 531 height 836
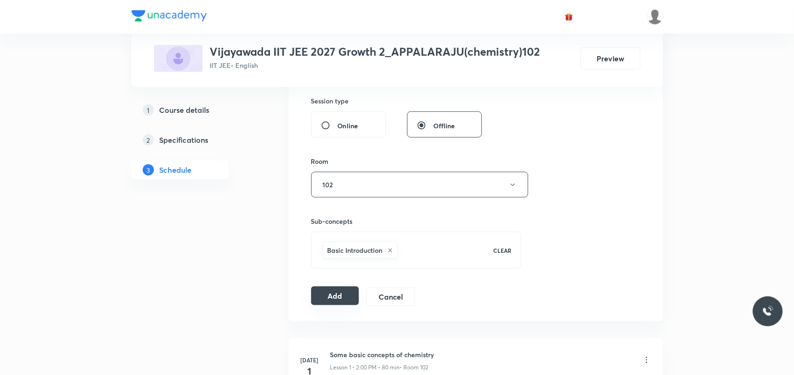
click at [342, 294] on button "Add" at bounding box center [335, 295] width 48 height 19
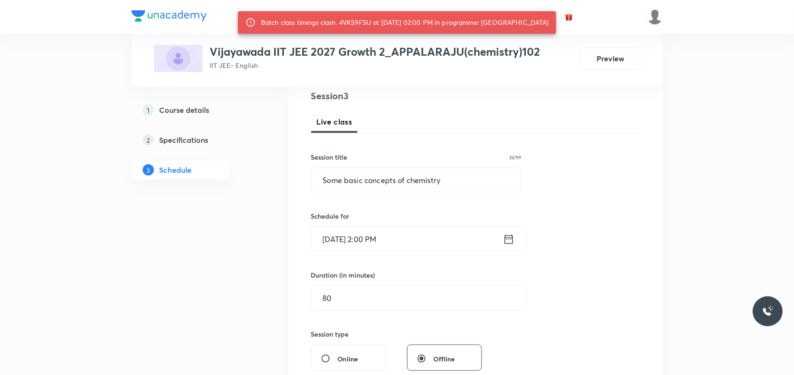
scroll to position [112, 0]
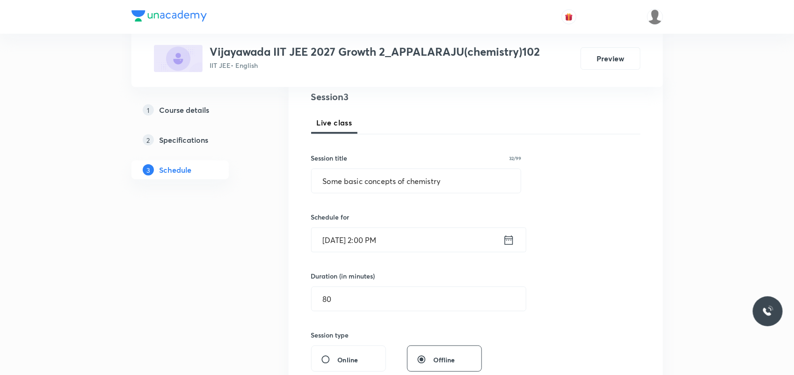
click at [377, 241] on input "[DATE] 2:00 PM" at bounding box center [406, 240] width 191 height 24
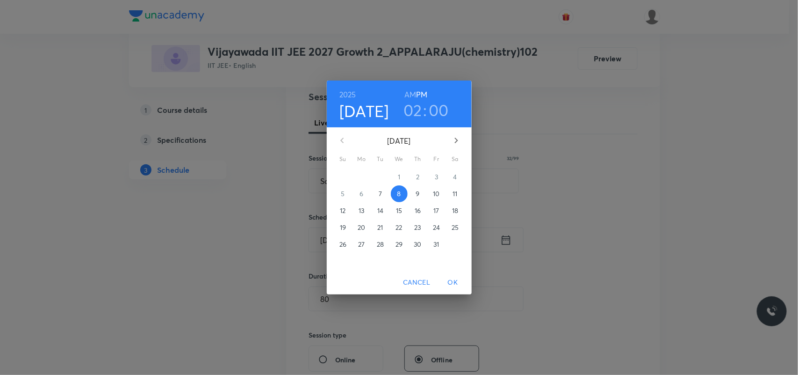
click at [410, 108] on h3 "02" at bounding box center [413, 110] width 19 height 20
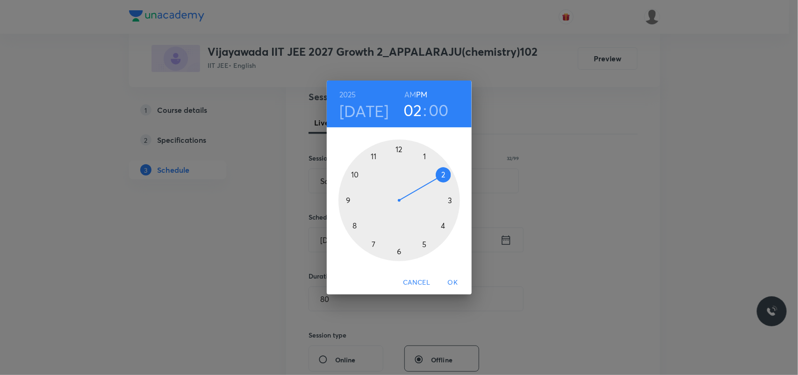
click at [443, 174] on div at bounding box center [400, 200] width 122 height 122
click at [399, 248] on div at bounding box center [400, 200] width 122 height 122
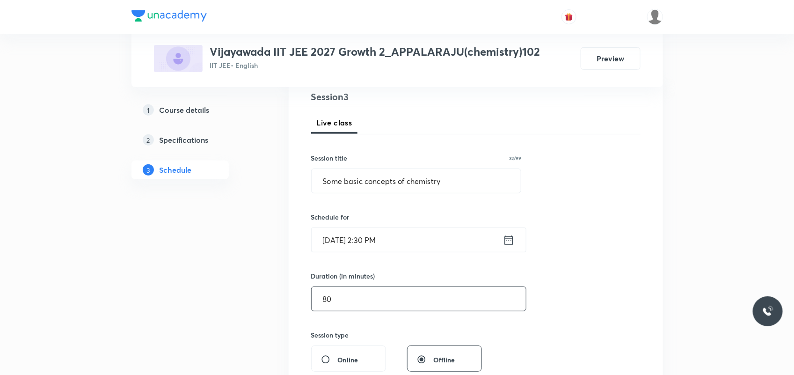
click at [335, 303] on input "80" at bounding box center [418, 299] width 214 height 24
type input "8"
type input "0"
click at [375, 242] on input "[DATE] 2:30 PM" at bounding box center [406, 240] width 191 height 24
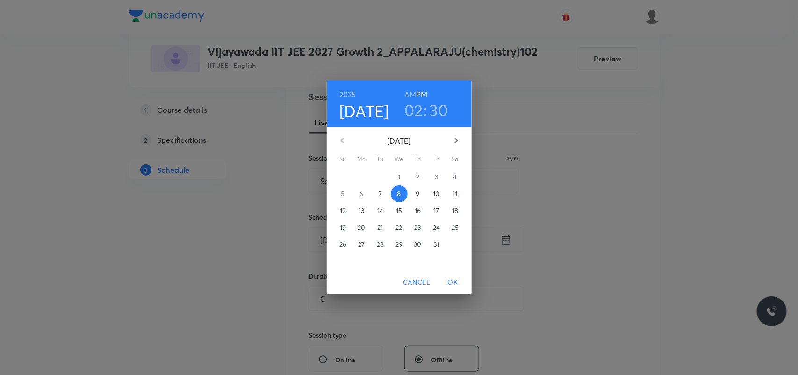
click at [413, 110] on h3 "02" at bounding box center [413, 110] width 19 height 20
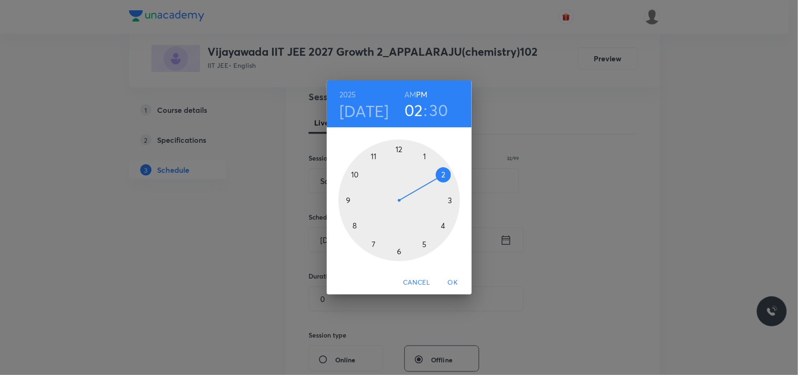
click at [448, 202] on div at bounding box center [400, 200] width 122 height 122
click at [408, 108] on h3 "03" at bounding box center [413, 110] width 19 height 20
click at [442, 174] on div at bounding box center [400, 200] width 122 height 122
click at [452, 201] on div at bounding box center [400, 200] width 122 height 122
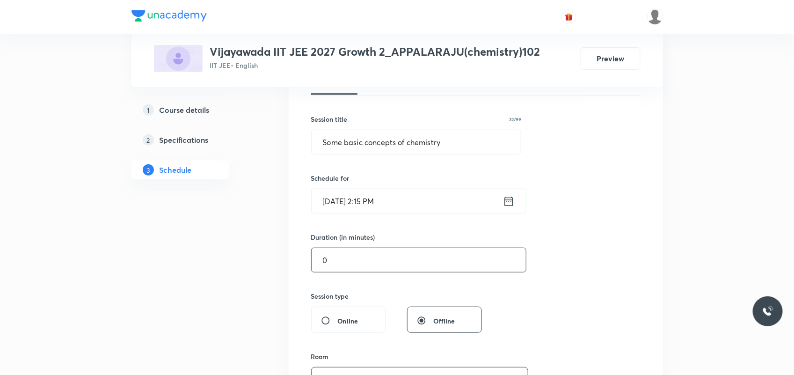
scroll to position [171, 0]
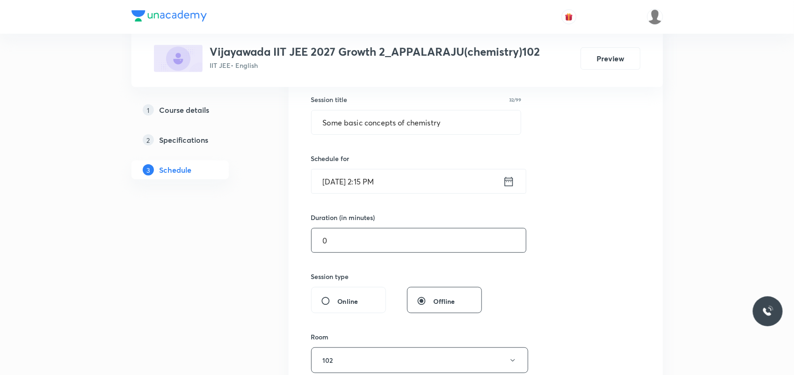
click at [332, 234] on input "0" at bounding box center [418, 240] width 214 height 24
click at [337, 241] on input "text" at bounding box center [418, 240] width 214 height 24
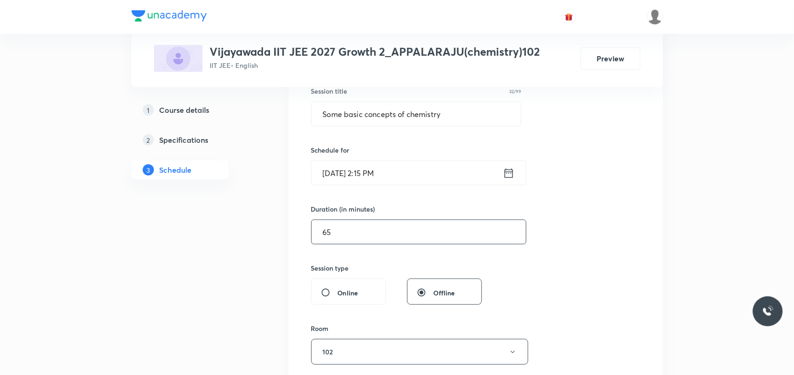
scroll to position [346, 0]
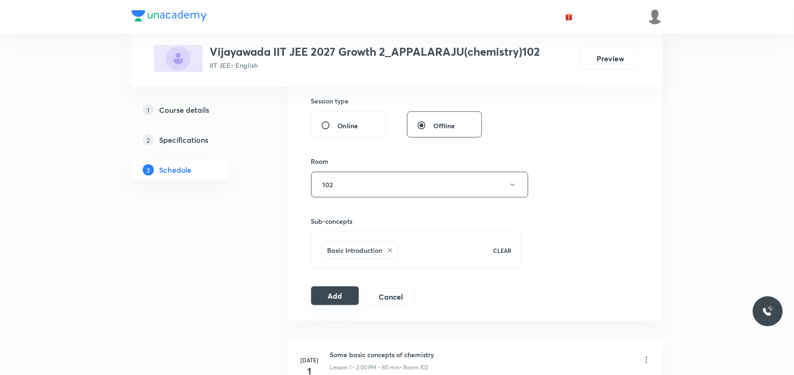
type input "65"
click at [322, 300] on button "Add" at bounding box center [335, 295] width 48 height 19
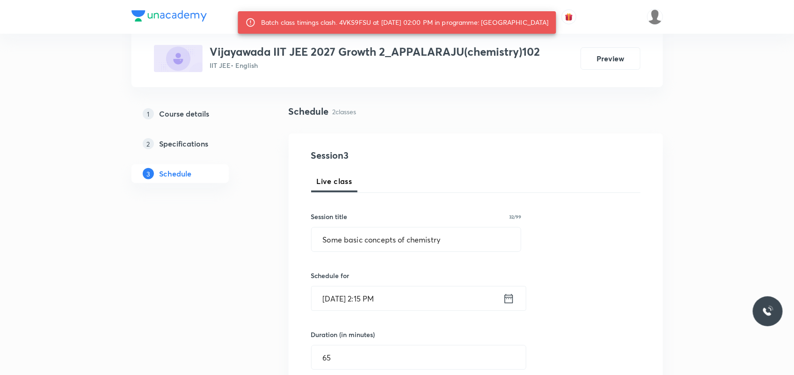
scroll to position [0, 0]
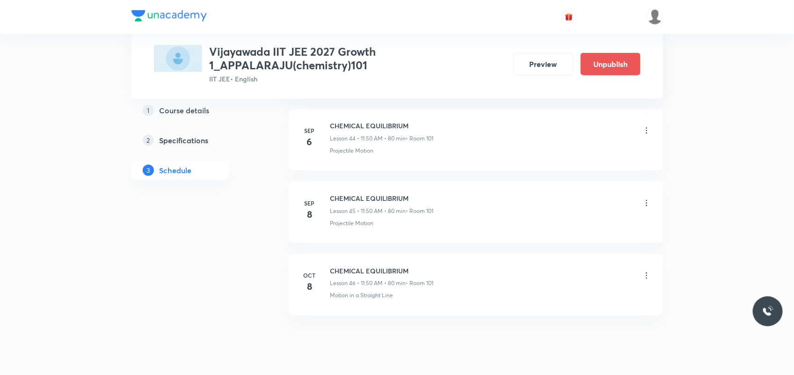
scroll to position [3672, 0]
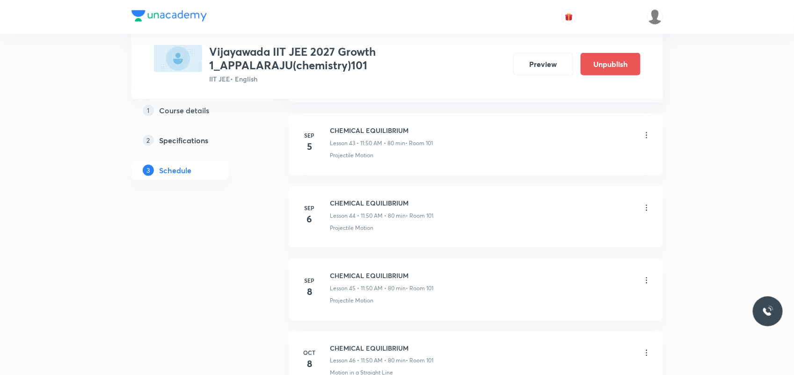
scroll to position [3730, 0]
